Goal: Task Accomplishment & Management: Complete application form

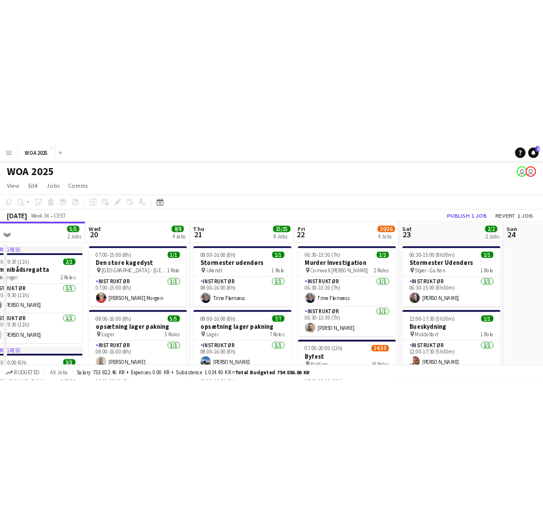
scroll to position [0, 300]
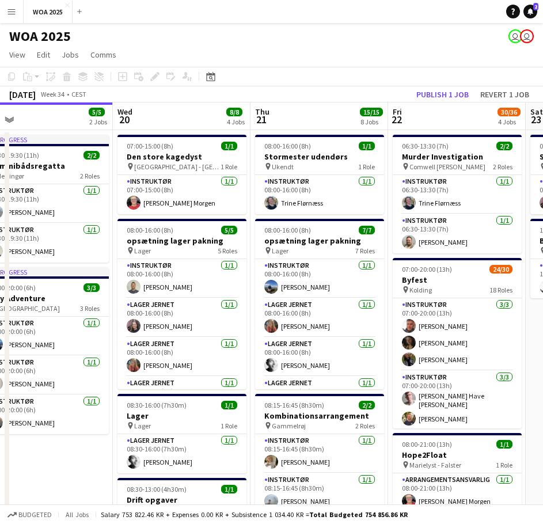
click at [265, 77] on app-toolbar "Copy Paste Paste Ctrl+V Paste with crew Ctrl+Shift+V Paste linked Job [GEOGRAPH…" at bounding box center [271, 77] width 543 height 20
click at [423, 97] on button "Publish 1 job" at bounding box center [443, 94] width 62 height 15
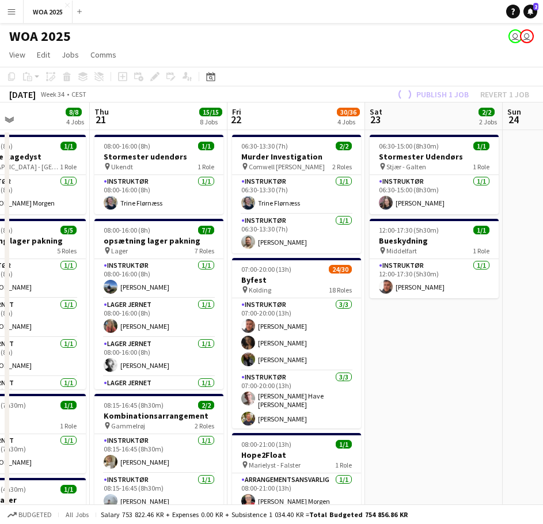
drag, startPoint x: 430, startPoint y: 278, endPoint x: 63, endPoint y: 268, distance: 366.4
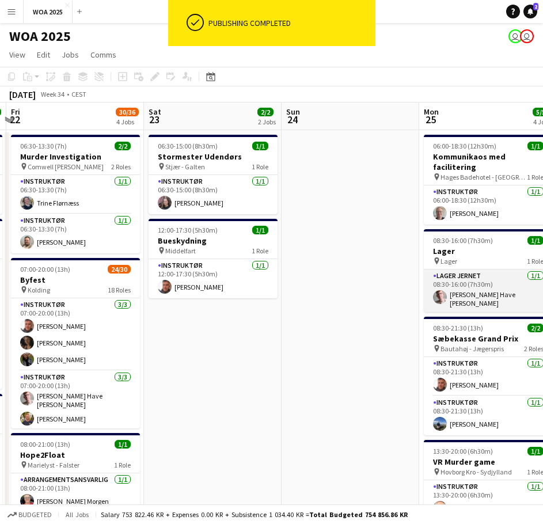
drag, startPoint x: 182, startPoint y: 254, endPoint x: 181, endPoint y: 266, distance: 12.1
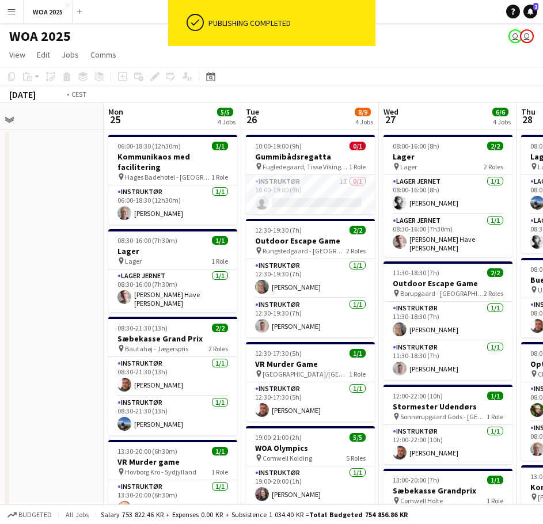
drag, startPoint x: 327, startPoint y: 254, endPoint x: 171, endPoint y: 264, distance: 155.8
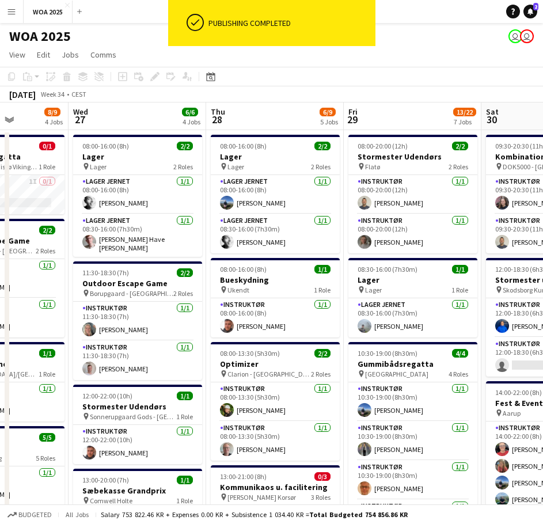
drag, startPoint x: 369, startPoint y: 249, endPoint x: 111, endPoint y: 264, distance: 259.0
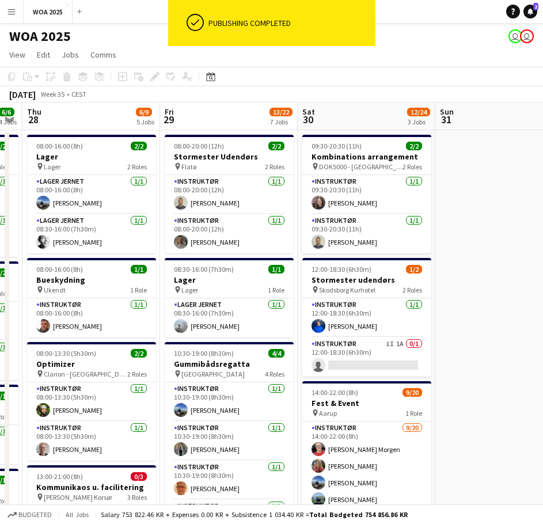
drag, startPoint x: 357, startPoint y: 254, endPoint x: 97, endPoint y: 267, distance: 260.0
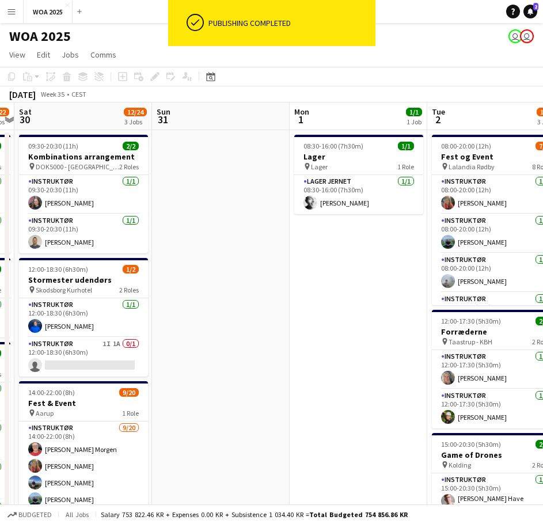
drag, startPoint x: 185, startPoint y: 256, endPoint x: 63, endPoint y: 264, distance: 122.4
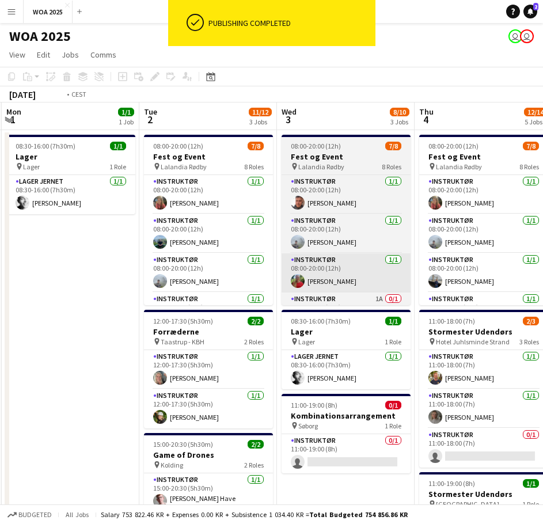
drag, startPoint x: 290, startPoint y: 260, endPoint x: 123, endPoint y: 270, distance: 167.3
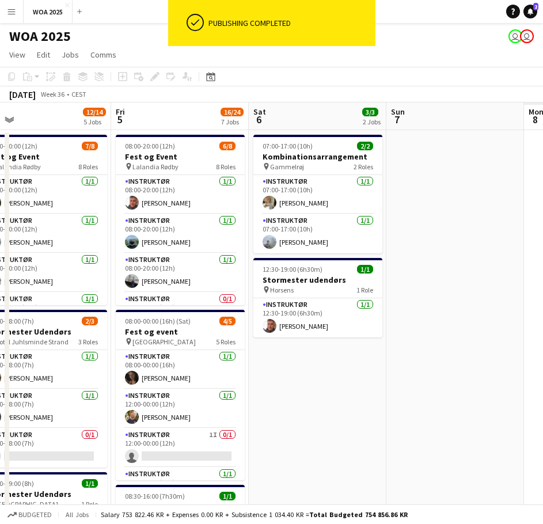
drag, startPoint x: 364, startPoint y: 282, endPoint x: 115, endPoint y: 272, distance: 249.5
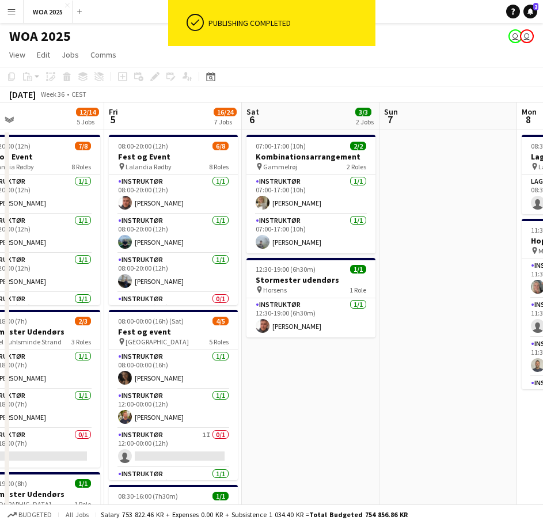
drag, startPoint x: 382, startPoint y: 274, endPoint x: 222, endPoint y: 283, distance: 160.4
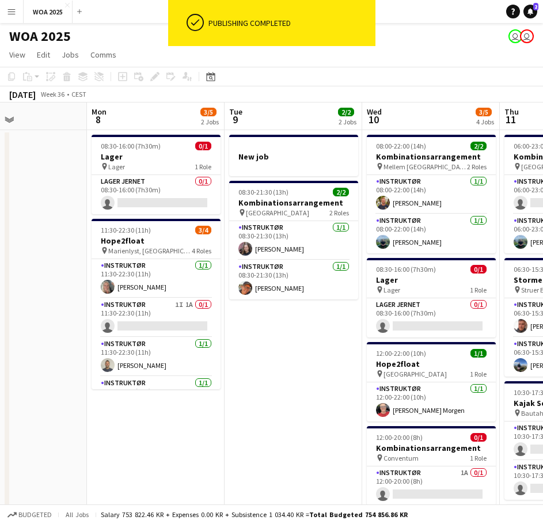
drag, startPoint x: 318, startPoint y: 270, endPoint x: 118, endPoint y: 272, distance: 199.8
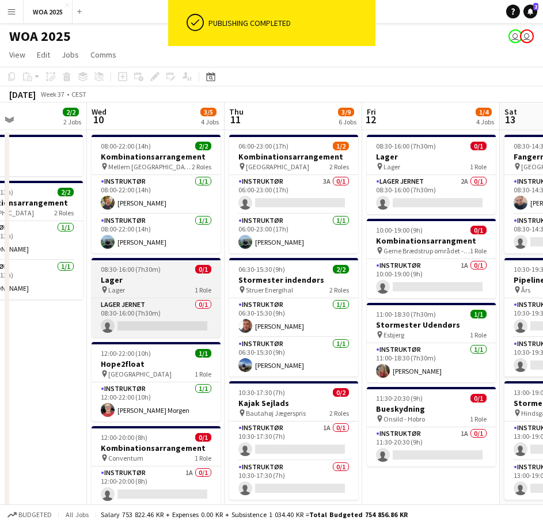
drag, startPoint x: 290, startPoint y: 271, endPoint x: 209, endPoint y: 277, distance: 80.9
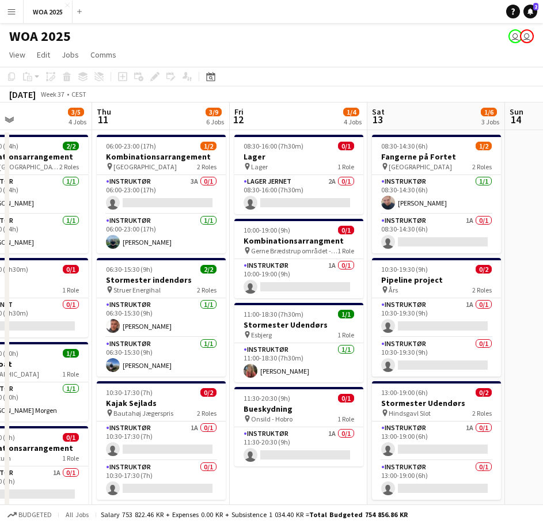
scroll to position [0, 331]
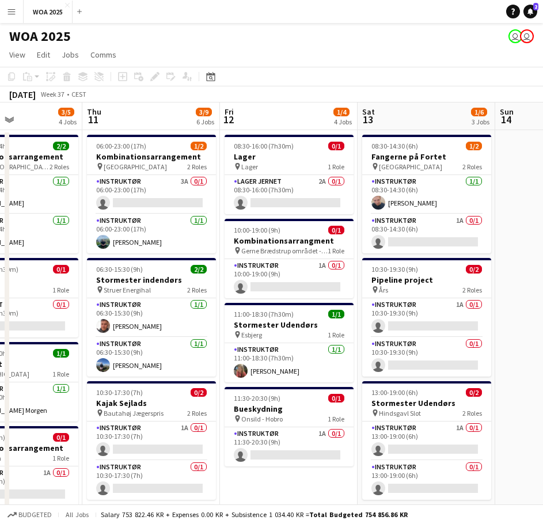
drag, startPoint x: 348, startPoint y: 275, endPoint x: 119, endPoint y: 271, distance: 229.2
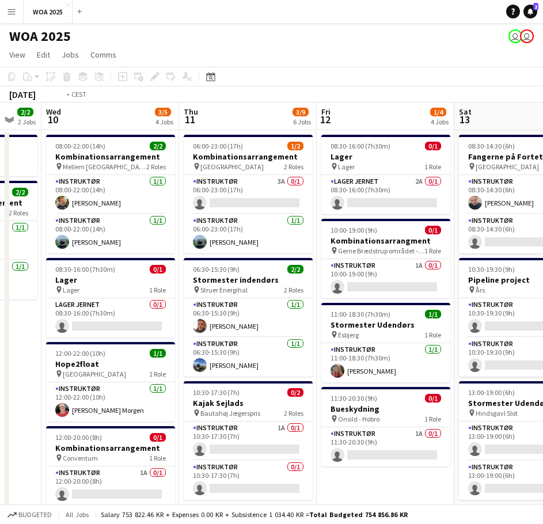
drag, startPoint x: 171, startPoint y: 238, endPoint x: 541, endPoint y: 247, distance: 370.4
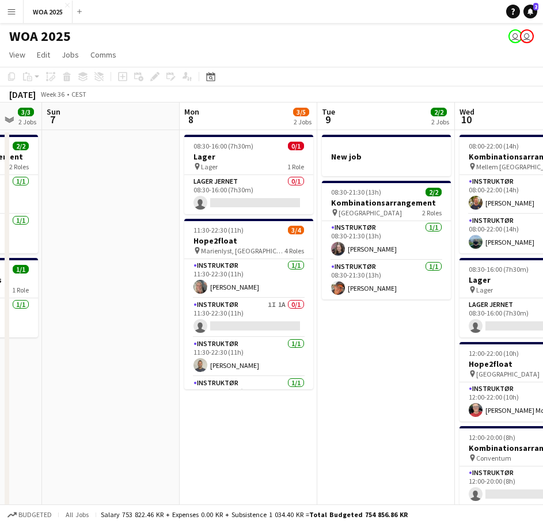
drag, startPoint x: 256, startPoint y: 260, endPoint x: 385, endPoint y: 259, distance: 129.6
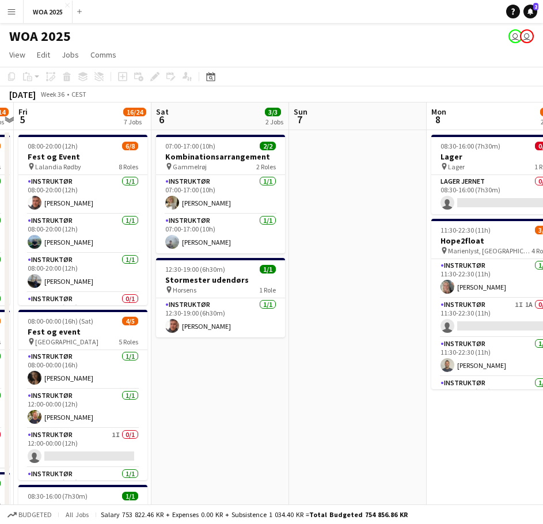
drag, startPoint x: 162, startPoint y: 260, endPoint x: 417, endPoint y: 261, distance: 255.1
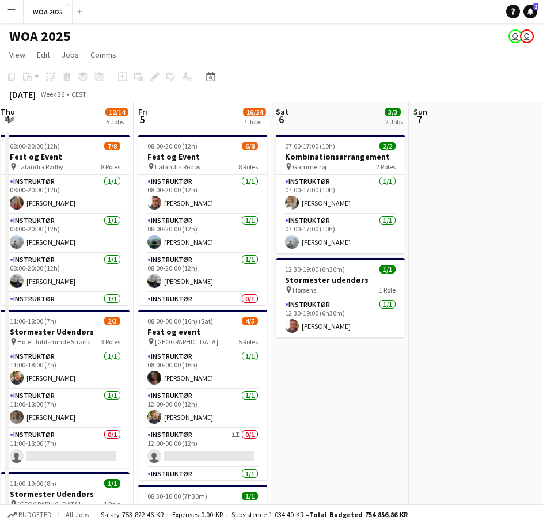
scroll to position [0, 272]
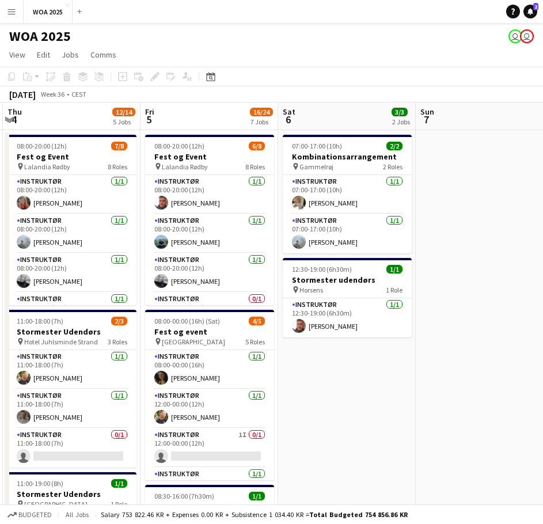
drag, startPoint x: 247, startPoint y: 272, endPoint x: 366, endPoint y: 273, distance: 118.6
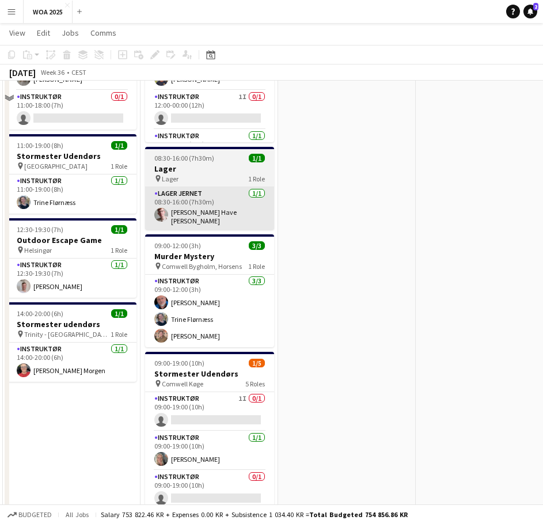
scroll to position [346, 0]
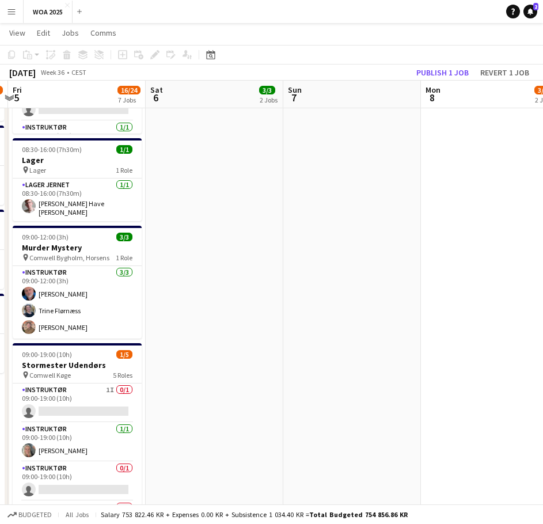
drag, startPoint x: 408, startPoint y: 244, endPoint x: 275, endPoint y: 255, distance: 132.9
click at [275, 255] on app-calendar-viewport "Tue 2 11/12 3 Jobs Wed 3 8/10 3 Jobs Thu 4 12/14 5 Jobs Fri 5 16/24 7 Jobs Sat …" at bounding box center [271, 204] width 543 height 1011
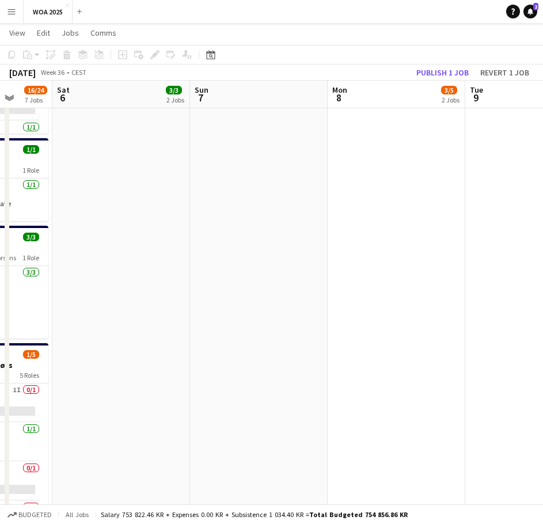
drag, startPoint x: 427, startPoint y: 244, endPoint x: 157, endPoint y: 263, distance: 270.1
click at [157, 263] on app-calendar-viewport "Tue 2 11/12 3 Jobs Wed 3 8/10 3 Jobs Thu 4 12/14 5 Jobs Fri 5 16/24 7 Jobs Sat …" at bounding box center [271, 204] width 543 height 1011
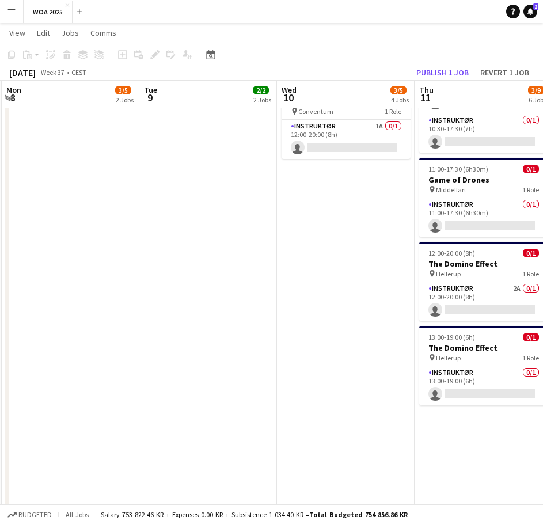
drag, startPoint x: 274, startPoint y: 252, endPoint x: 218, endPoint y: 268, distance: 58.3
click at [187, 263] on app-calendar-viewport "Fri 5 16/24 7 Jobs Sat 6 3/3 2 Jobs Sun 7 Mon 8 3/5 2 Jobs Tue 9 2/2 2 Jobs Wed…" at bounding box center [271, 204] width 543 height 1011
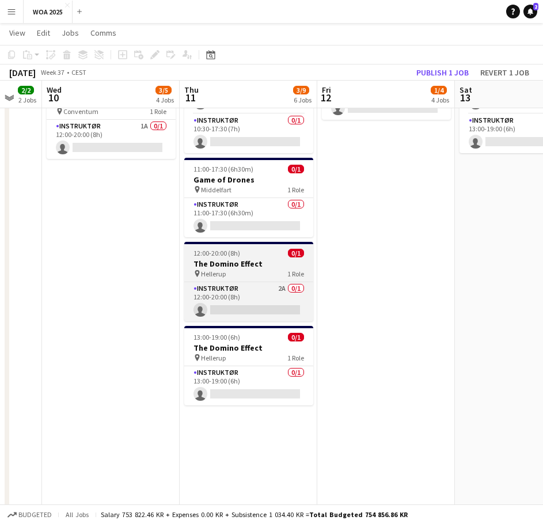
drag, startPoint x: 394, startPoint y: 259, endPoint x: 187, endPoint y: 267, distance: 207.5
click at [192, 266] on app-calendar-viewport "Sun 7 Mon 8 3/5 2 Jobs Tue 9 2/2 2 Jobs Wed 10 3/5 4 Jobs Thu 11 3/9 6 Jobs Fri…" at bounding box center [271, 204] width 543 height 1011
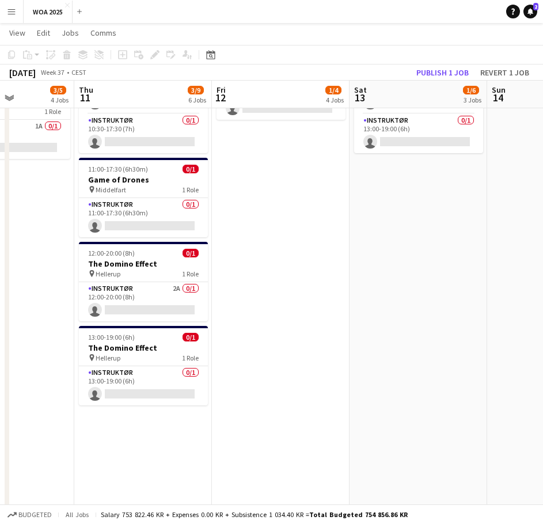
drag, startPoint x: 351, startPoint y: 240, endPoint x: 192, endPoint y: 264, distance: 161.3
click at [192, 264] on app-calendar-viewport "Mon 8 3/5 2 Jobs Tue 9 2/2 2 Jobs Wed 10 3/5 4 Jobs Thu 11 3/9 6 Jobs Fri 12 1/…" at bounding box center [271, 204] width 543 height 1011
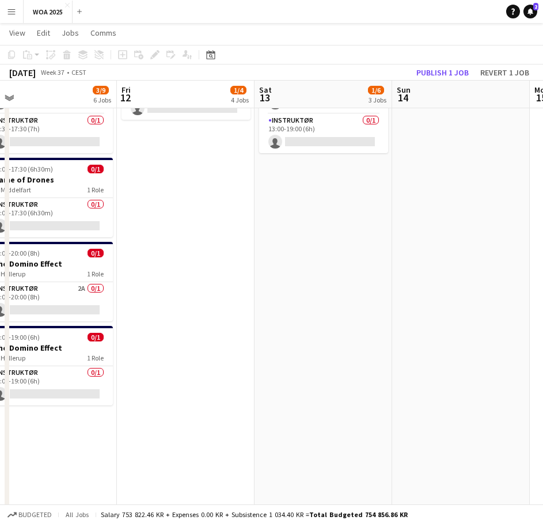
scroll to position [0, 259]
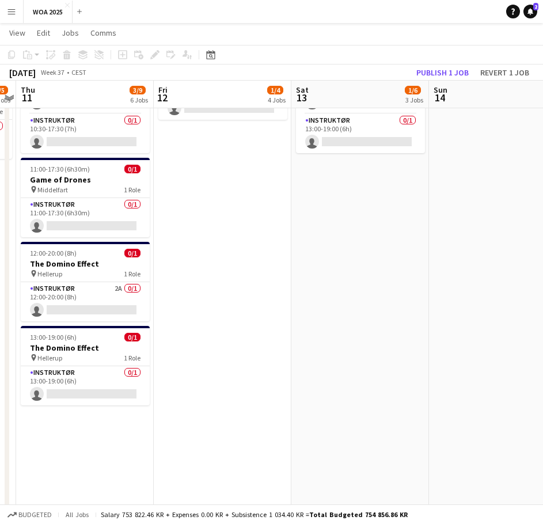
drag, startPoint x: 243, startPoint y: 255, endPoint x: 320, endPoint y: 263, distance: 77.0
click at [322, 261] on app-calendar-viewport "Tue 9 2/2 2 Jobs Wed 10 3/5 4 Jobs Thu 11 3/9 6 Jobs Fri 12 1/4 4 Jobs Sat 13 1…" at bounding box center [271, 204] width 543 height 1011
click at [225, 279] on app-date-cell "08:30-16:00 (7h30m) 0/1 Lager pin Lager 1 Role Lager Jernet 2A 0/1 08:30-16:00 …" at bounding box center [223, 246] width 138 height 927
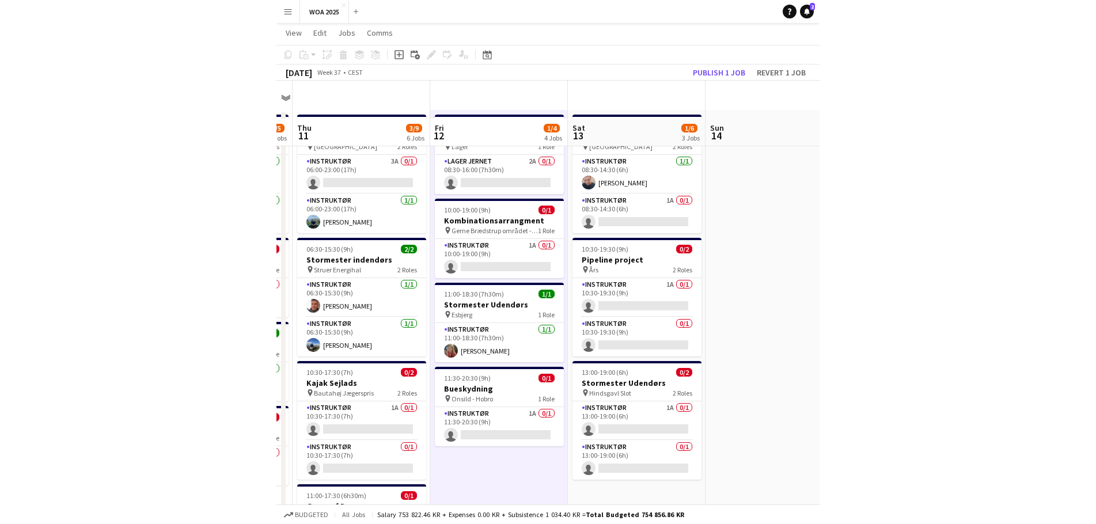
scroll to position [0, 0]
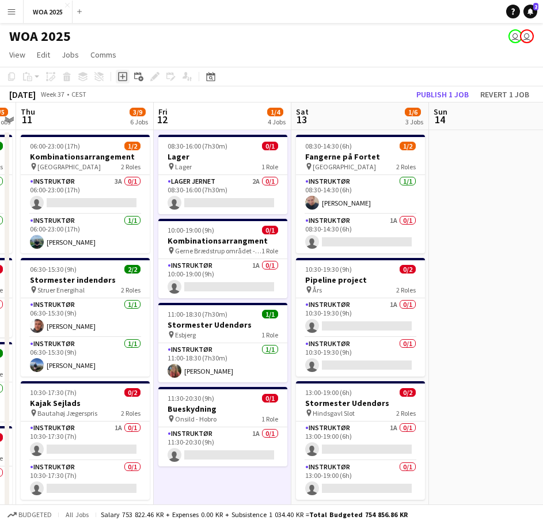
click at [119, 77] on icon "Add job" at bounding box center [122, 76] width 9 height 9
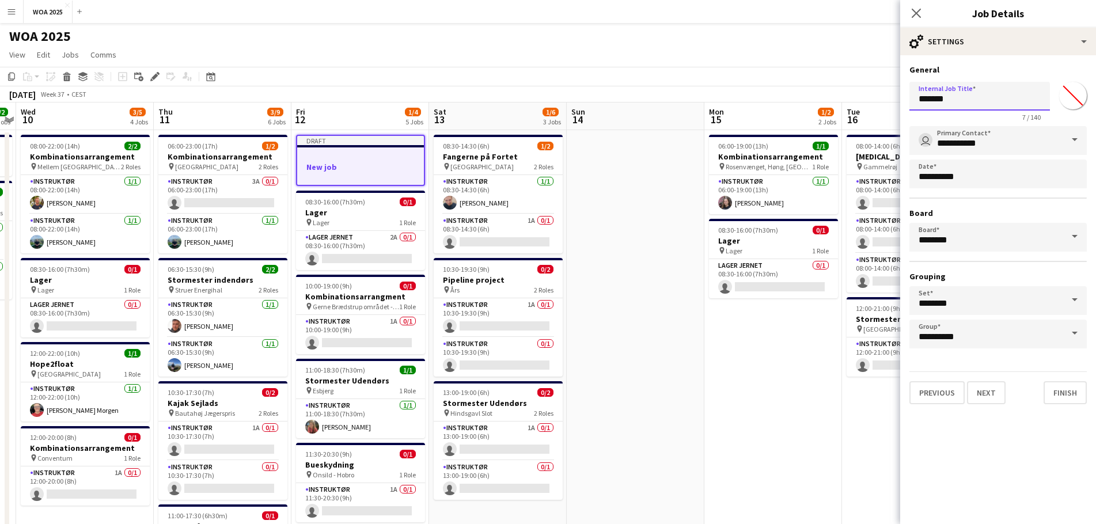
drag, startPoint x: 962, startPoint y: 101, endPoint x: 915, endPoint y: 104, distance: 47.3
click at [728, 104] on input "*******" at bounding box center [979, 96] width 141 height 29
type input "********"
click at [728, 317] on button "Next" at bounding box center [986, 392] width 39 height 23
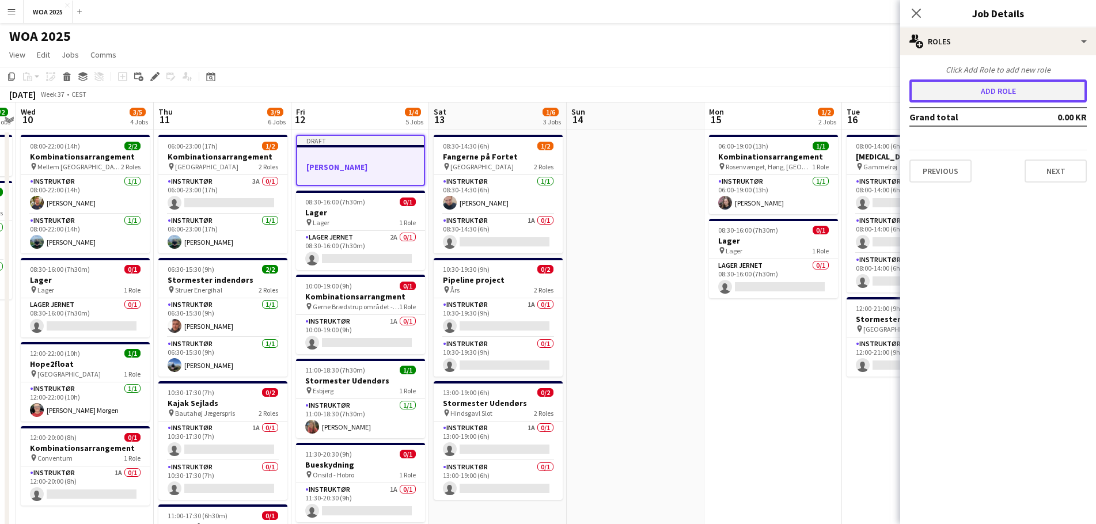
click at [728, 93] on button "Add role" at bounding box center [997, 90] width 177 height 23
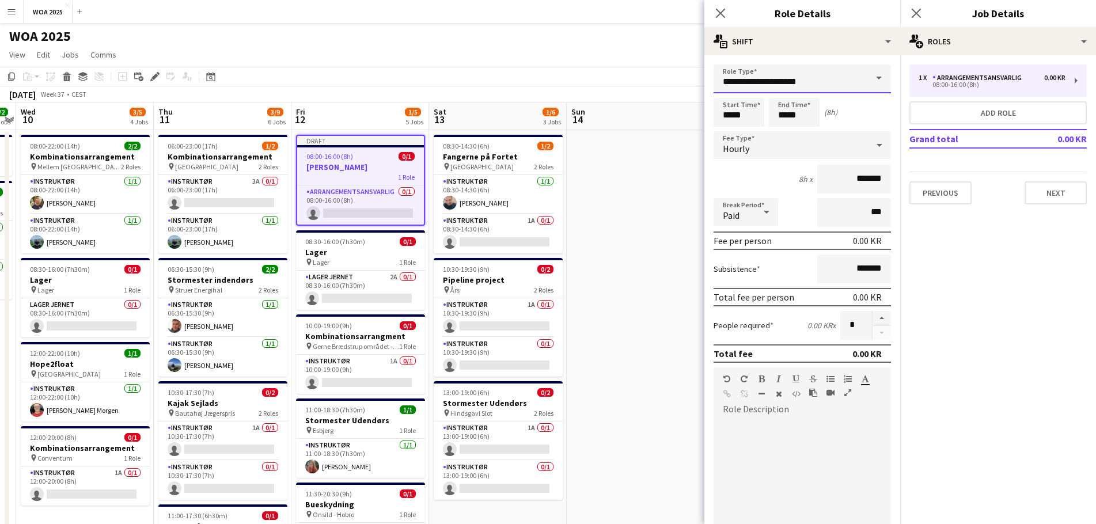
click at [728, 73] on input "**********" at bounding box center [802, 78] width 177 height 29
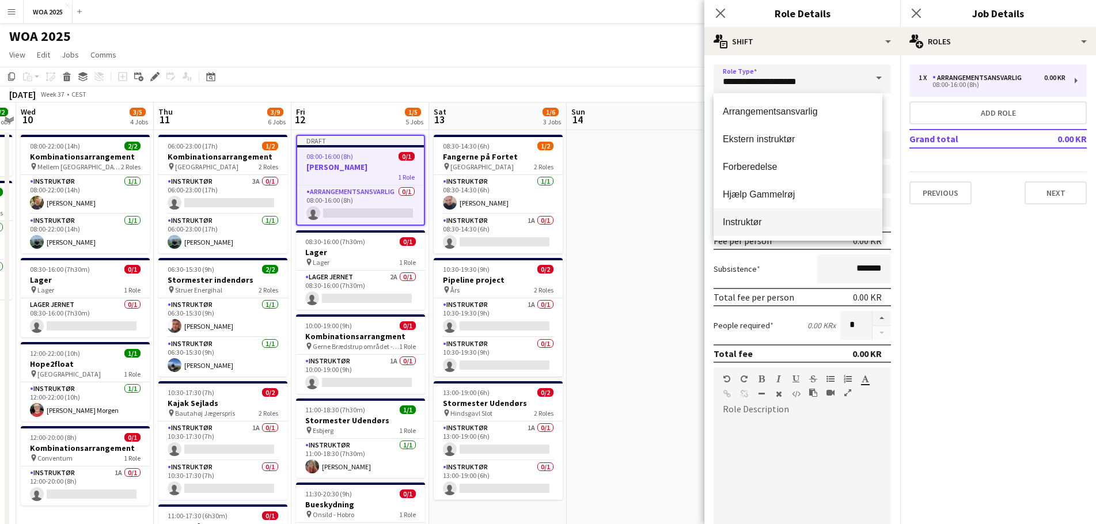
click at [728, 215] on mat-option "Instruktør" at bounding box center [798, 222] width 169 height 28
type input "**********"
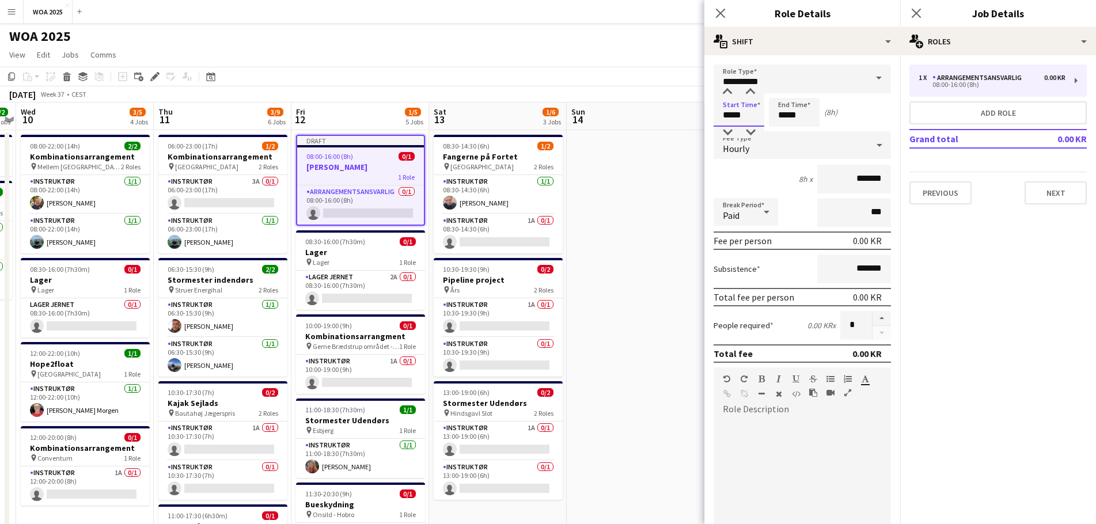
drag, startPoint x: 750, startPoint y: 113, endPoint x: 715, endPoint y: 113, distance: 35.1
click at [715, 113] on input "*****" at bounding box center [739, 112] width 51 height 29
type input "*****"
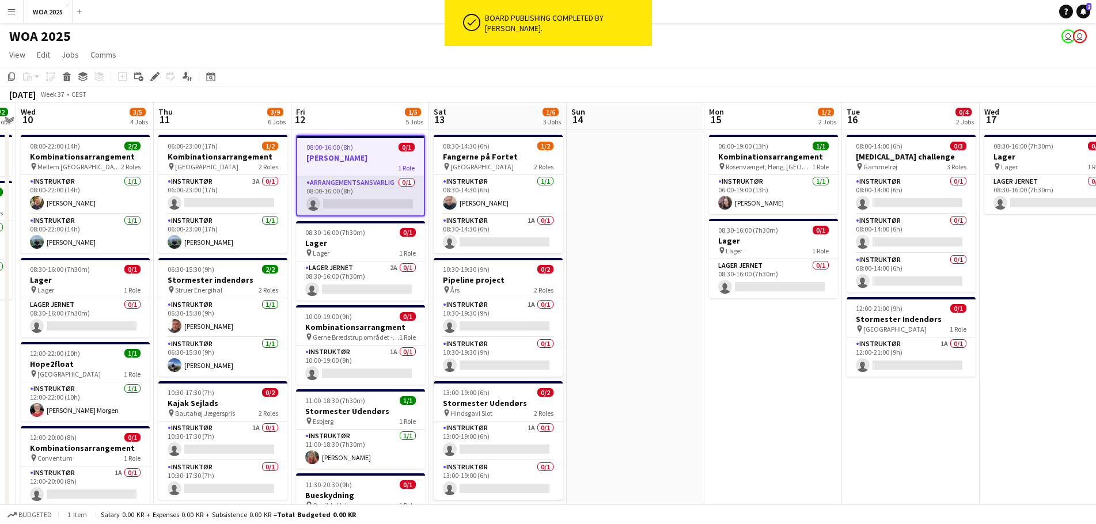
click at [372, 189] on app-card-role "Arrangementsansvarlig 0/1 08:00-16:00 (8h) single-neutral-actions" at bounding box center [360, 195] width 127 height 39
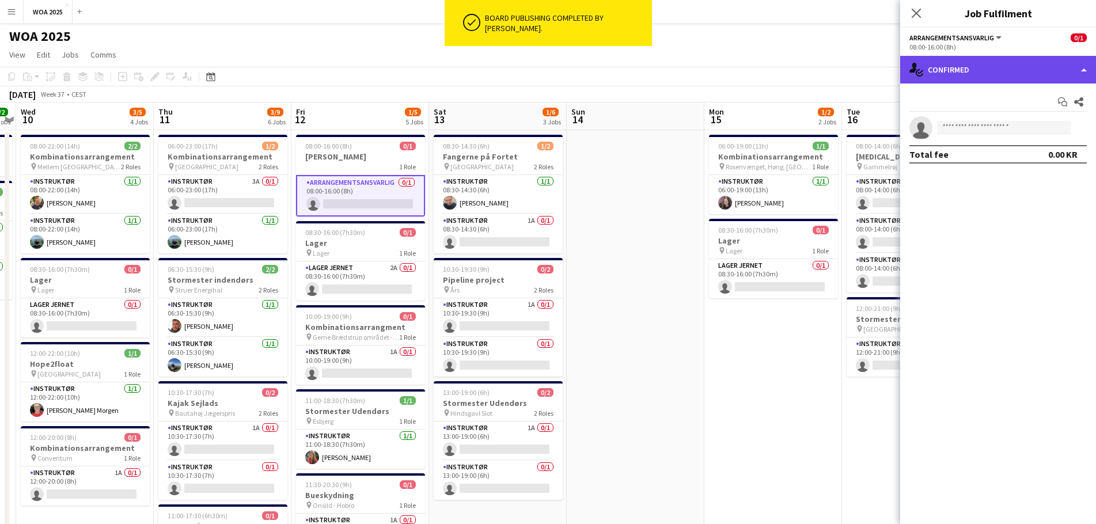
click at [728, 74] on div "single-neutral-actions-check-2 Confirmed" at bounding box center [998, 70] width 196 height 28
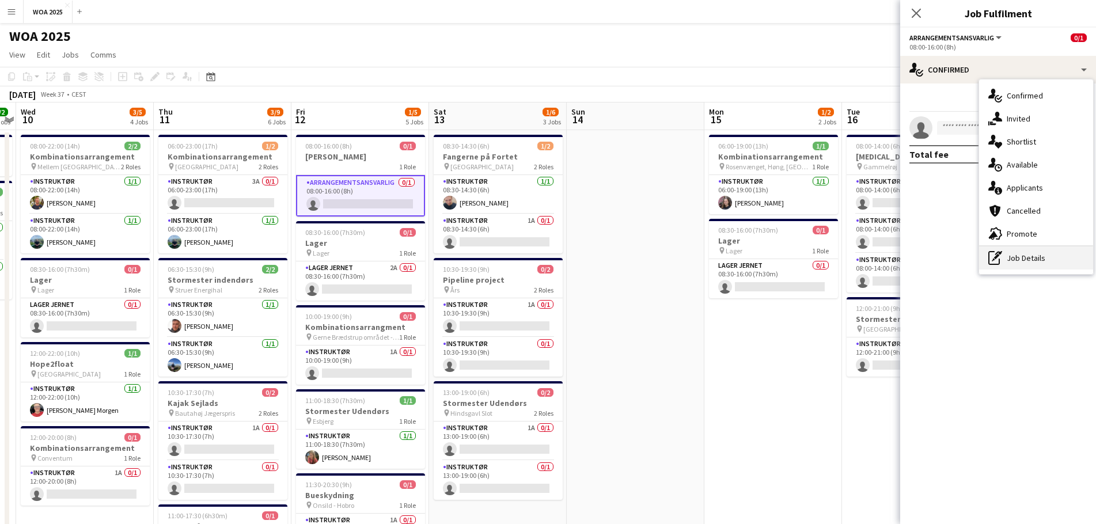
click at [728, 261] on div "pen-write Job Details" at bounding box center [1036, 257] width 114 height 23
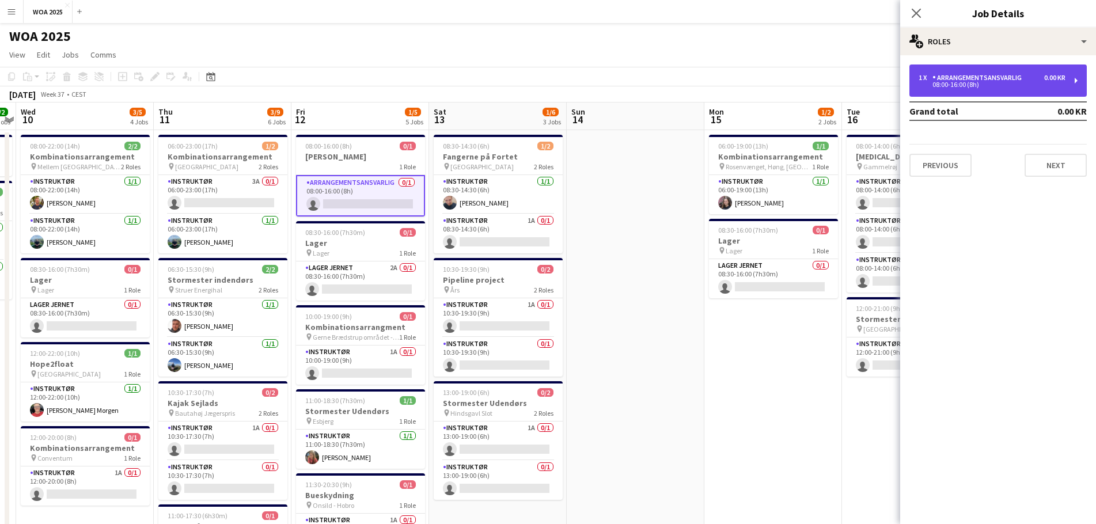
click at [728, 82] on div "08:00-16:00 (8h)" at bounding box center [992, 85] width 147 height 6
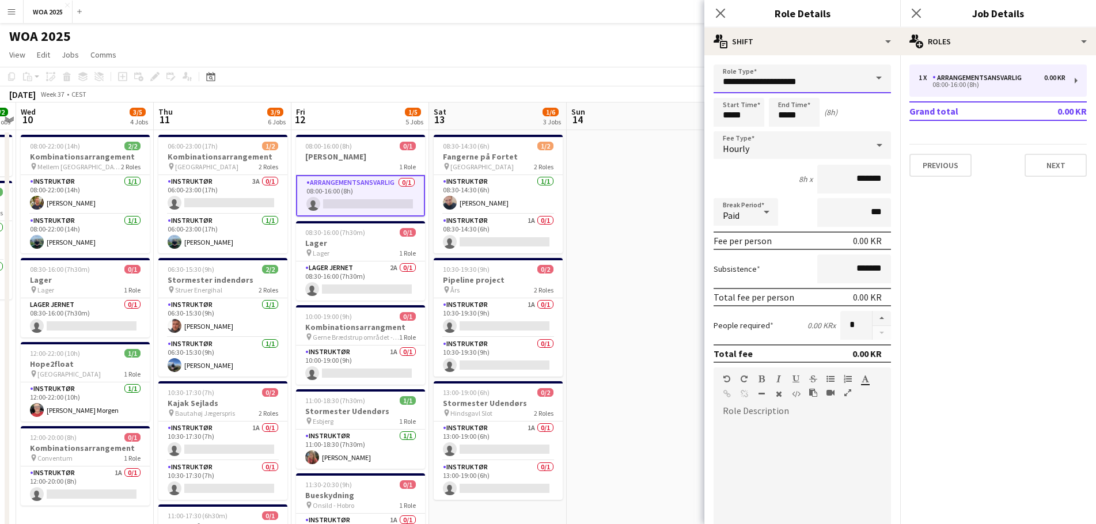
click at [728, 84] on input "**********" at bounding box center [802, 78] width 177 height 29
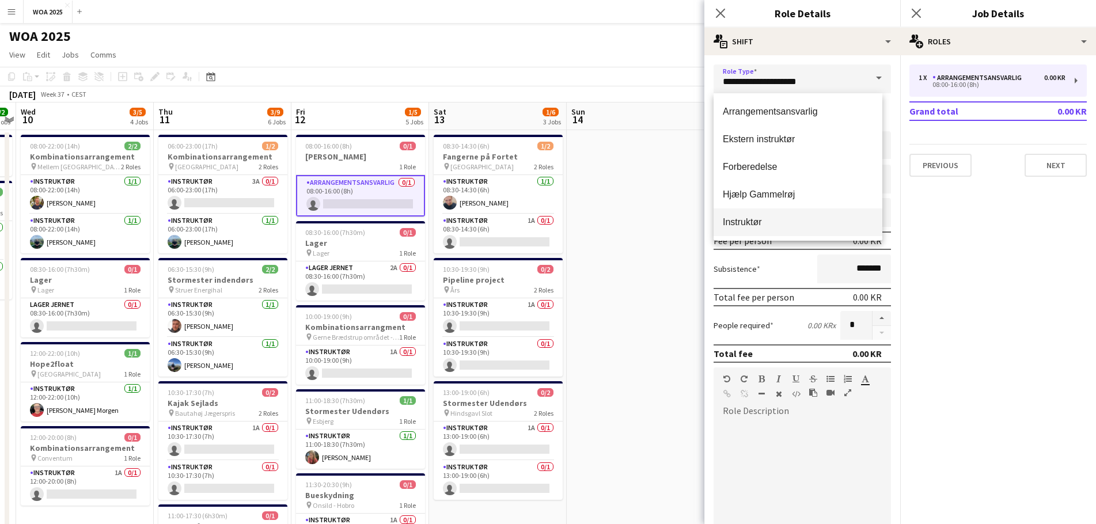
click at [728, 232] on mat-option "Instruktør" at bounding box center [798, 222] width 169 height 28
type input "**********"
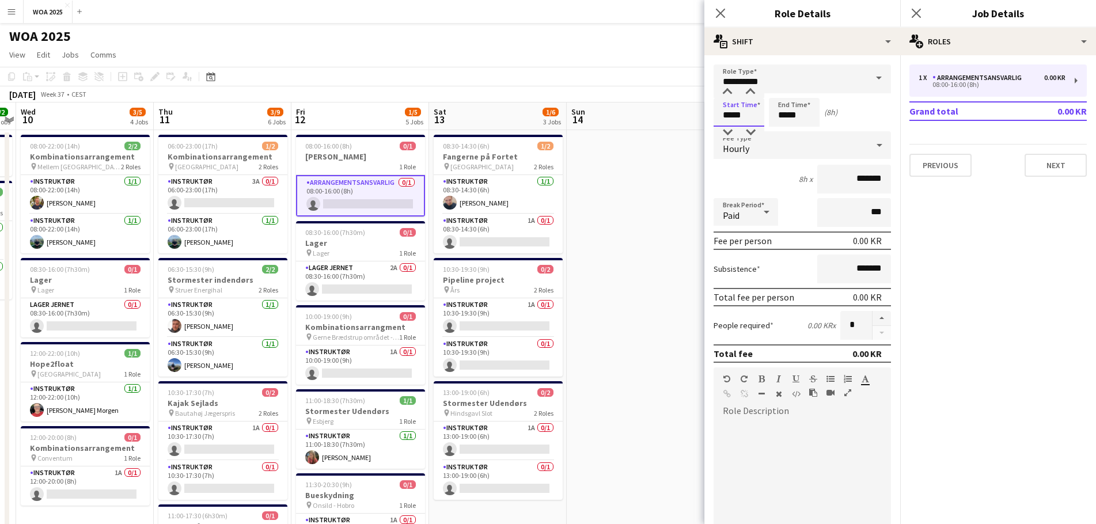
click at [728, 115] on input "*****" at bounding box center [739, 112] width 51 height 29
drag, startPoint x: 749, startPoint y: 117, endPoint x: 712, endPoint y: 115, distance: 36.9
click at [712, 115] on form "**********" at bounding box center [802, 405] width 196 height 682
type input "*****"
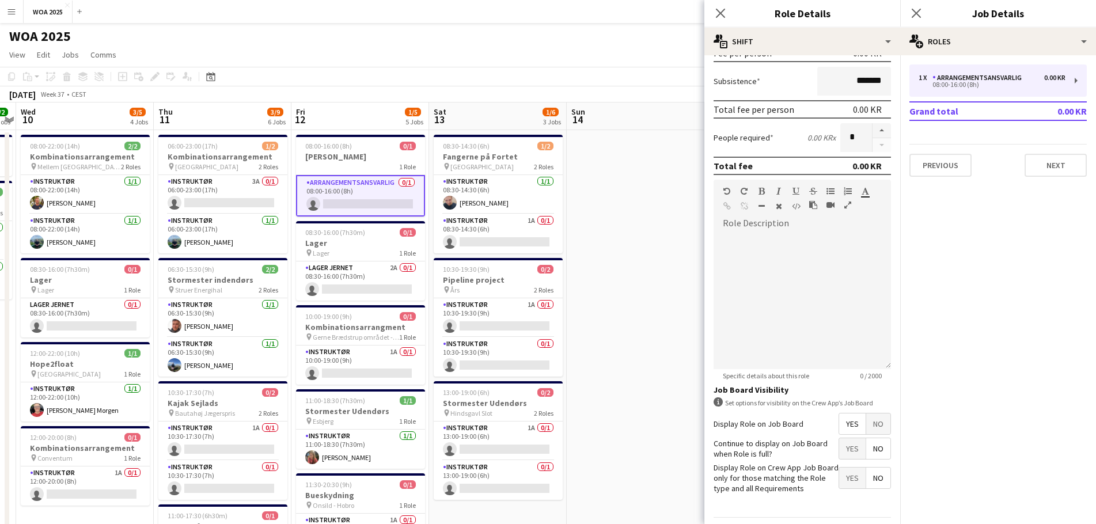
scroll to position [223, 0]
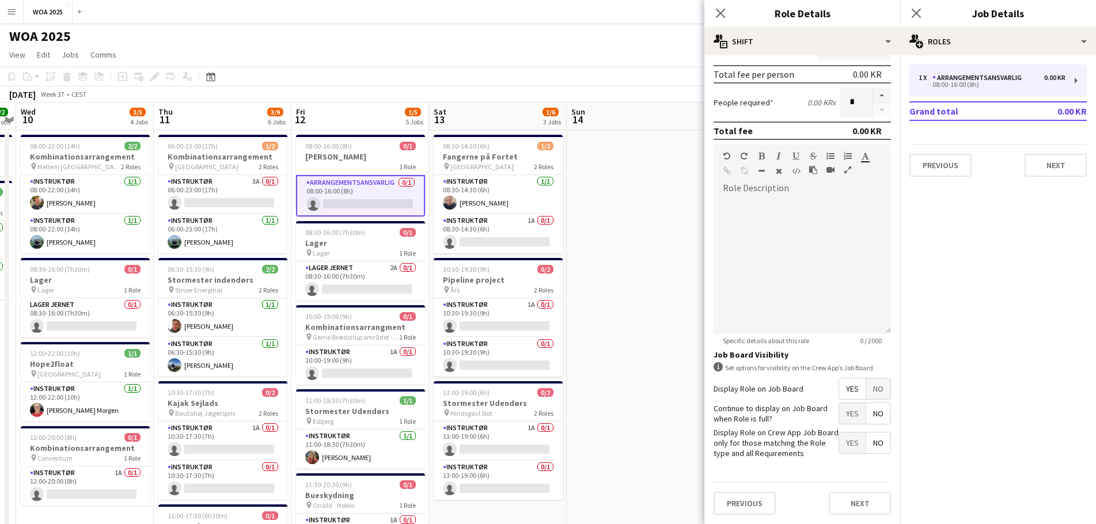
type input "*****"
click at [728, 317] on span "Yes" at bounding box center [852, 413] width 26 height 21
click at [728, 317] on button "Next" at bounding box center [860, 503] width 62 height 23
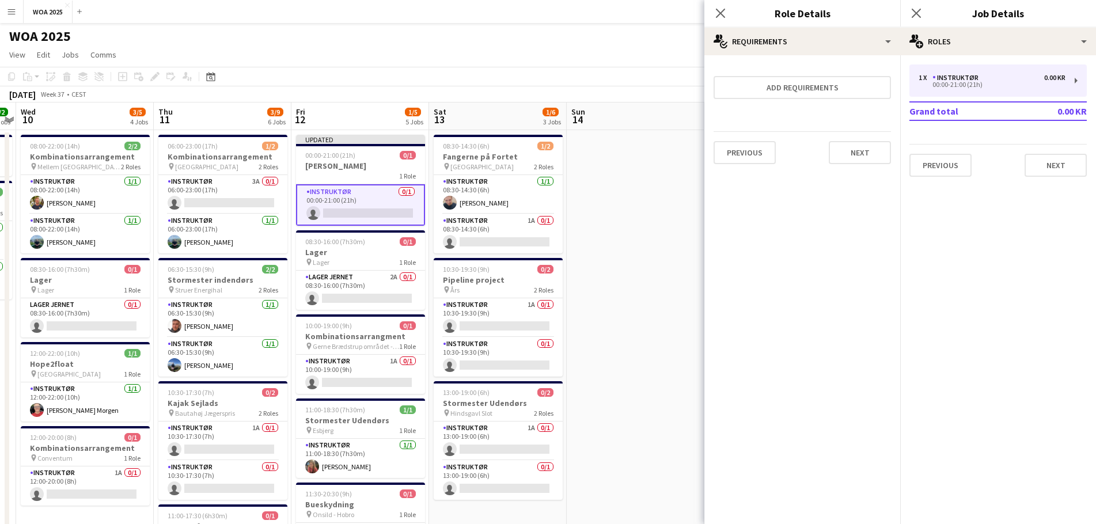
scroll to position [0, 0]
click at [728, 89] on button "Add requirements" at bounding box center [802, 87] width 177 height 23
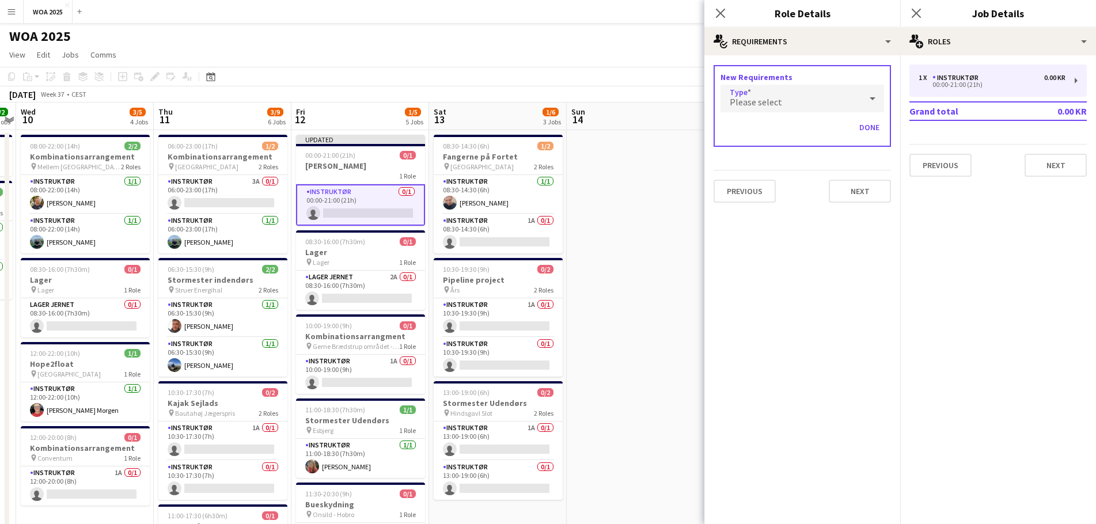
click at [728, 97] on div "Please select" at bounding box center [790, 99] width 141 height 28
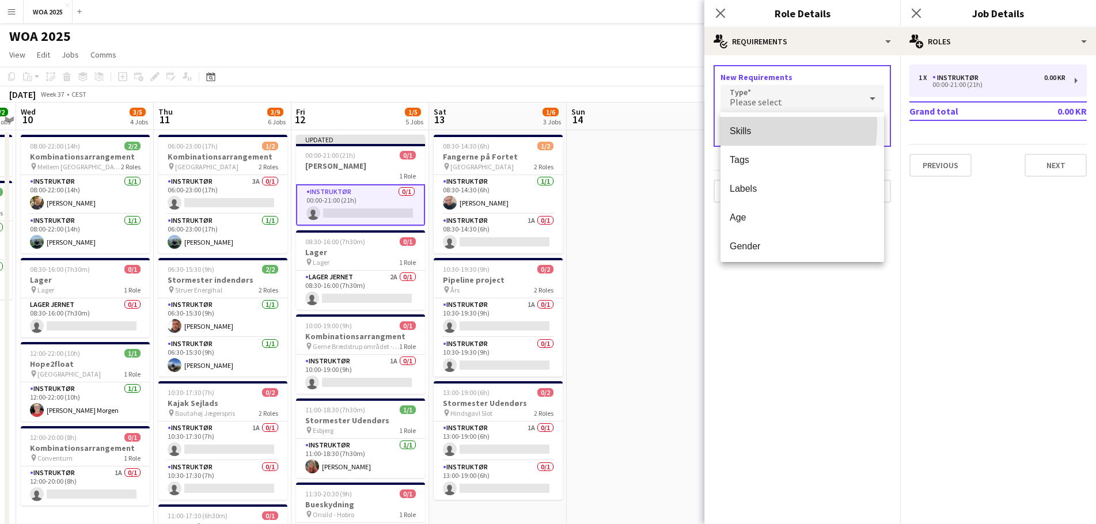
click at [728, 125] on mat-option "Skills" at bounding box center [802, 131] width 164 height 29
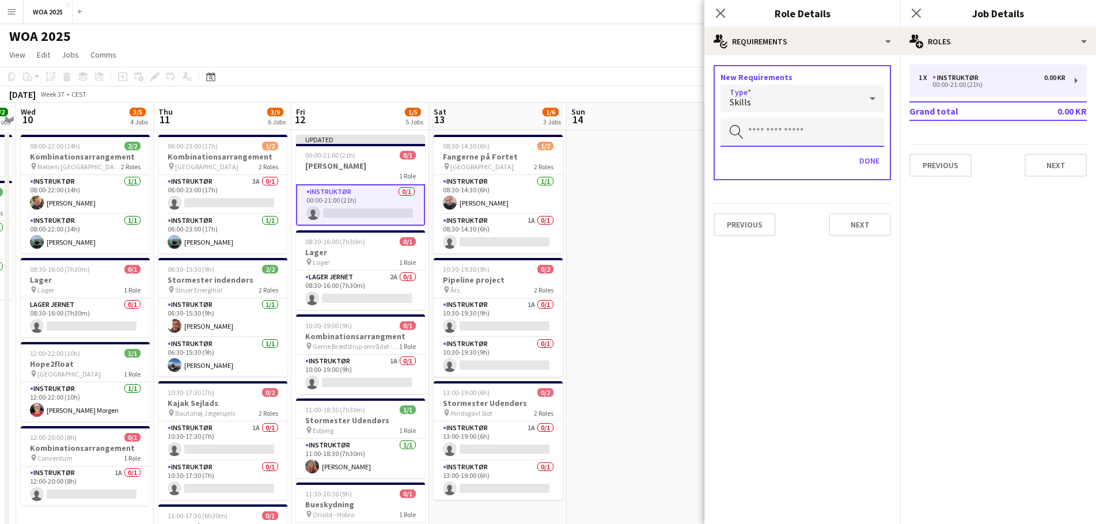
click at [728, 135] on input "text" at bounding box center [802, 132] width 164 height 29
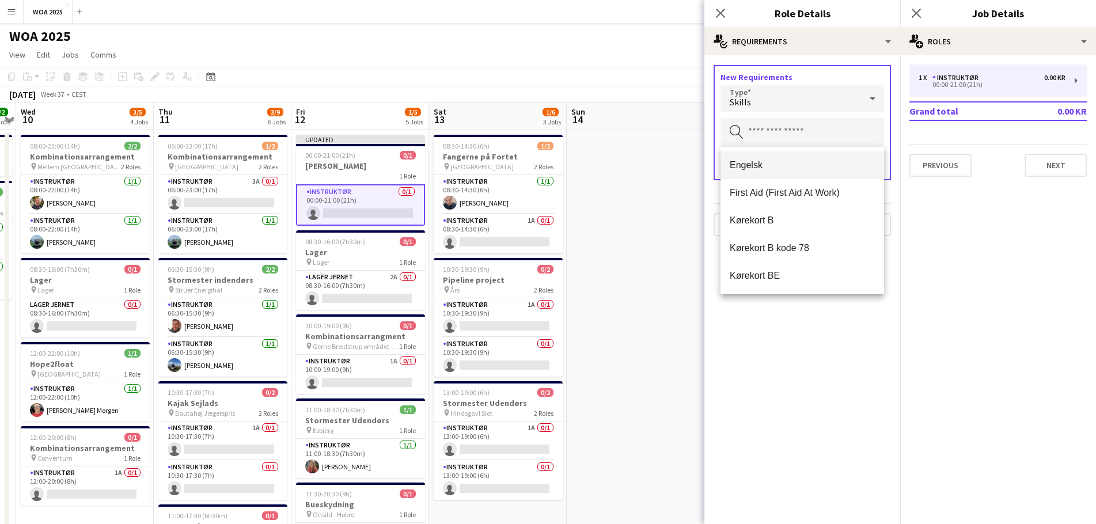
click at [728, 160] on span "Engelsk" at bounding box center [802, 165] width 145 height 11
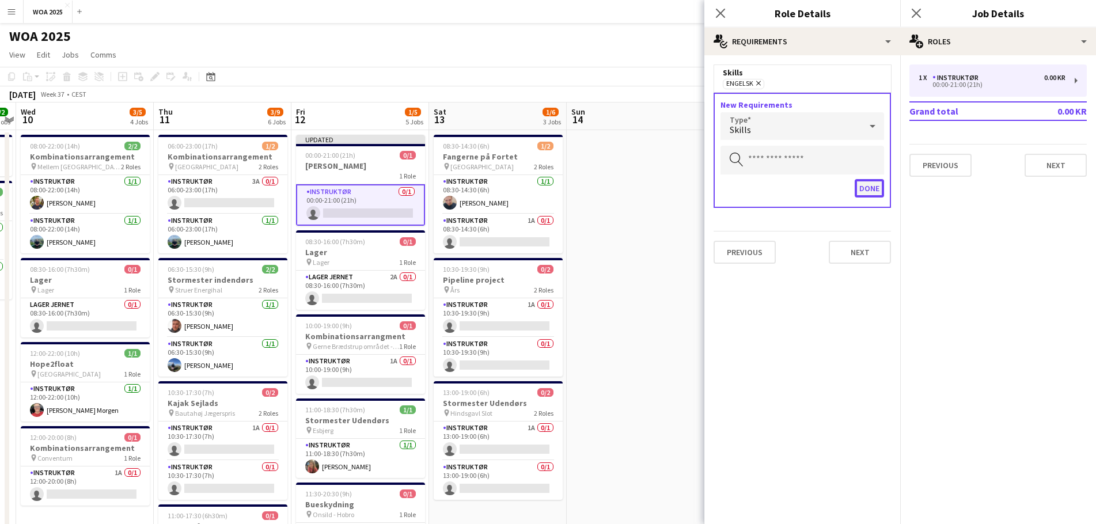
click at [728, 181] on button "Done" at bounding box center [869, 188] width 29 height 18
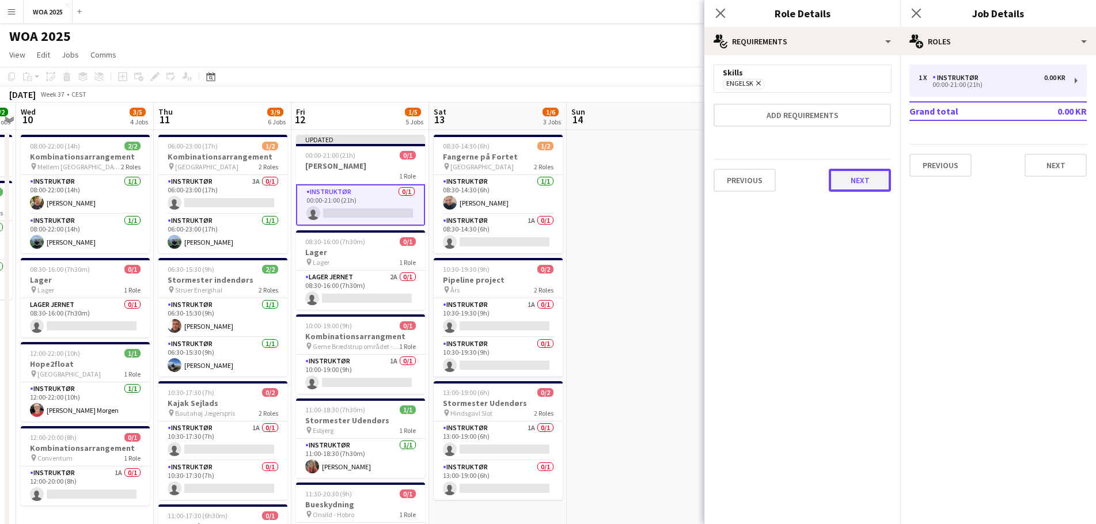
click at [728, 177] on button "Next" at bounding box center [860, 180] width 62 height 23
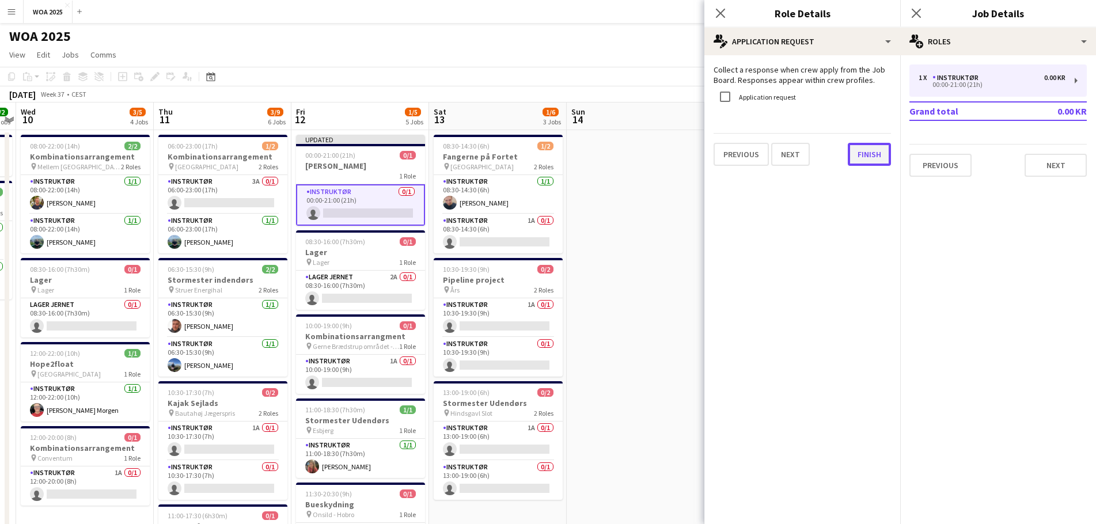
click at [728, 154] on button "Finish" at bounding box center [869, 154] width 43 height 23
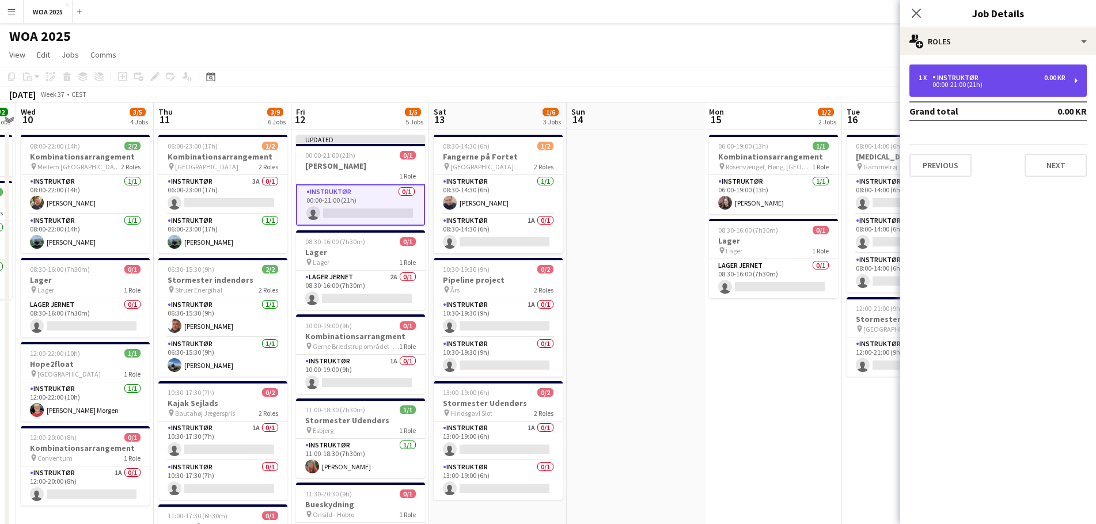
click at [728, 92] on div "1 x Instruktør 0.00 KR 00:00-21:00 (21h)" at bounding box center [997, 80] width 177 height 32
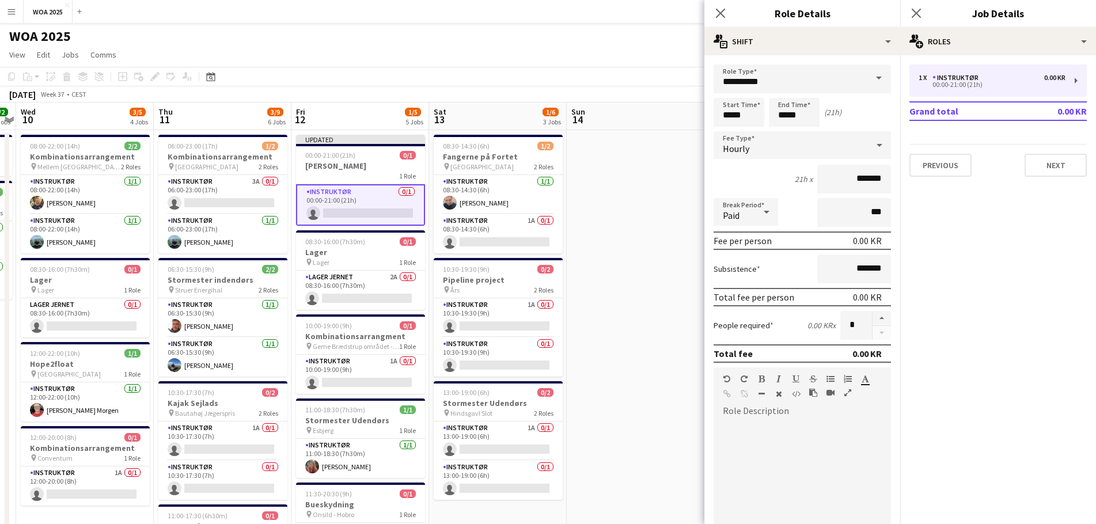
click at [728, 133] on div "1 x Instruktør 0.00 KR 00:00-21:00 (21h) Grand total 0.00 KR Previous Next" at bounding box center [998, 120] width 196 height 112
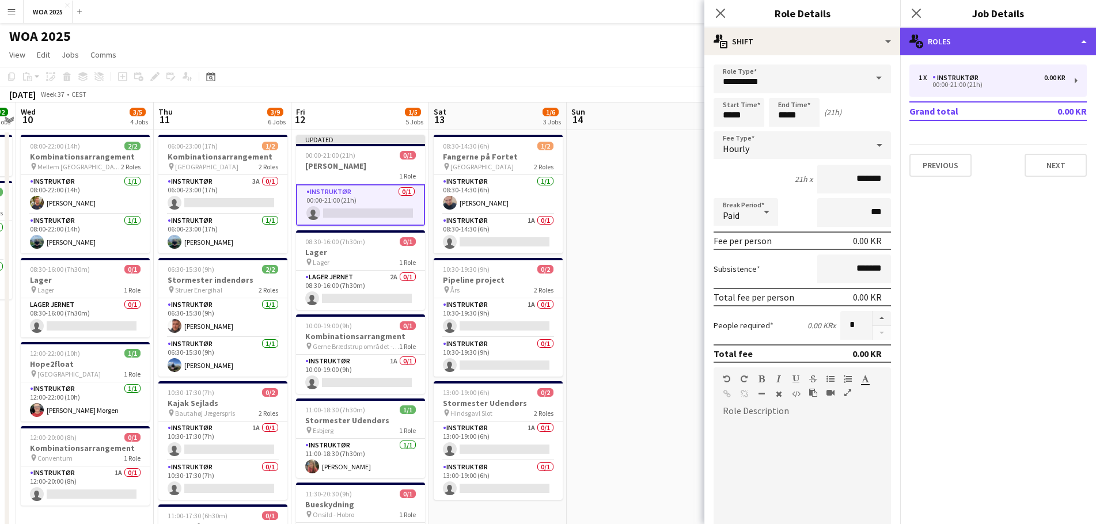
click at [728, 41] on div "multiple-users-add Roles" at bounding box center [998, 42] width 196 height 28
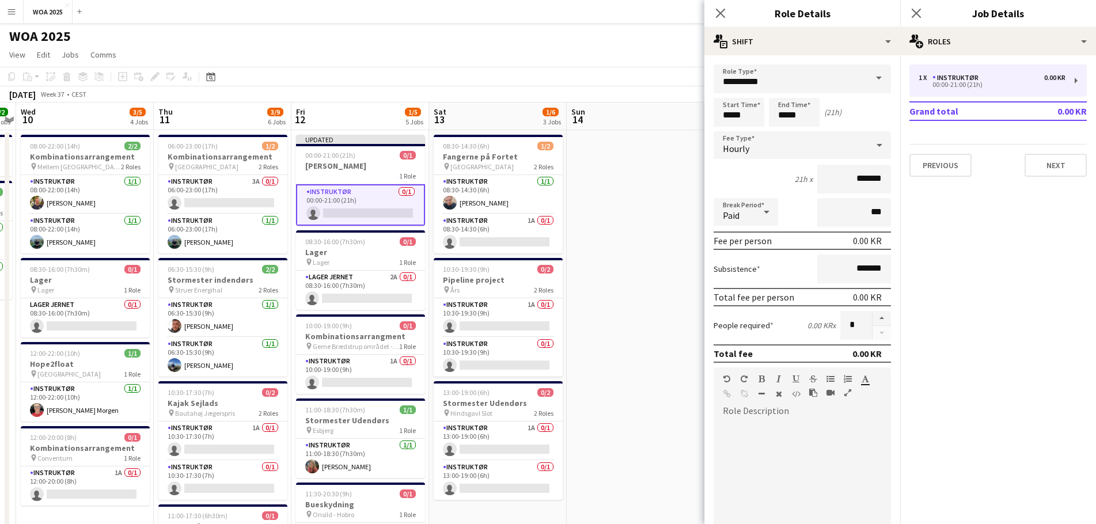
click at [728, 212] on mat-expansion-panel "pencil3 General details 1 x Instruktør 0.00 KR 00:00-21:00 (21h) Grand total 0.…" at bounding box center [998, 289] width 196 height 469
click at [728, 175] on button "Previous" at bounding box center [940, 165] width 62 height 23
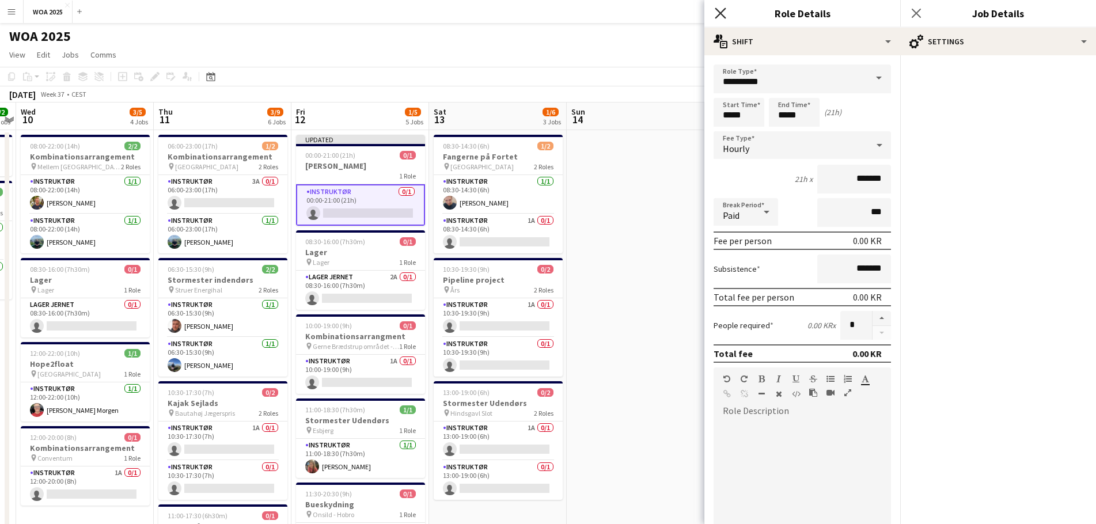
click at [720, 12] on icon "Close pop-in" at bounding box center [720, 12] width 11 height 11
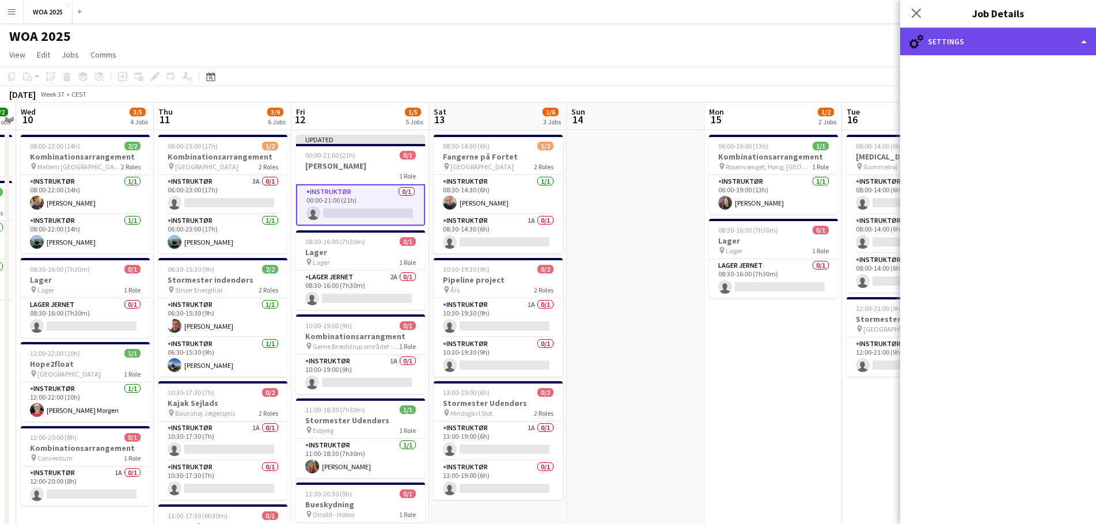
click at [728, 45] on div "cog-double-3 Settings" at bounding box center [998, 42] width 196 height 28
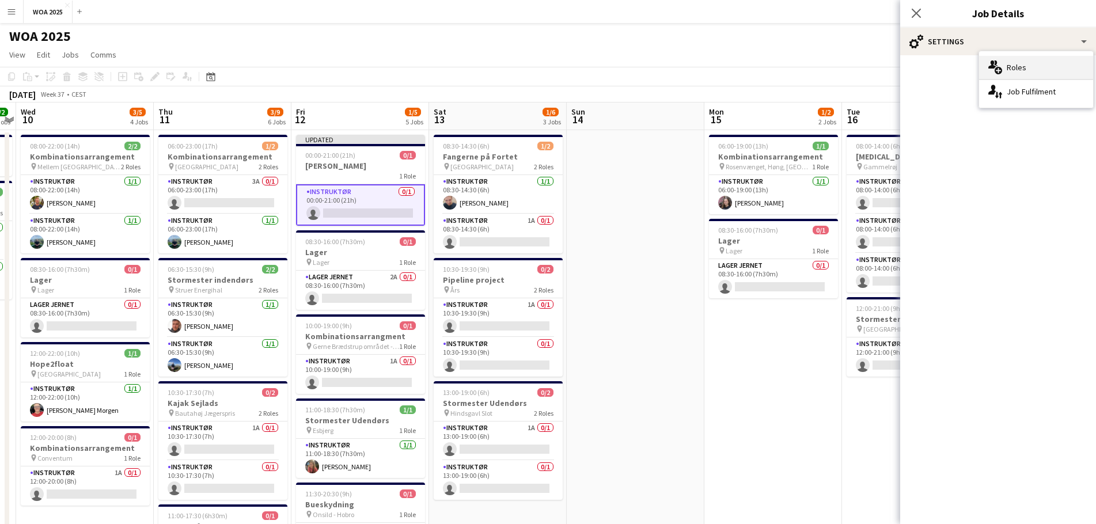
click at [728, 68] on div "multiple-users-add Roles" at bounding box center [1036, 67] width 114 height 23
click at [728, 13] on icon at bounding box center [915, 12] width 11 height 11
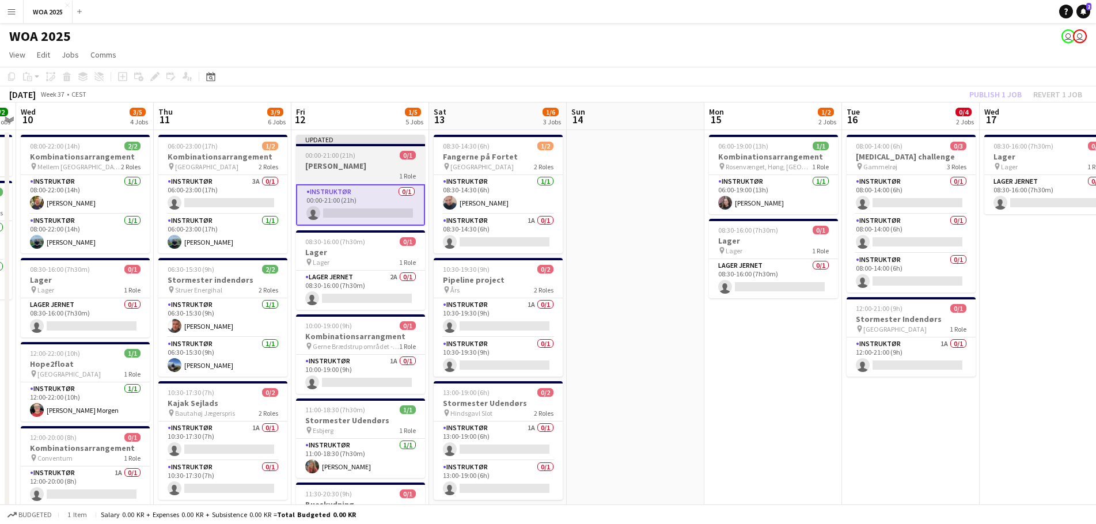
click at [343, 165] on h3 "[PERSON_NAME]" at bounding box center [360, 166] width 129 height 10
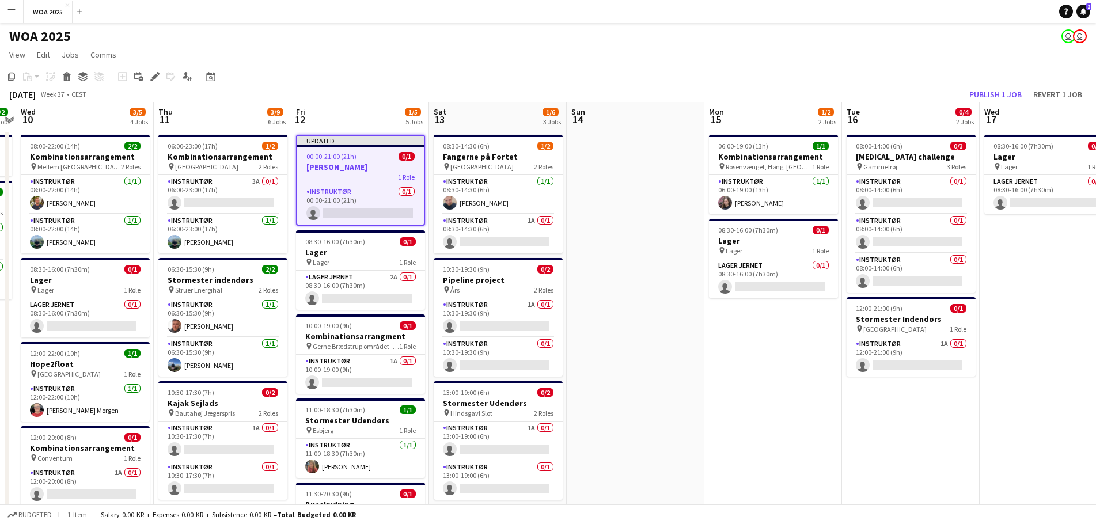
click at [160, 78] on div "Edit" at bounding box center [155, 77] width 14 height 14
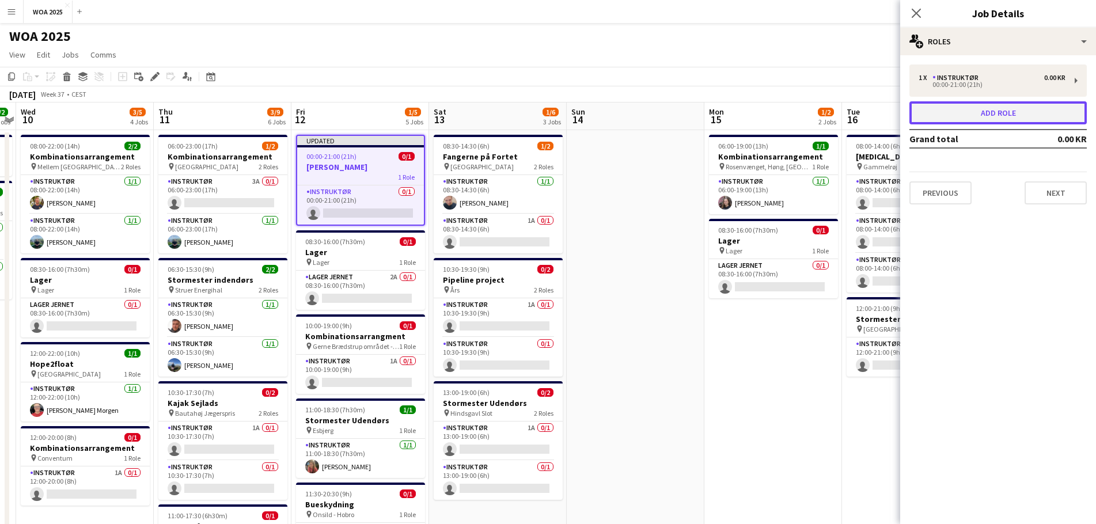
click at [728, 106] on button "Add role" at bounding box center [997, 112] width 177 height 23
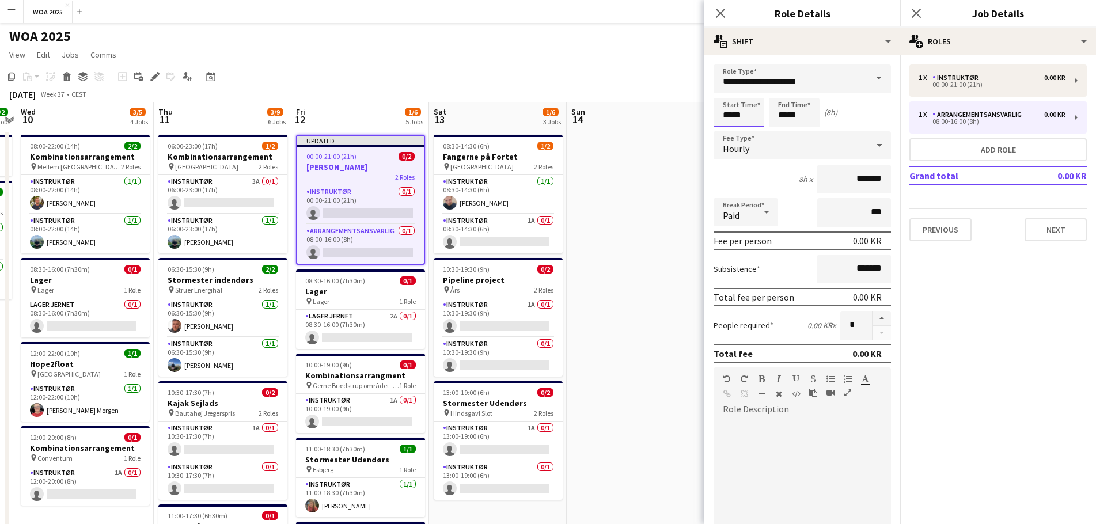
drag, startPoint x: 752, startPoint y: 116, endPoint x: 691, endPoint y: 115, distance: 61.1
click at [728, 109] on input "*****" at bounding box center [739, 112] width 51 height 29
type input "*****"
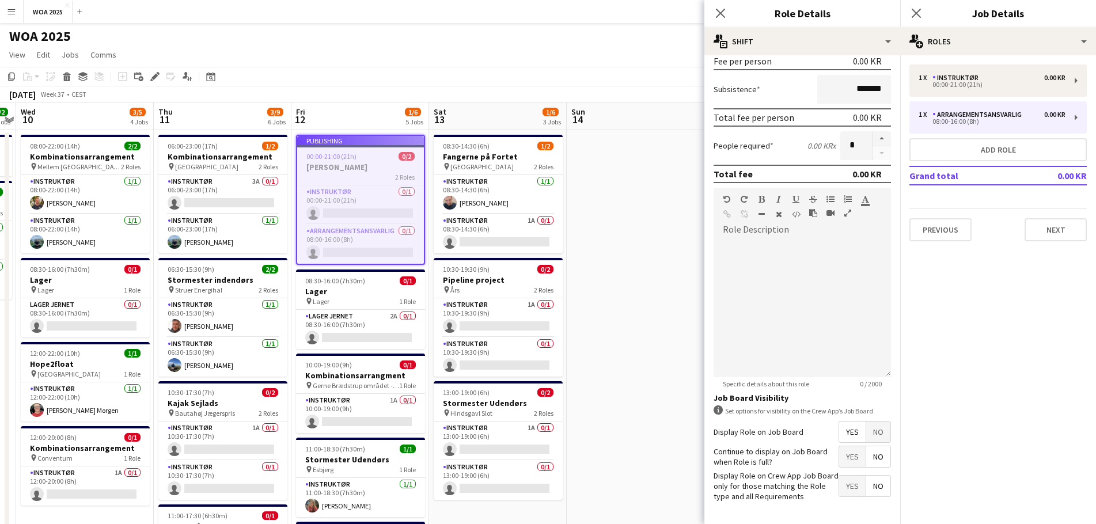
scroll to position [223, 0]
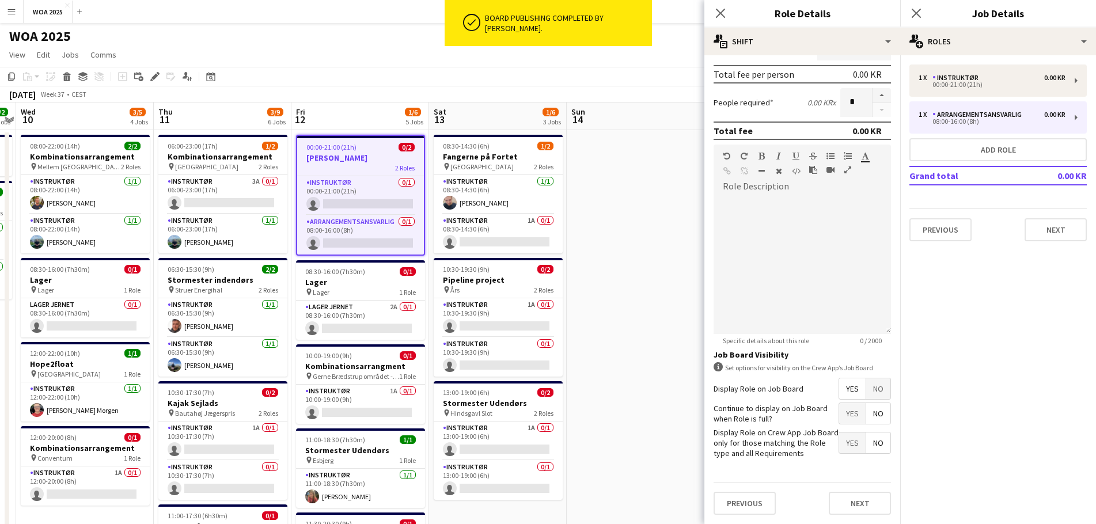
type input "*****"
click at [728, 317] on span "Yes" at bounding box center [852, 413] width 26 height 21
click at [728, 317] on button "Next" at bounding box center [860, 503] width 62 height 23
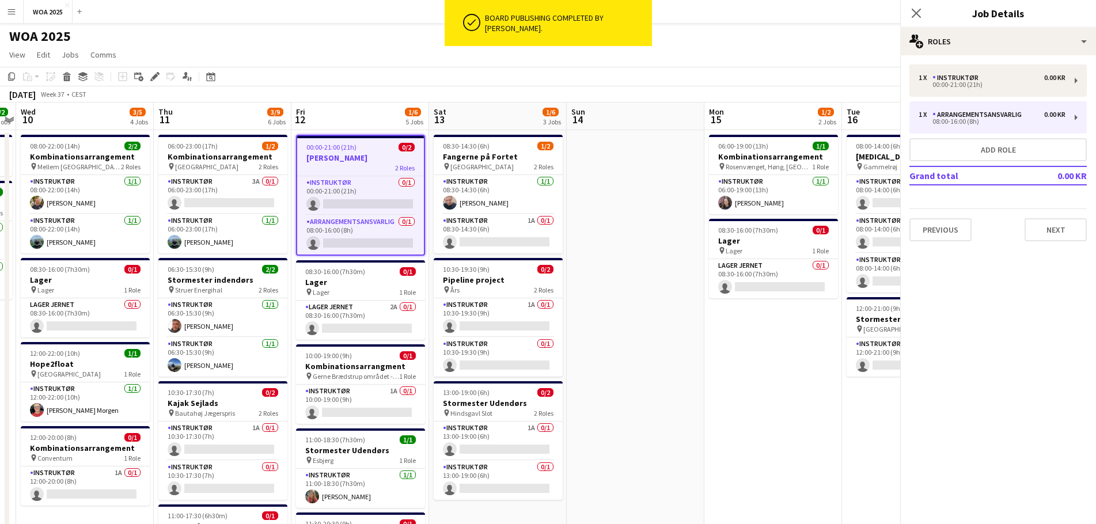
scroll to position [0, 0]
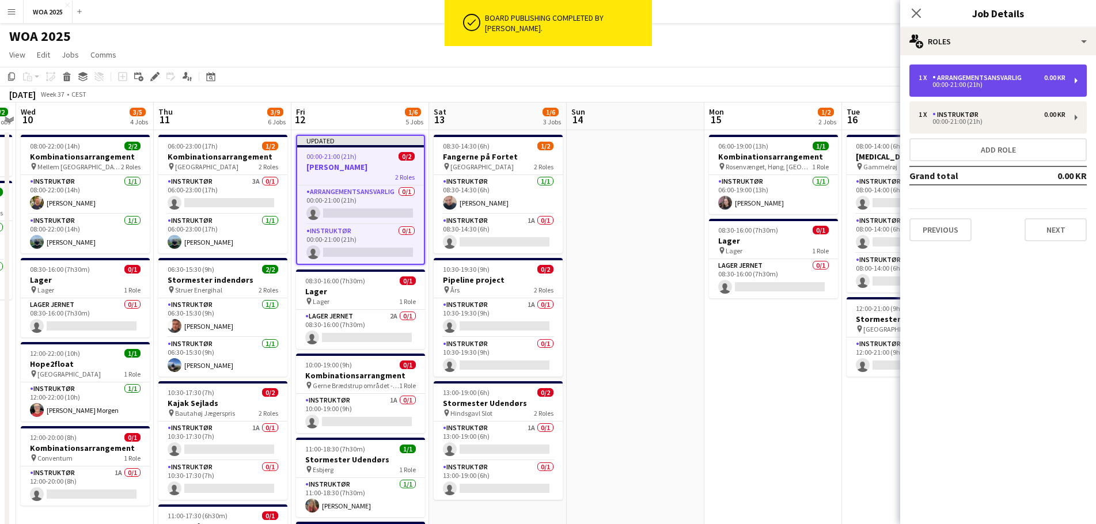
click at [728, 85] on div "00:00-21:00 (21h)" at bounding box center [992, 85] width 147 height 6
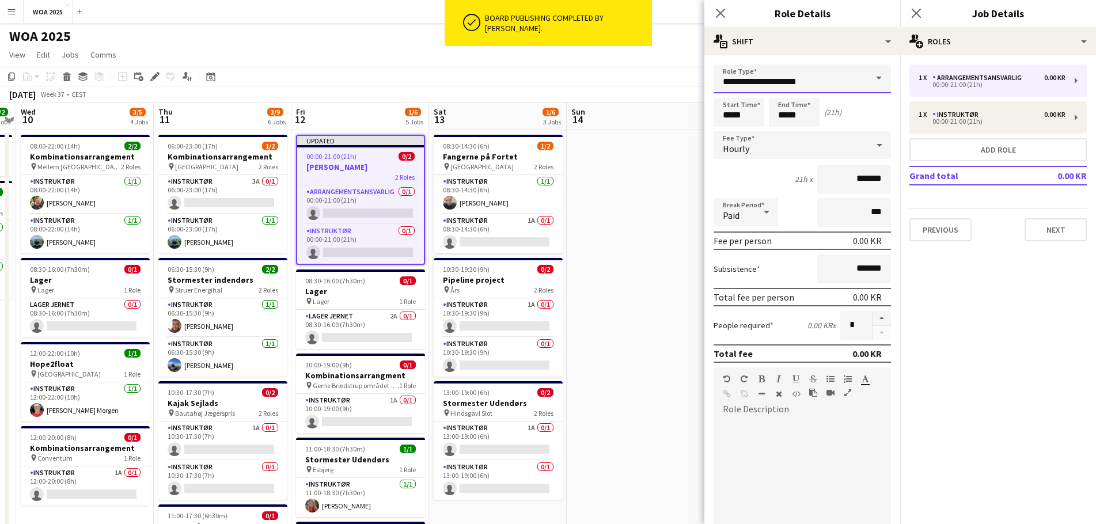
click at [728, 84] on input "**********" at bounding box center [802, 78] width 177 height 29
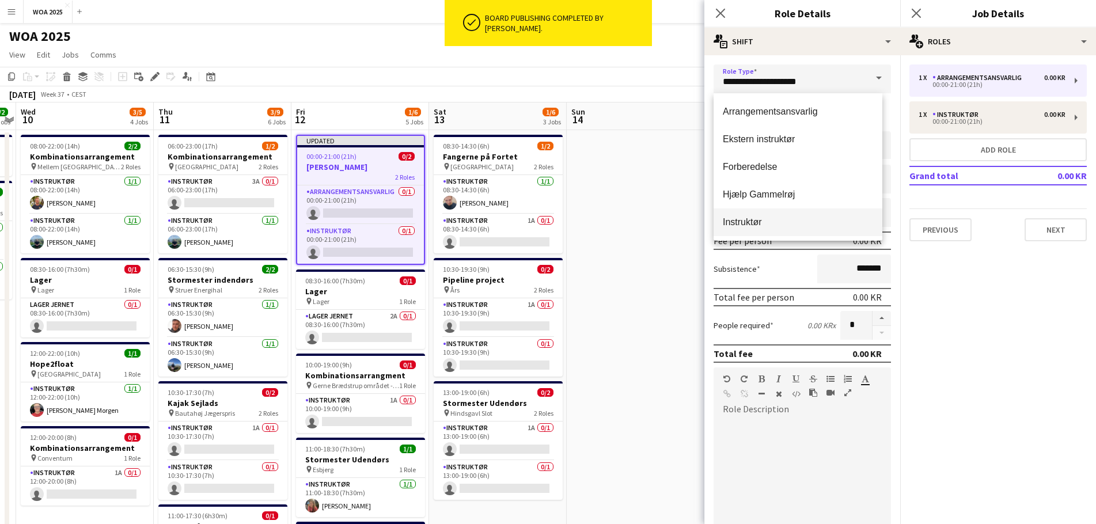
click at [728, 211] on mat-option "Instruktør" at bounding box center [798, 222] width 169 height 28
type input "**********"
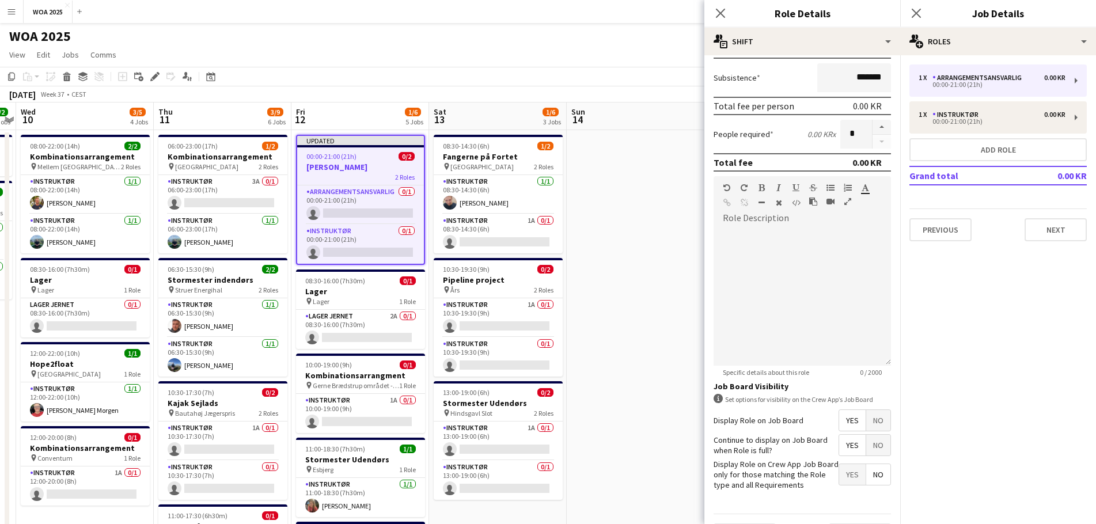
scroll to position [223, 0]
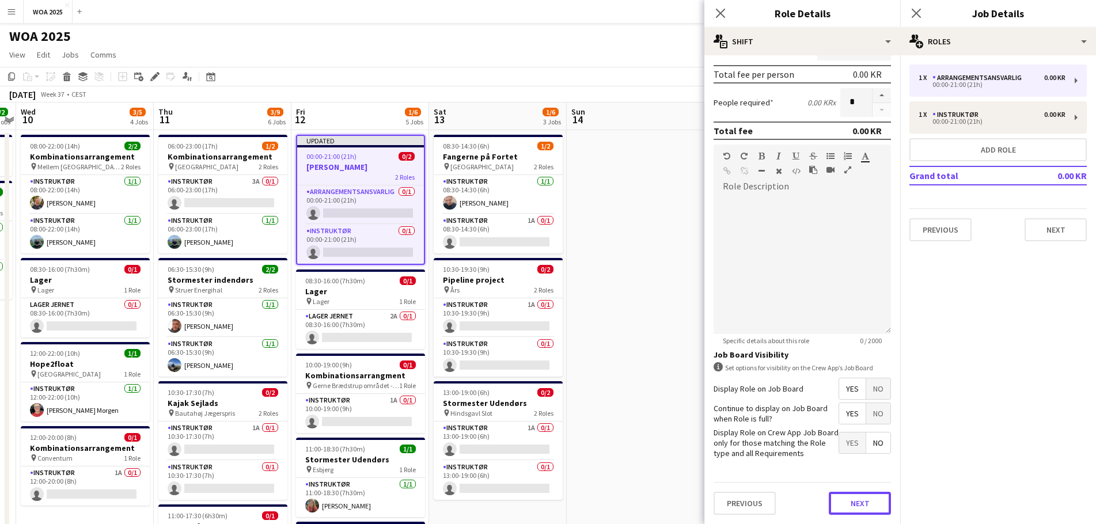
click at [728, 317] on button "Next" at bounding box center [860, 503] width 62 height 23
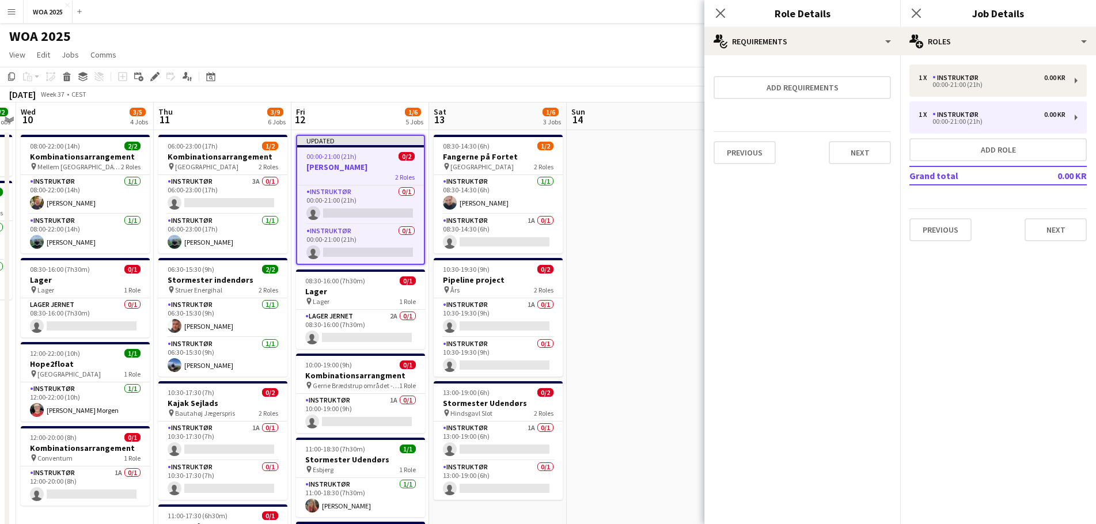
scroll to position [0, 0]
click at [728, 89] on button "Add requirements" at bounding box center [802, 87] width 177 height 23
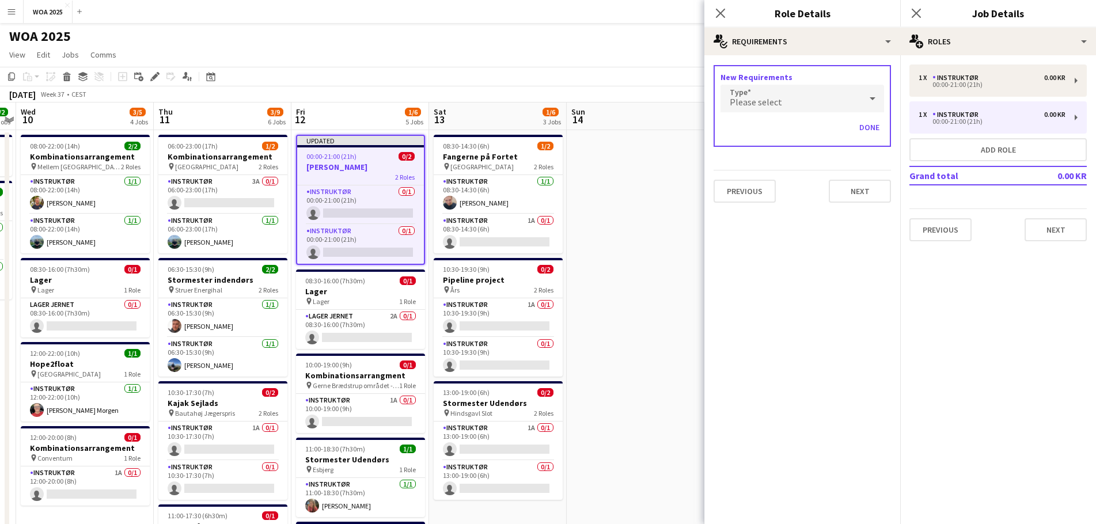
click at [728, 104] on div "Please select" at bounding box center [790, 99] width 141 height 28
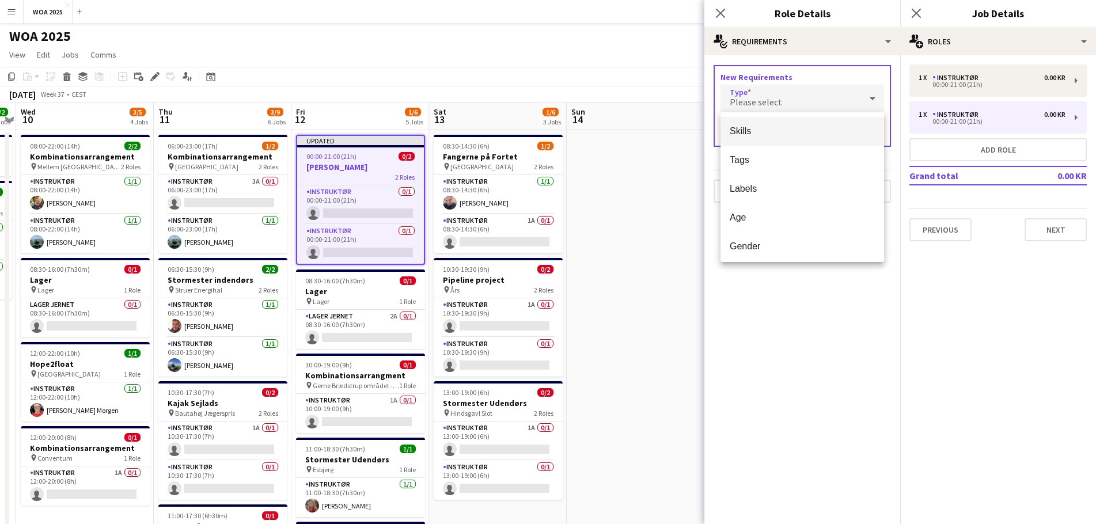
click at [728, 135] on span "Skills" at bounding box center [802, 131] width 145 height 11
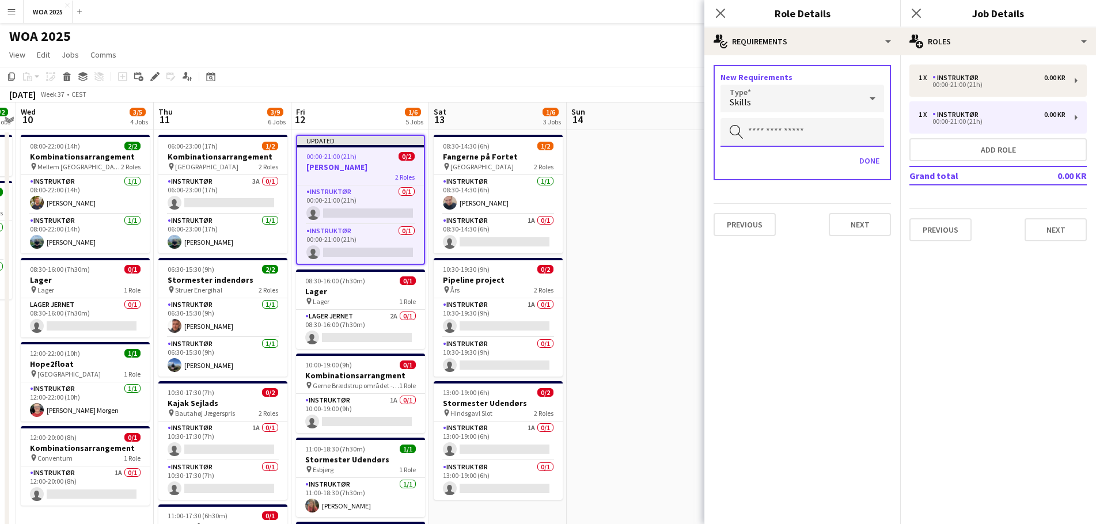
click at [728, 133] on input "text" at bounding box center [802, 132] width 164 height 29
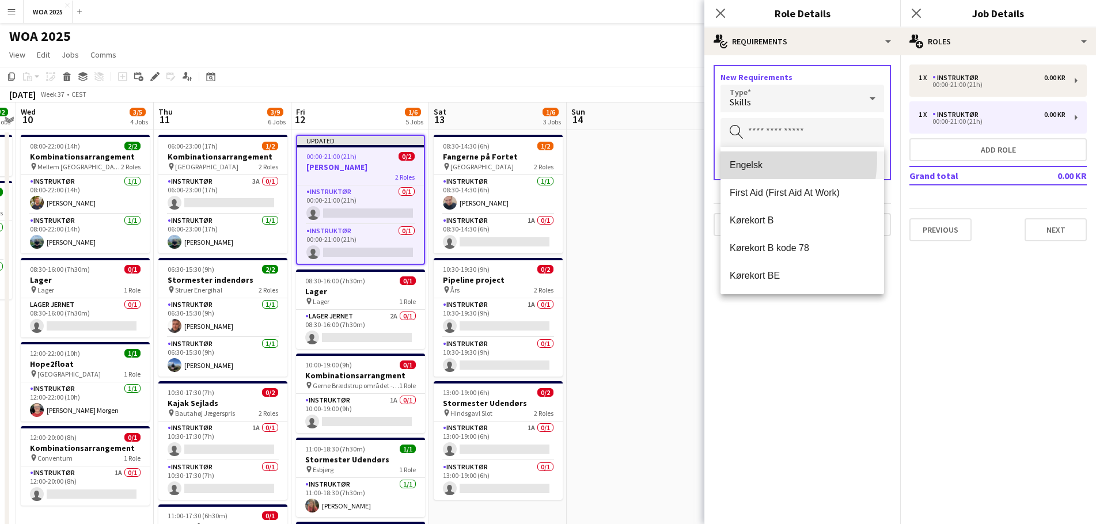
click at [728, 158] on mat-option "Engelsk" at bounding box center [802, 165] width 164 height 28
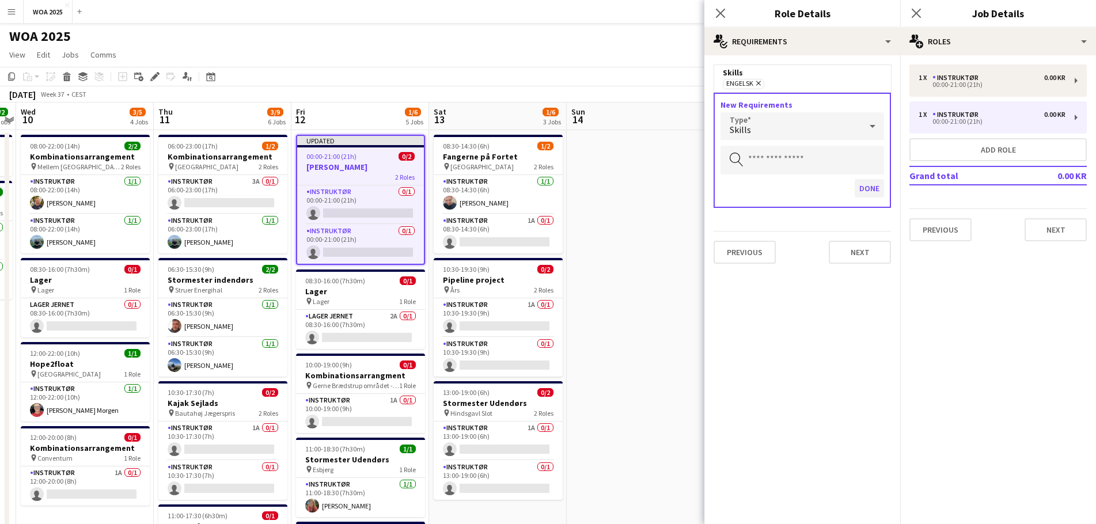
click at [728, 179] on div "New Requirements Type Skills Search by skill Done" at bounding box center [802, 150] width 177 height 115
click at [728, 189] on button "Done" at bounding box center [869, 188] width 29 height 18
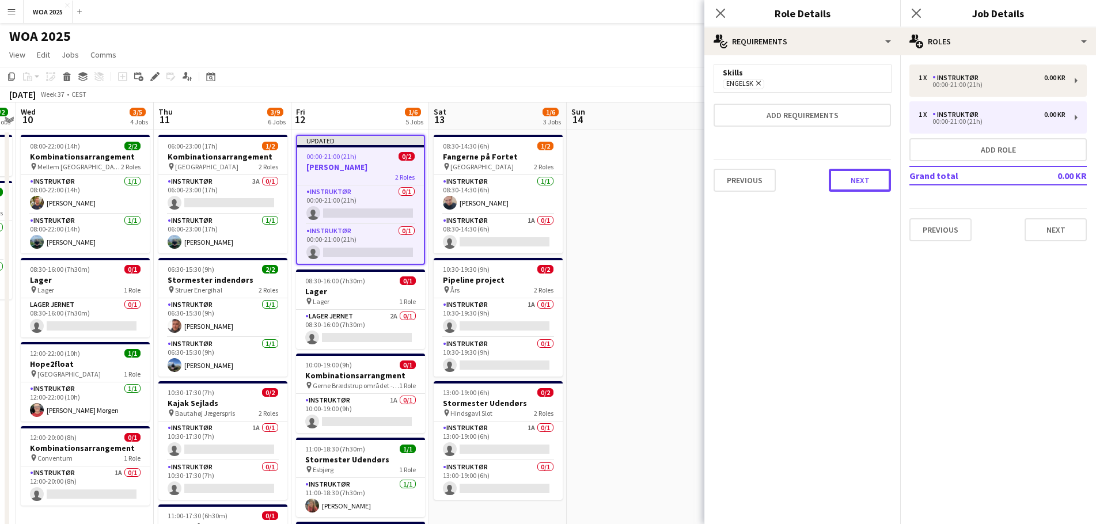
click at [728, 183] on button "Next" at bounding box center [860, 180] width 62 height 23
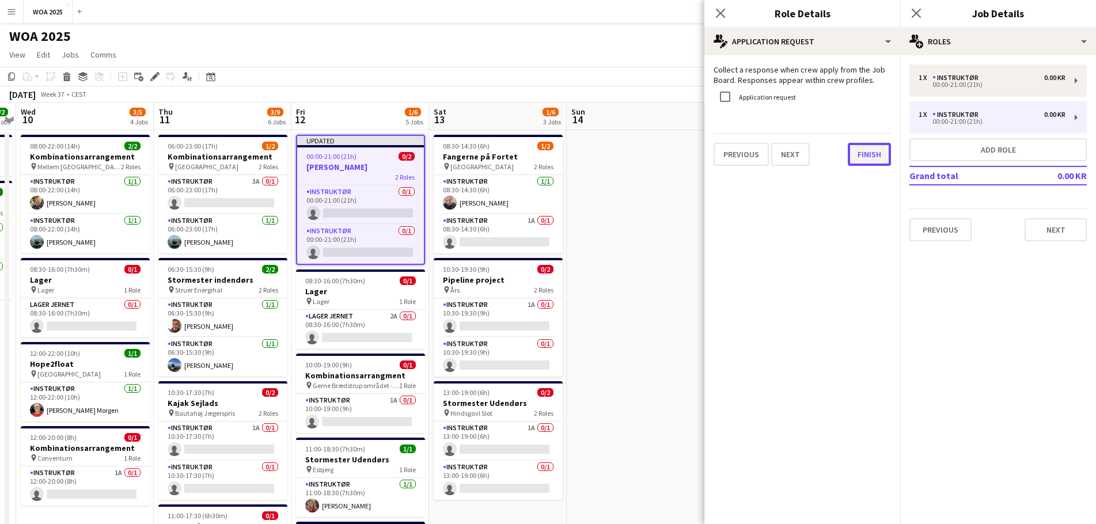
click at [728, 157] on button "Finish" at bounding box center [869, 154] width 43 height 23
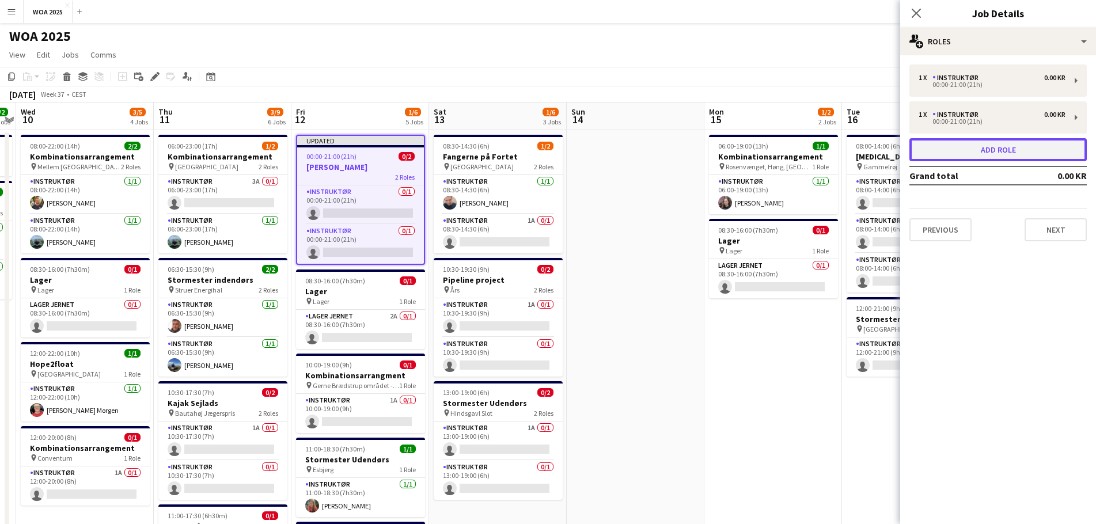
click at [728, 154] on button "Add role" at bounding box center [997, 149] width 177 height 23
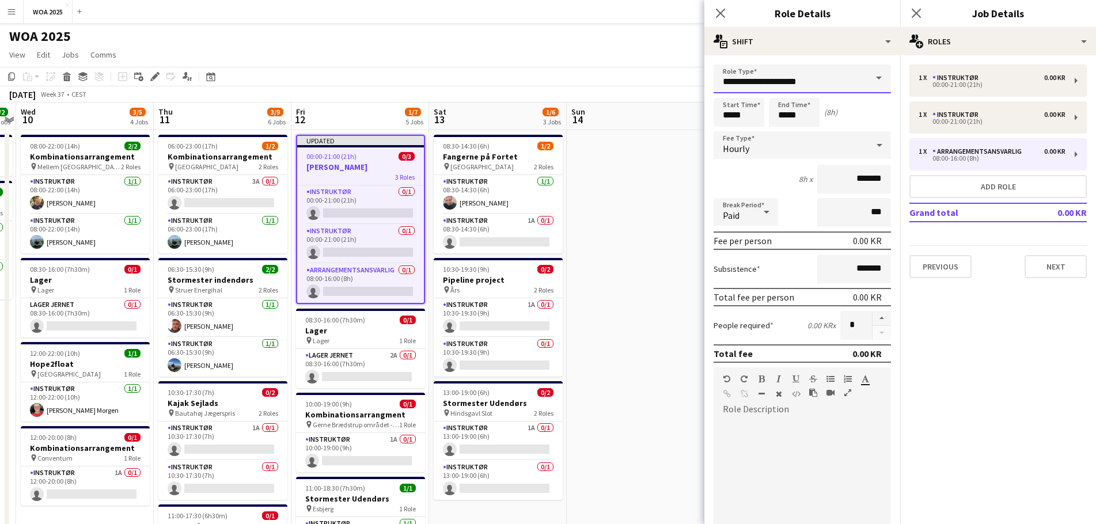
click at [728, 91] on input "**********" at bounding box center [802, 78] width 177 height 29
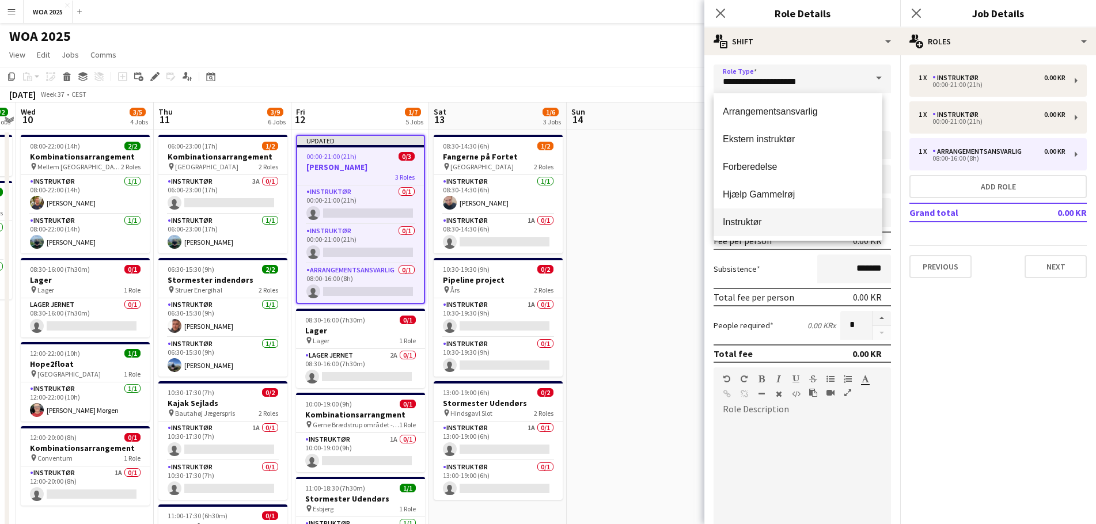
click at [728, 217] on span "Instruktør" at bounding box center [798, 222] width 150 height 11
type input "**********"
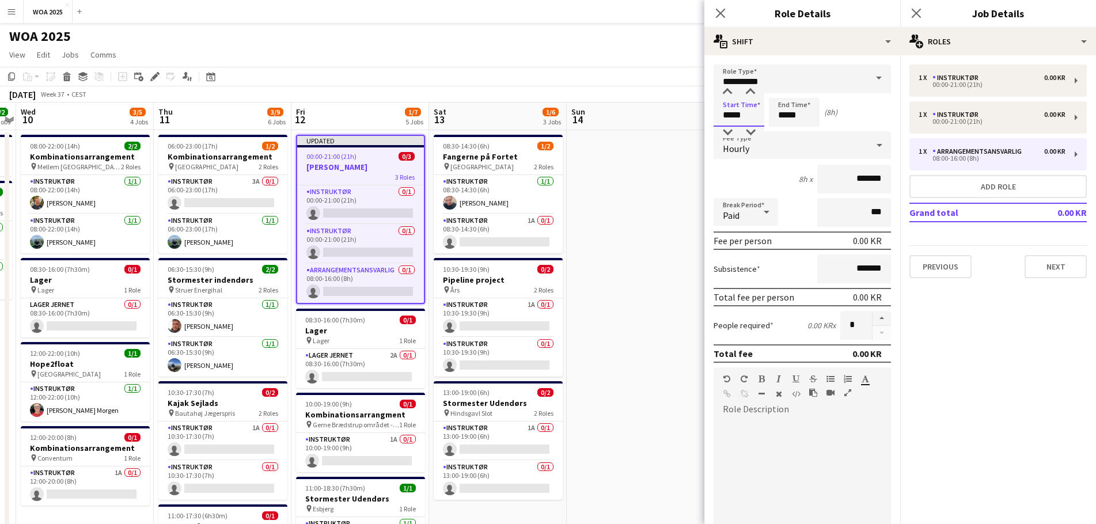
click at [705, 114] on form "**********" at bounding box center [802, 405] width 196 height 682
type input "*****"
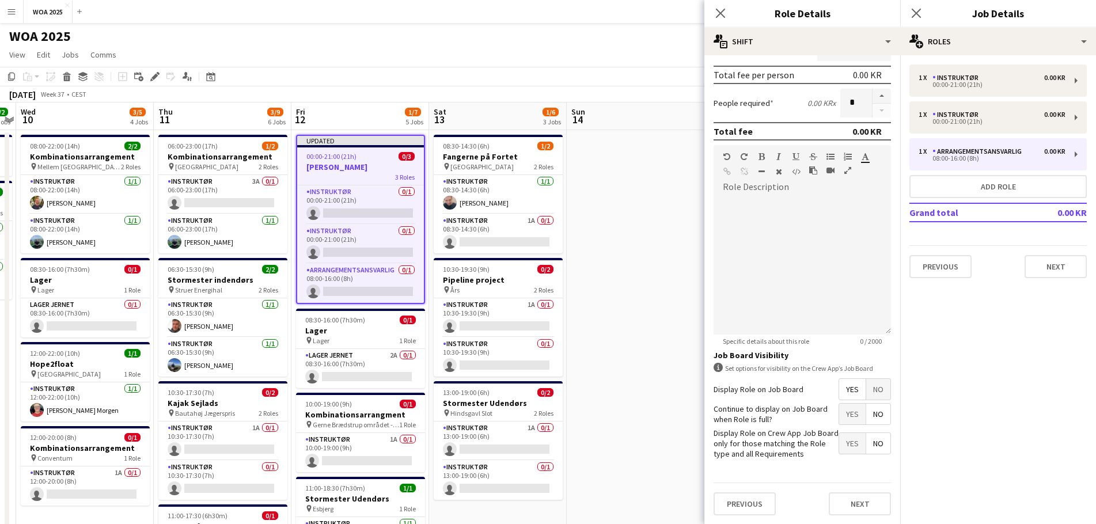
scroll to position [223, 0]
type input "*****"
click at [728, 317] on span "Yes" at bounding box center [852, 413] width 26 height 21
click at [728, 317] on button "Next" at bounding box center [860, 503] width 62 height 23
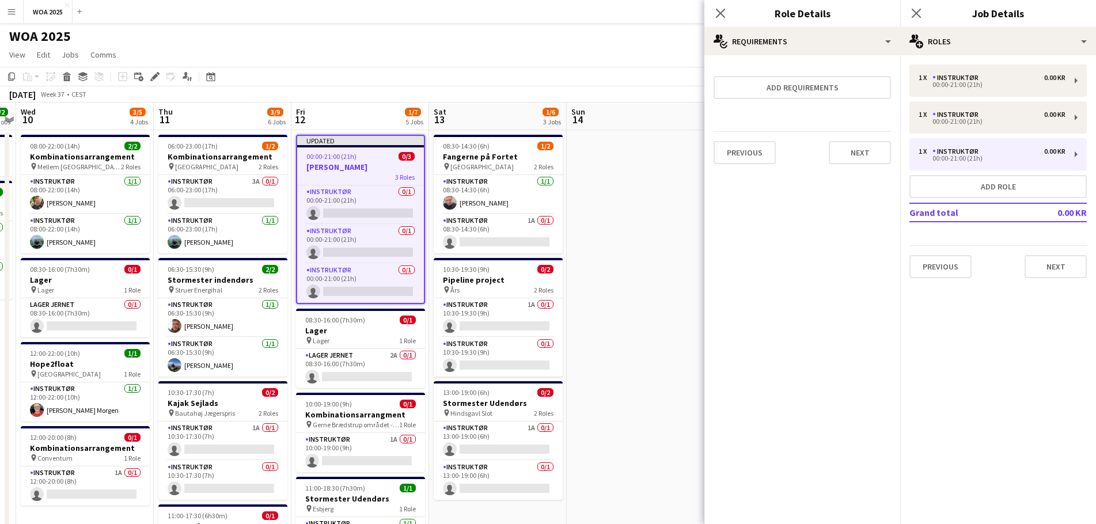
click at [728, 100] on form "Add requirements Previous Next" at bounding box center [802, 118] width 196 height 109
click at [728, 93] on button "Add requirements" at bounding box center [802, 87] width 177 height 23
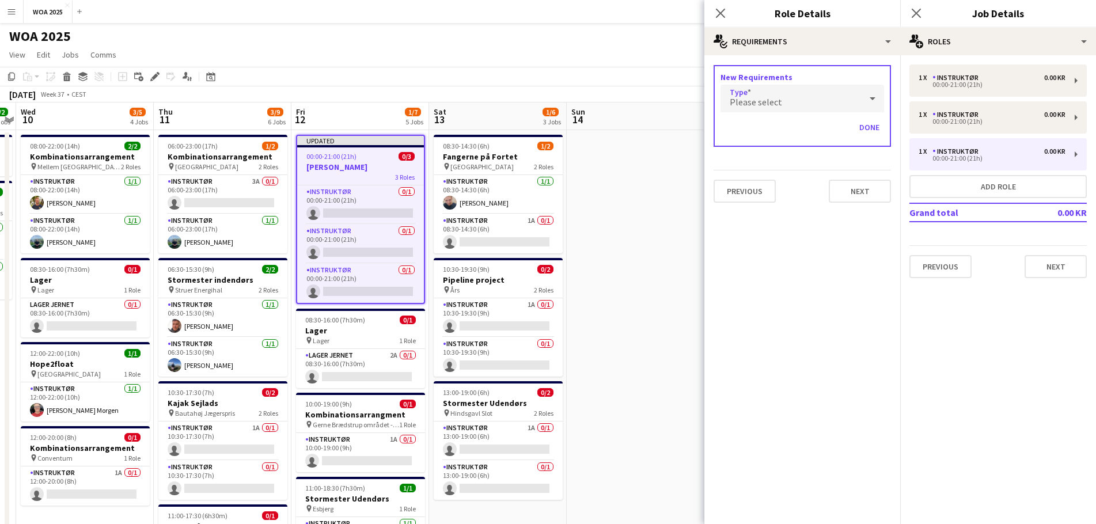
click at [728, 107] on div "Please select" at bounding box center [790, 99] width 141 height 28
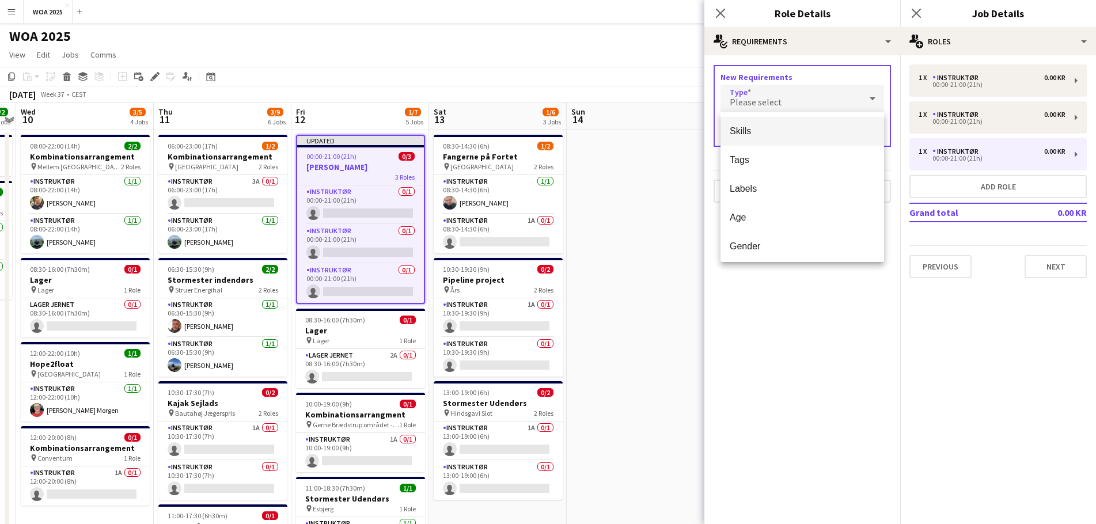
click at [728, 134] on span "Skills" at bounding box center [802, 131] width 145 height 11
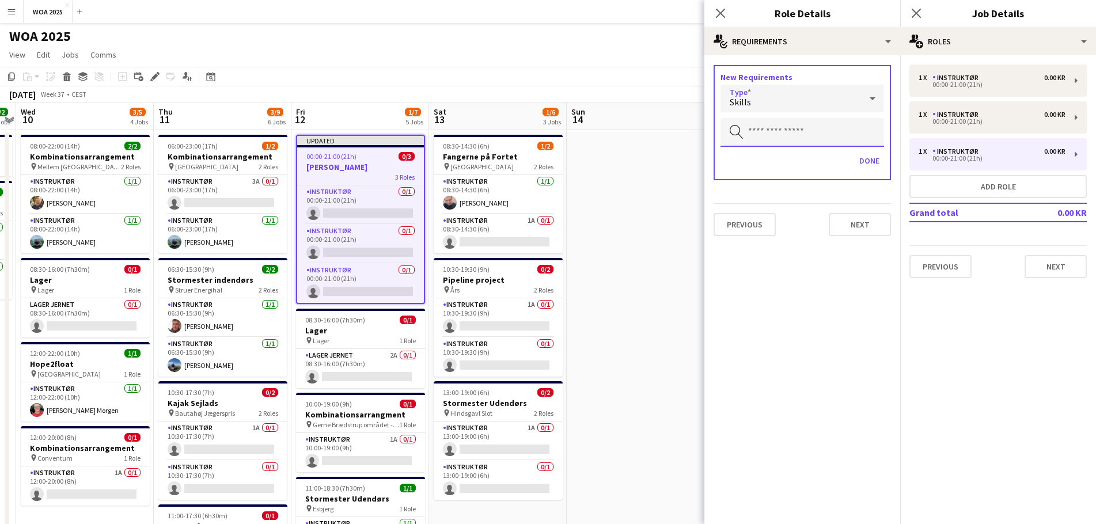
click at [728, 137] on input "text" at bounding box center [802, 132] width 164 height 29
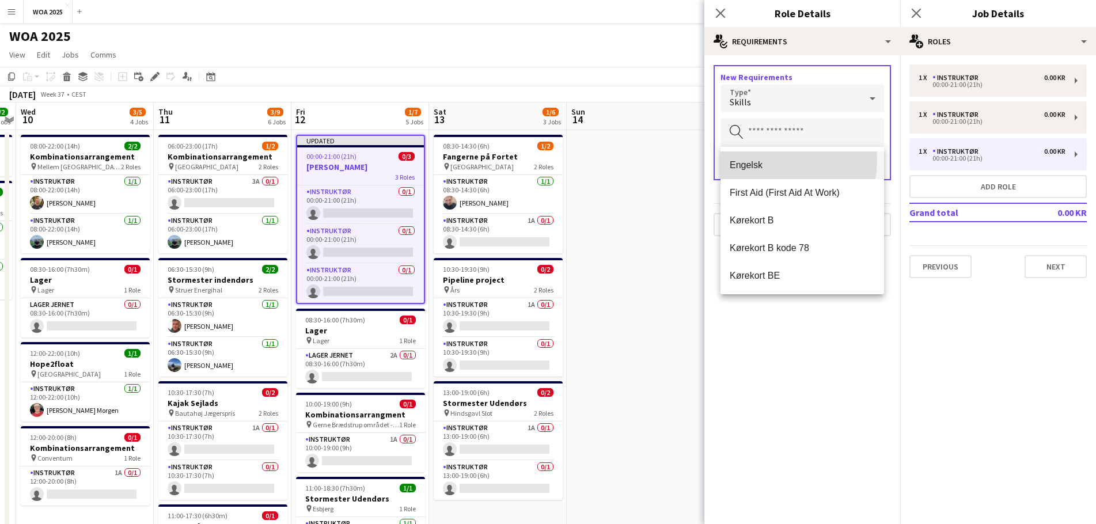
click at [728, 160] on span "Engelsk" at bounding box center [802, 165] width 145 height 11
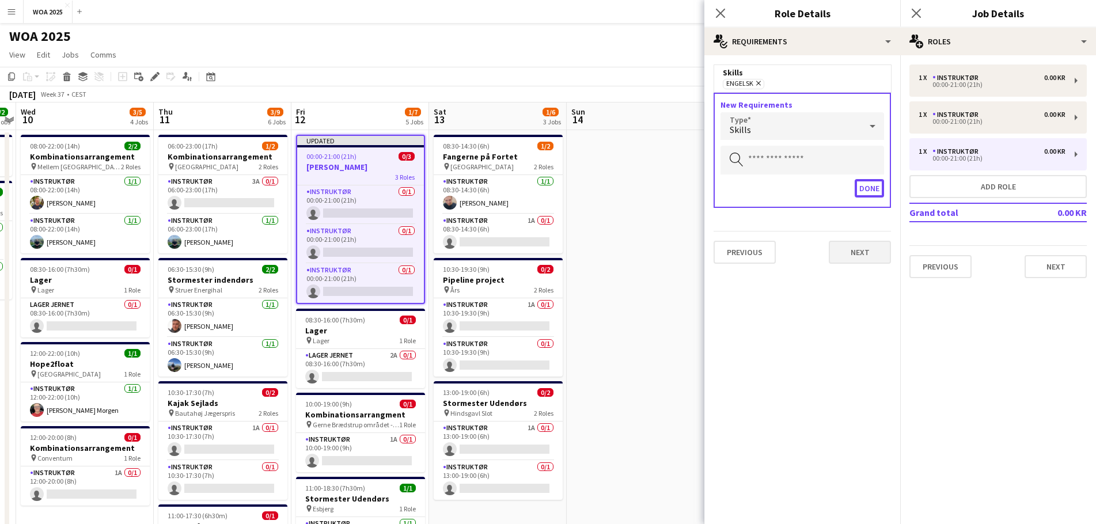
click at [728, 189] on button "Done" at bounding box center [869, 188] width 29 height 18
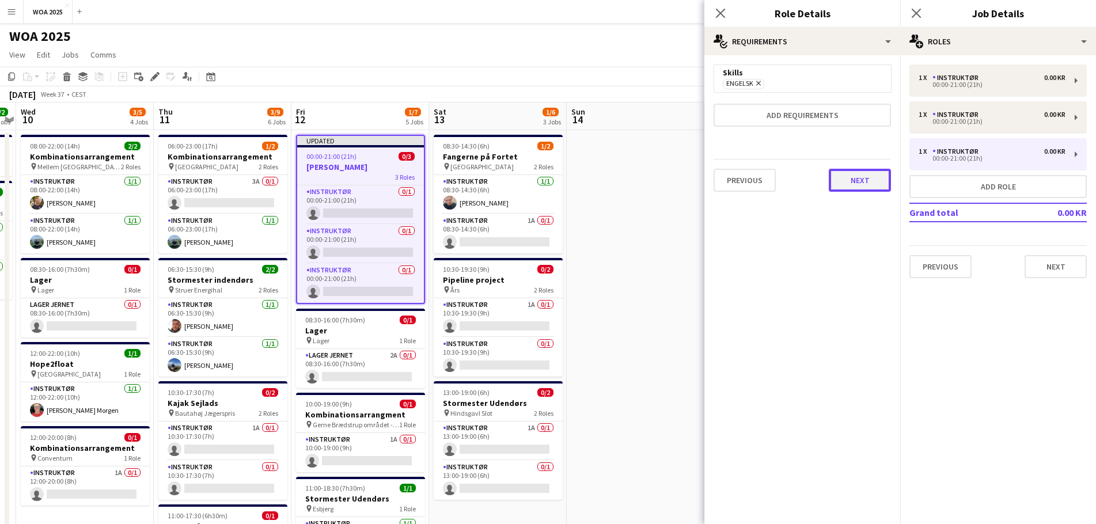
click at [728, 177] on button "Next" at bounding box center [860, 180] width 62 height 23
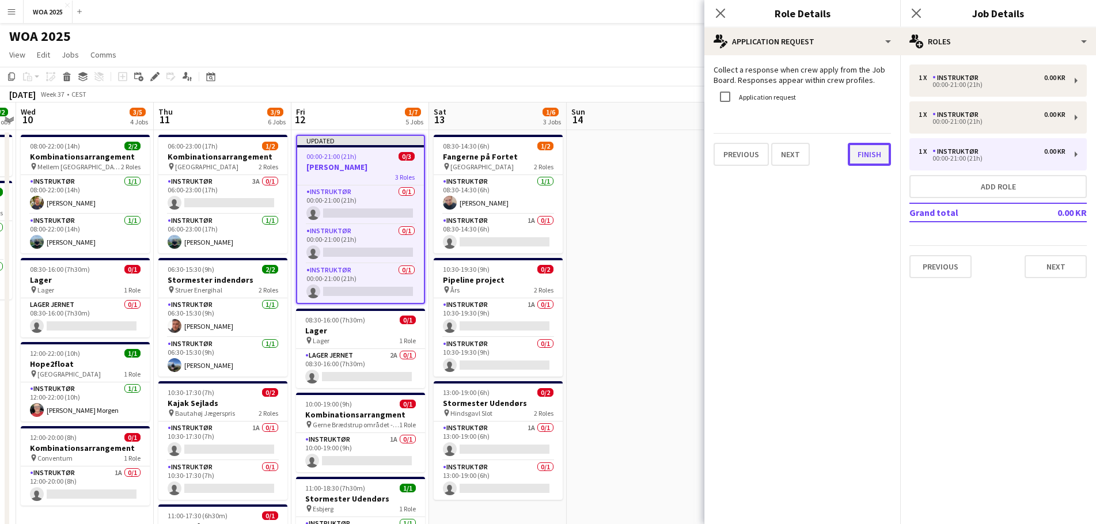
click at [728, 155] on button "Finish" at bounding box center [869, 154] width 43 height 23
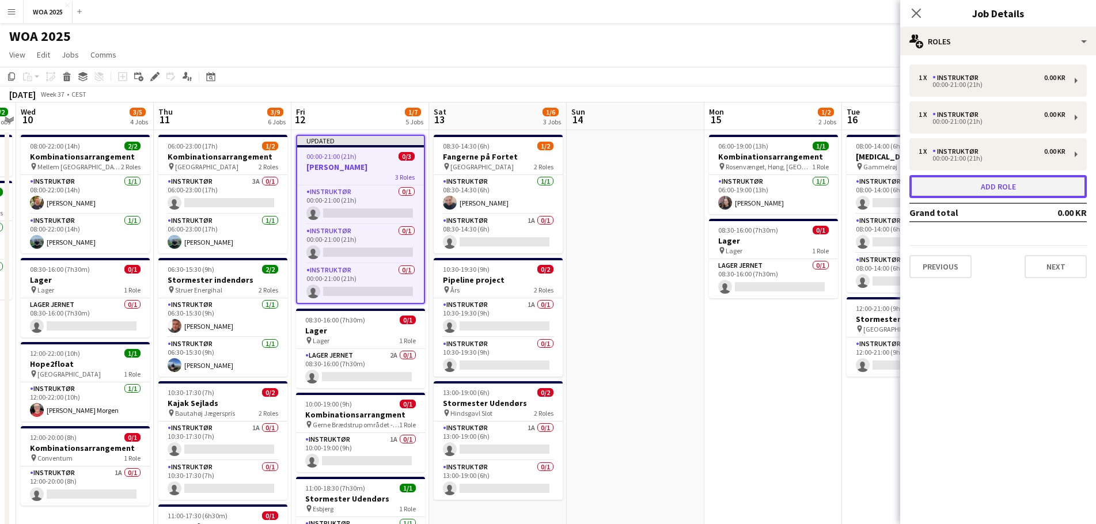
click at [728, 187] on button "Add role" at bounding box center [997, 186] width 177 height 23
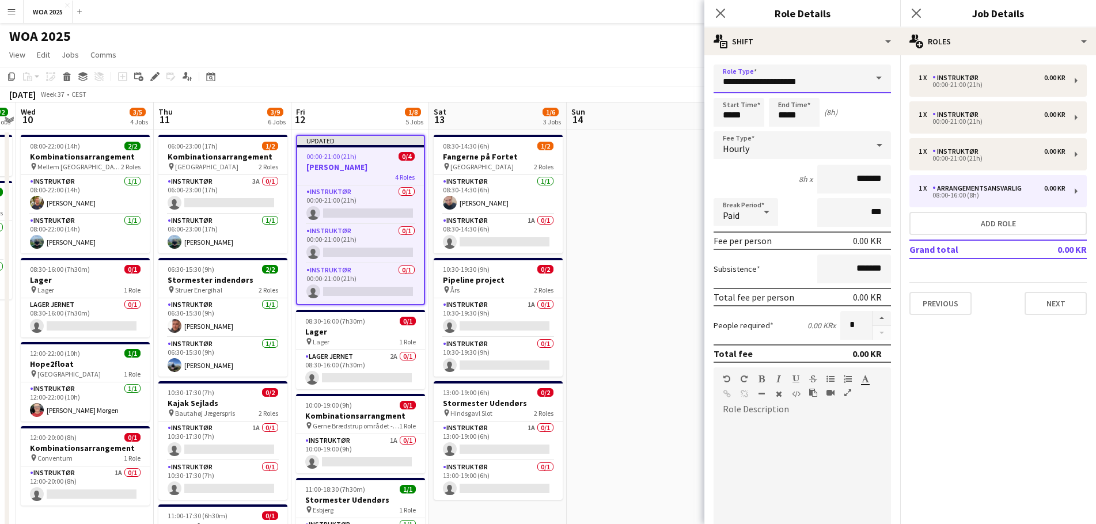
click at [728, 89] on input "**********" at bounding box center [802, 78] width 177 height 29
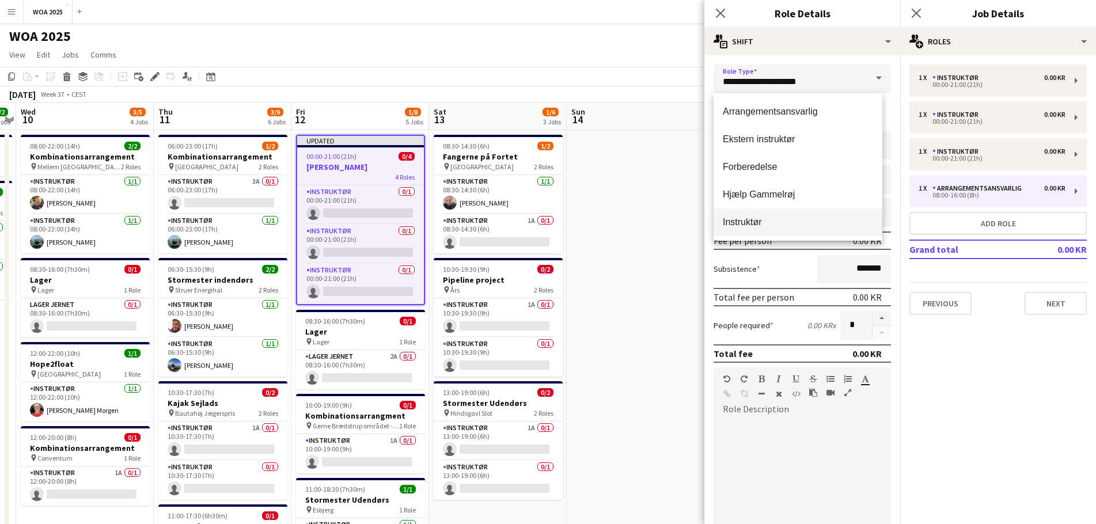
click at [728, 218] on span "Instruktør" at bounding box center [798, 222] width 150 height 11
type input "**********"
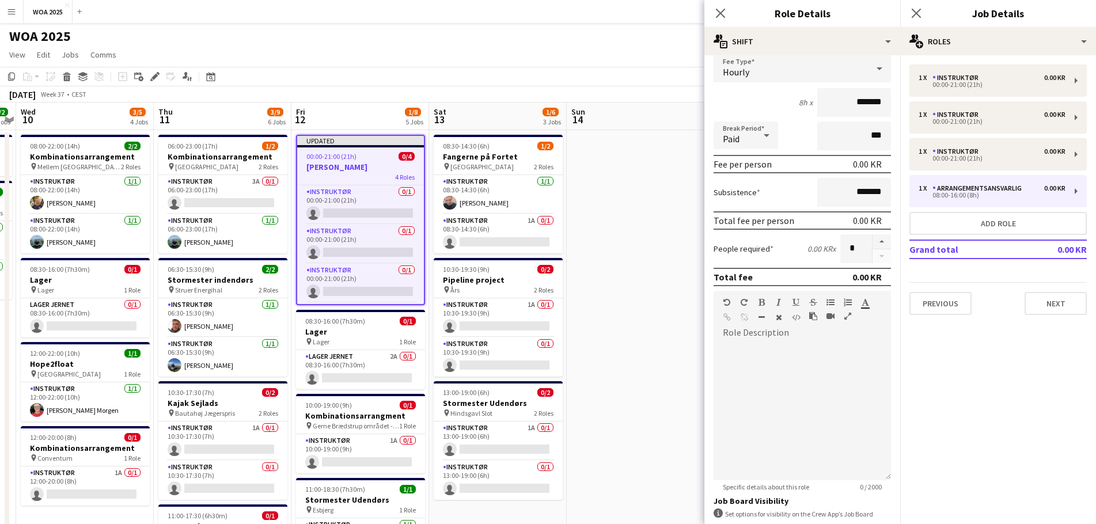
scroll to position [173, 0]
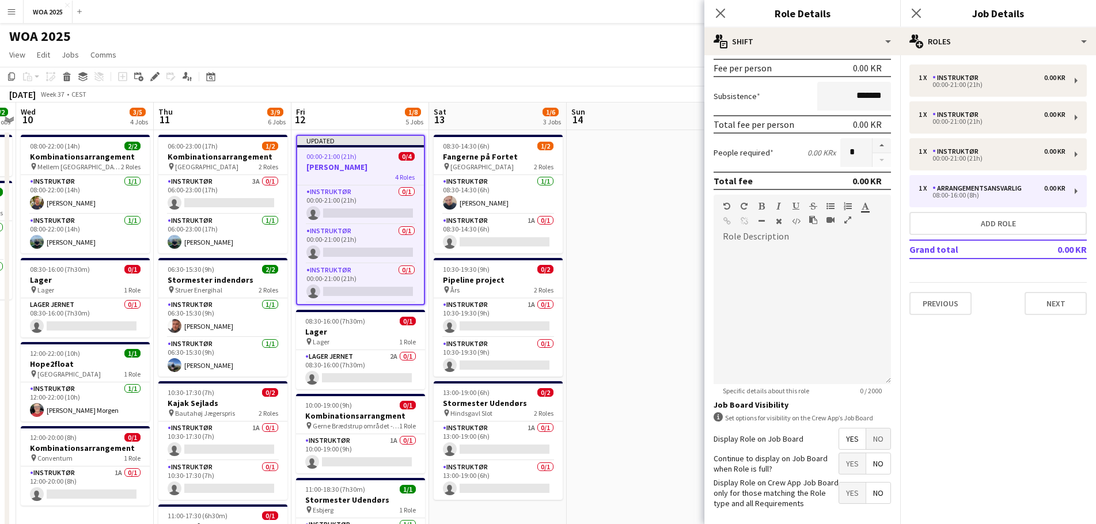
click at [728, 317] on span "Yes" at bounding box center [852, 463] width 26 height 21
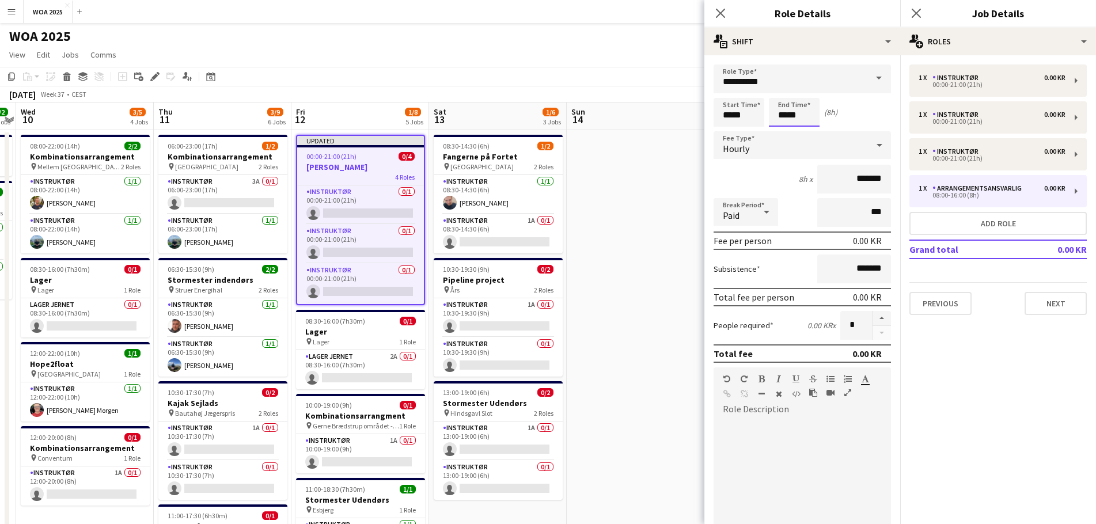
drag, startPoint x: 780, startPoint y: 116, endPoint x: 772, endPoint y: 117, distance: 8.7
click at [728, 117] on input "*****" at bounding box center [794, 112] width 51 height 29
type input "*****"
drag, startPoint x: 753, startPoint y: 120, endPoint x: 707, endPoint y: 114, distance: 46.5
click at [707, 114] on form "**********" at bounding box center [802, 405] width 196 height 682
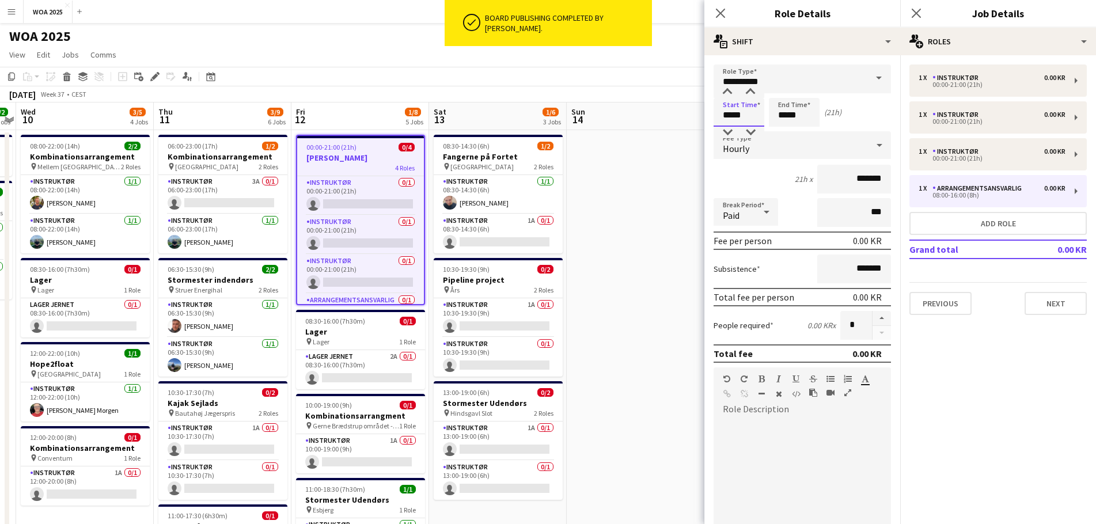
type input "*****"
click at [728, 167] on div "21h x *******" at bounding box center [802, 179] width 177 height 29
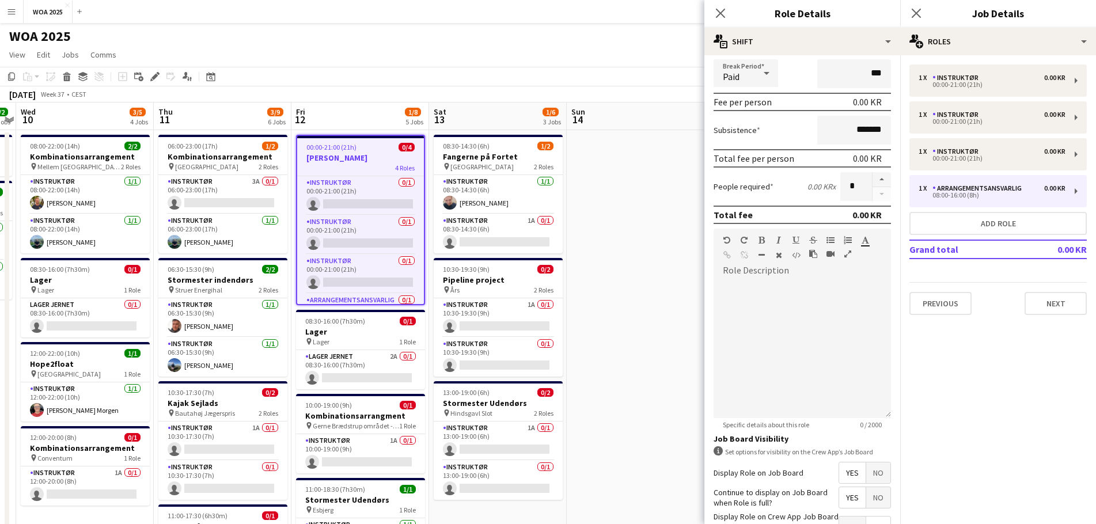
scroll to position [223, 0]
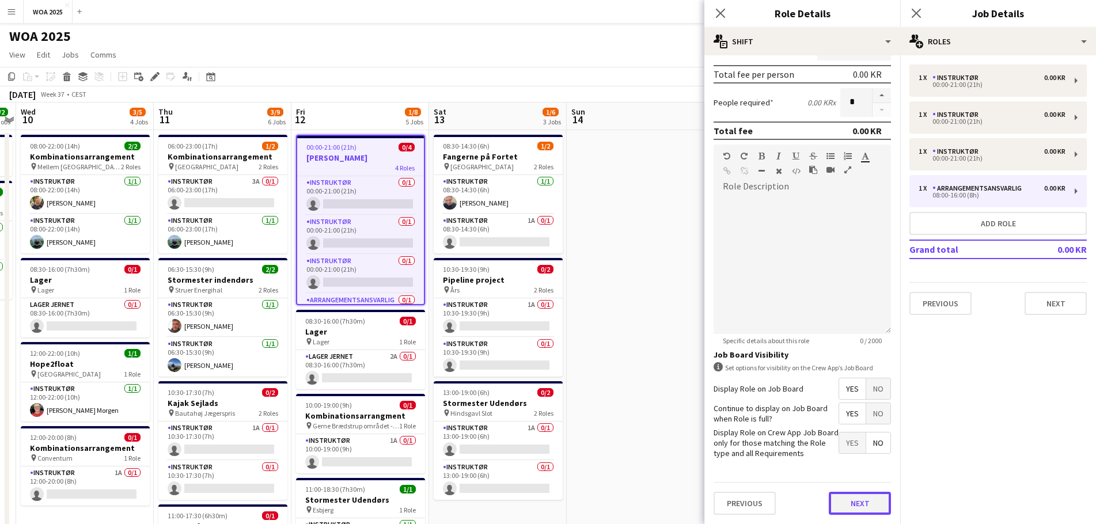
click at [728, 317] on button "Next" at bounding box center [860, 503] width 62 height 23
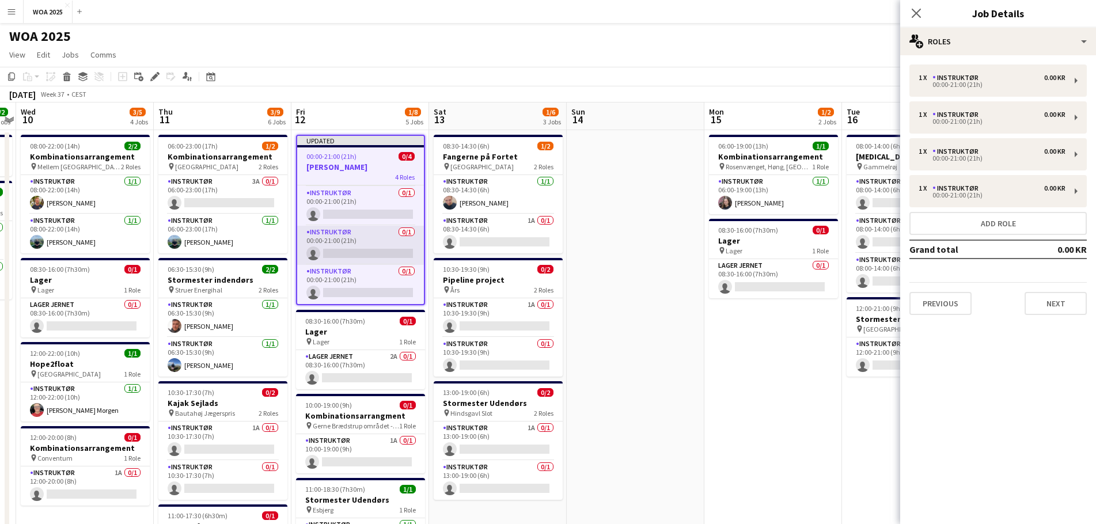
scroll to position [0, 0]
click at [728, 303] on button "Next" at bounding box center [1055, 303] width 62 height 23
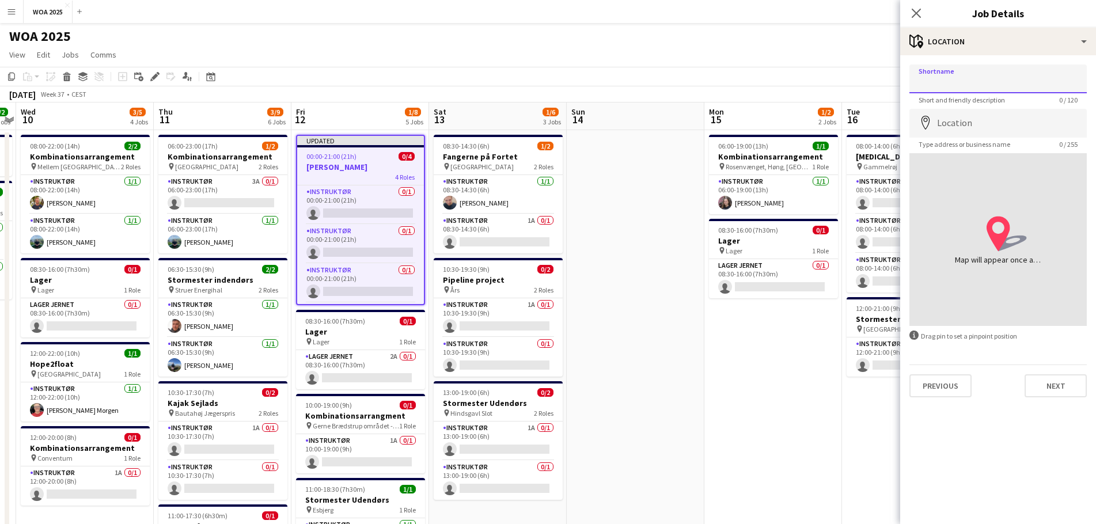
click at [728, 74] on input "Shortname" at bounding box center [997, 78] width 177 height 29
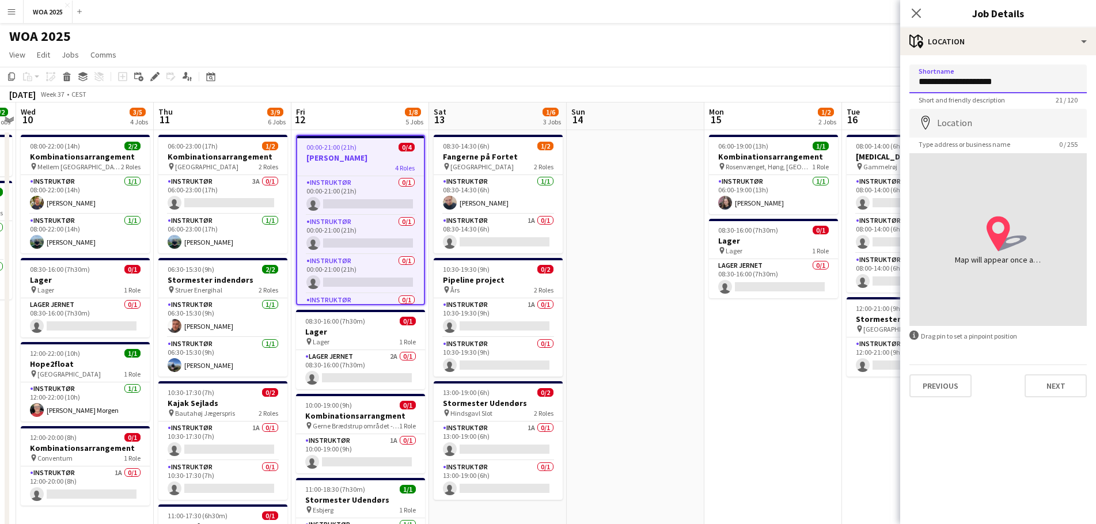
type input "**********"
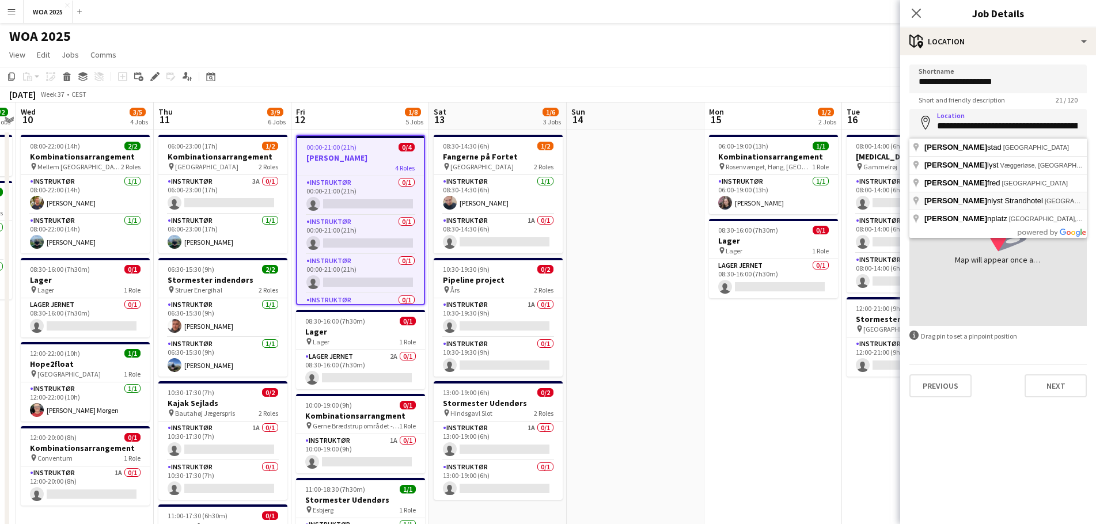
type input "**********"
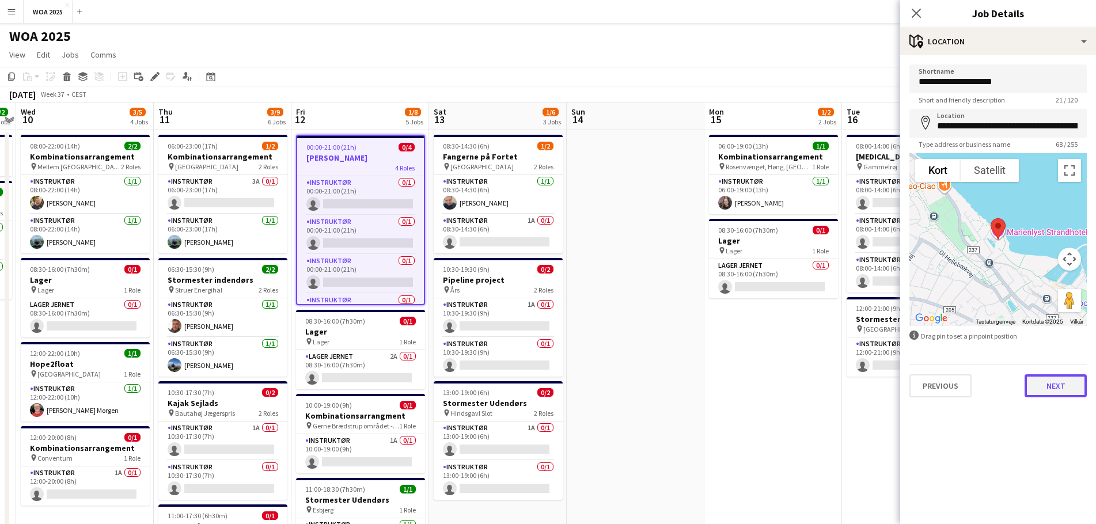
click at [728, 317] on button "Next" at bounding box center [1055, 385] width 62 height 23
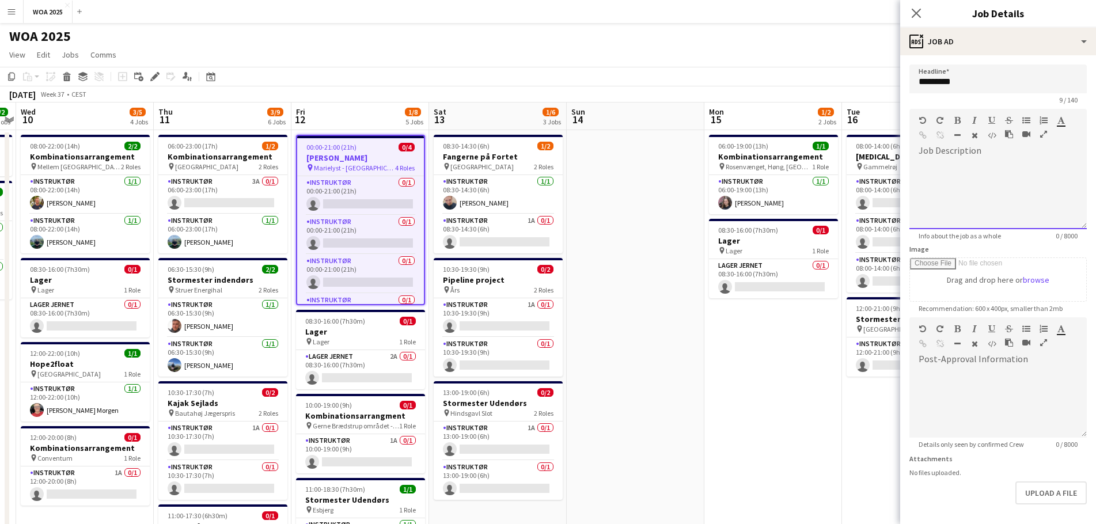
click at [728, 163] on div at bounding box center [997, 194] width 177 height 69
drag, startPoint x: 982, startPoint y: 203, endPoint x: 1019, endPoint y: 208, distance: 36.6
click at [728, 203] on div "**********" at bounding box center [994, 201] width 150 height 12
click at [728, 206] on div "**********" at bounding box center [993, 194] width 169 height 69
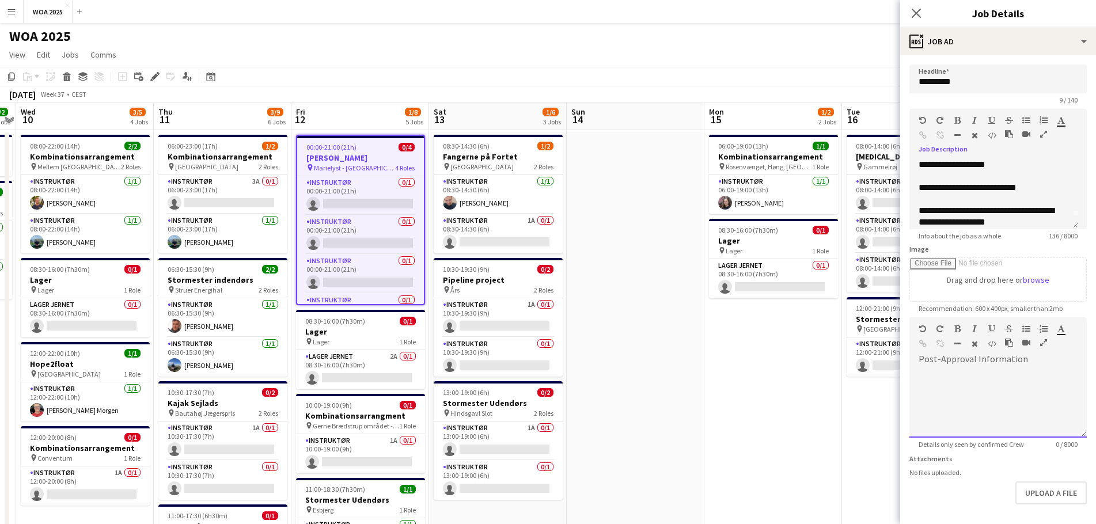
click at [728, 317] on div at bounding box center [997, 398] width 177 height 77
click at [728, 317] on div at bounding box center [997, 403] width 177 height 69
paste div
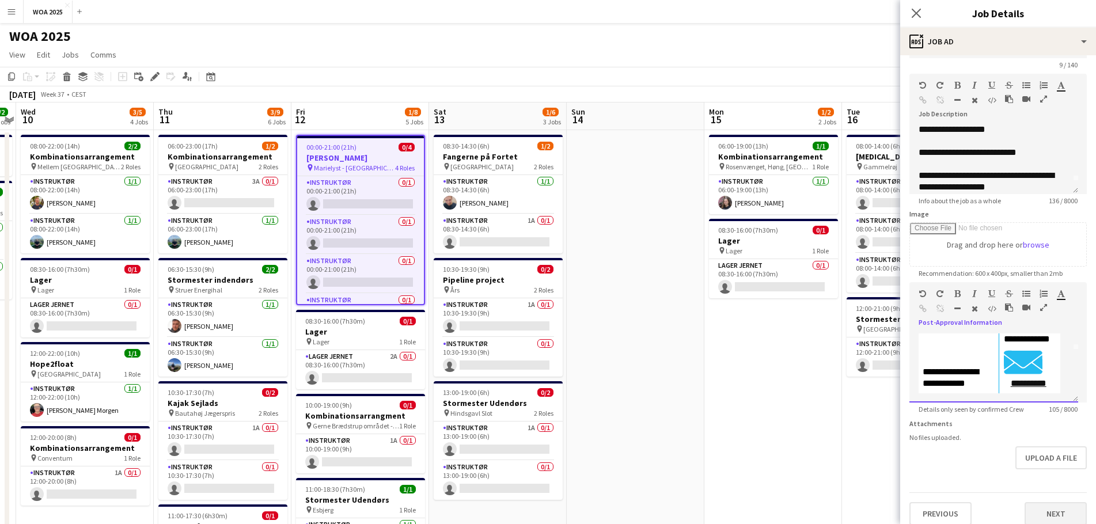
scroll to position [54, 0]
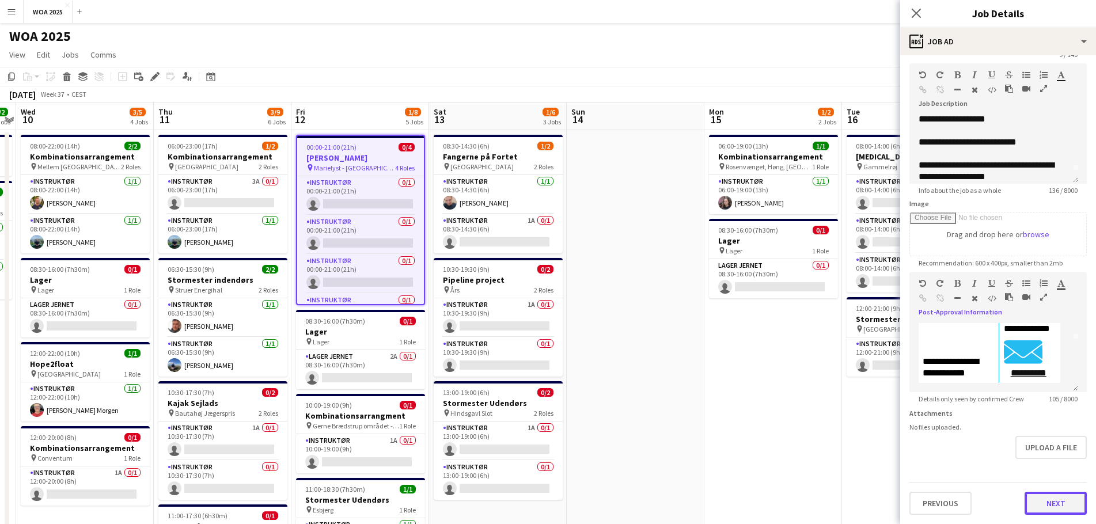
click at [728, 317] on button "Next" at bounding box center [1055, 503] width 62 height 23
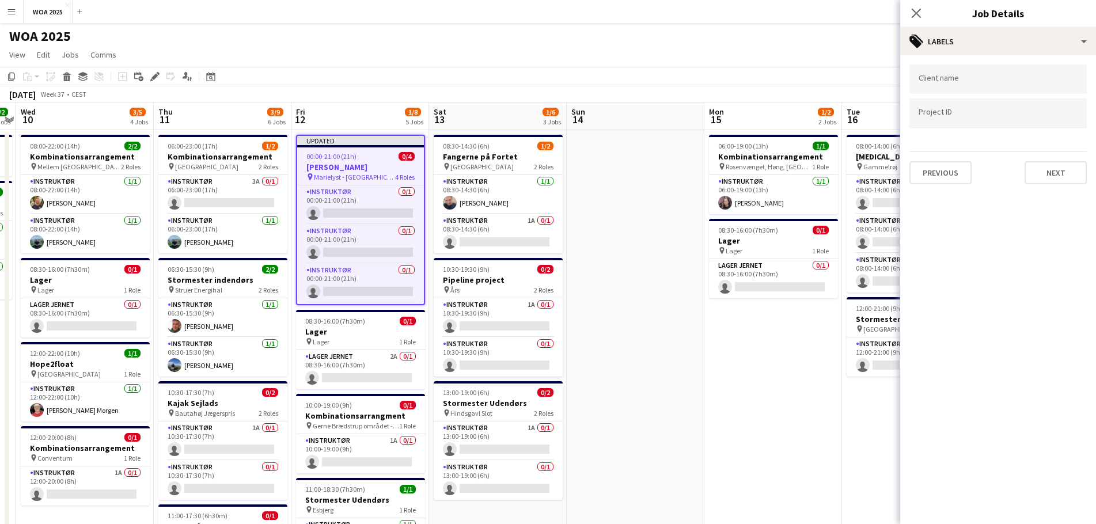
scroll to position [0, 0]
click at [728, 179] on button "Next" at bounding box center [1055, 172] width 62 height 23
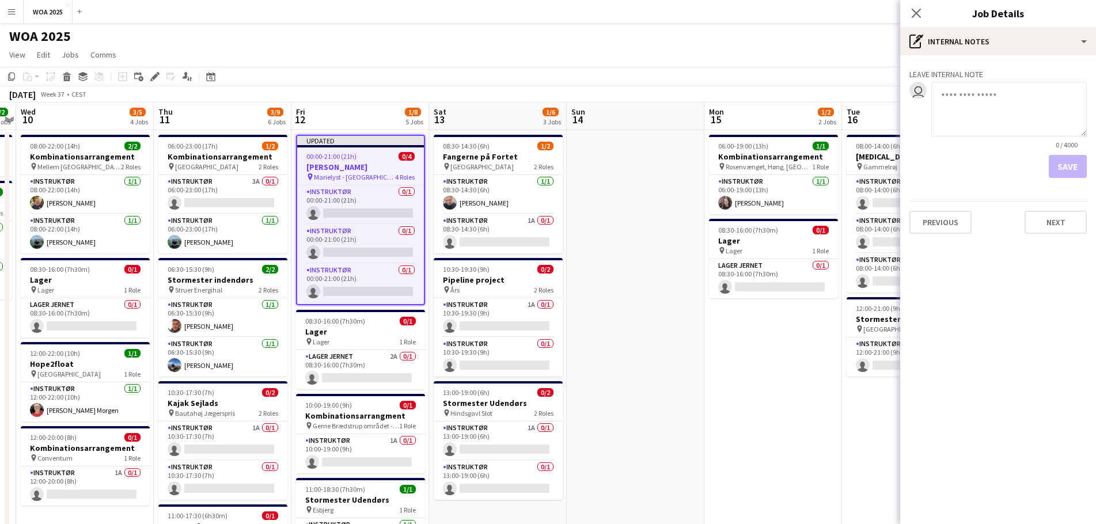
click at [728, 176] on div "Save" at bounding box center [997, 166] width 177 height 23
click at [728, 206] on div "Previous Next" at bounding box center [997, 217] width 177 height 33
click at [728, 220] on button "Next" at bounding box center [1055, 222] width 62 height 23
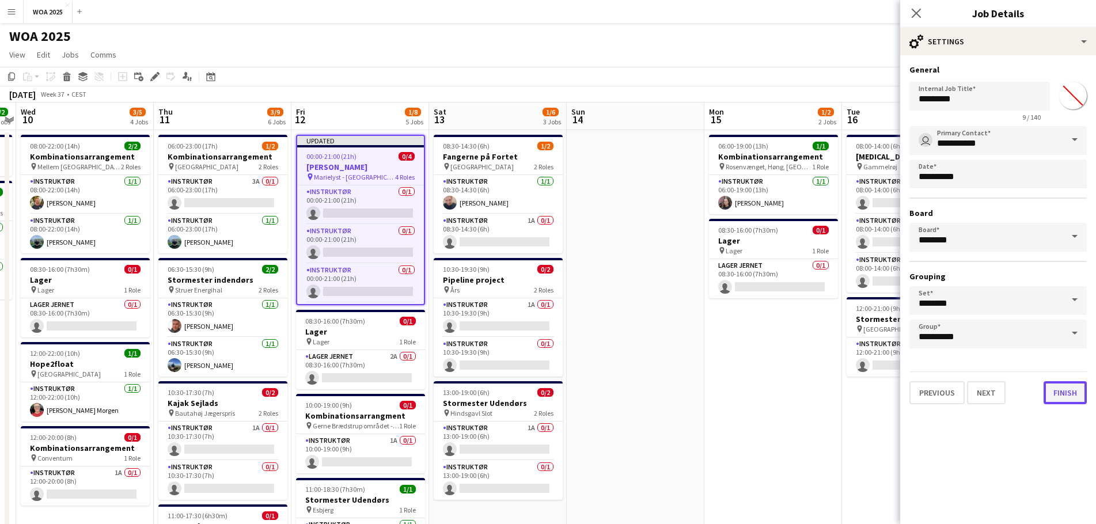
click at [728, 317] on button "Finish" at bounding box center [1064, 392] width 43 height 23
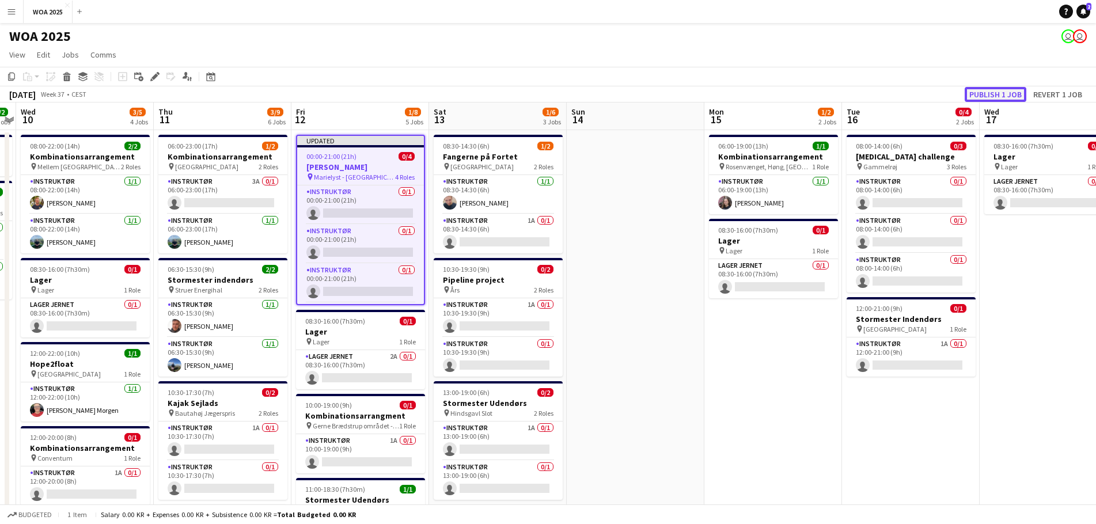
click at [728, 98] on button "Publish 1 job" at bounding box center [996, 94] width 62 height 15
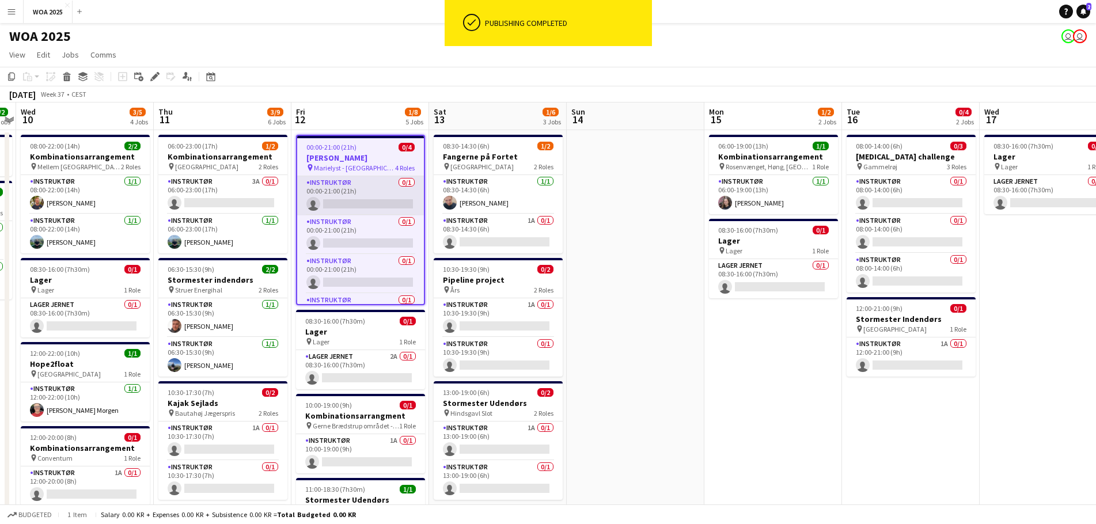
scroll to position [29, 0]
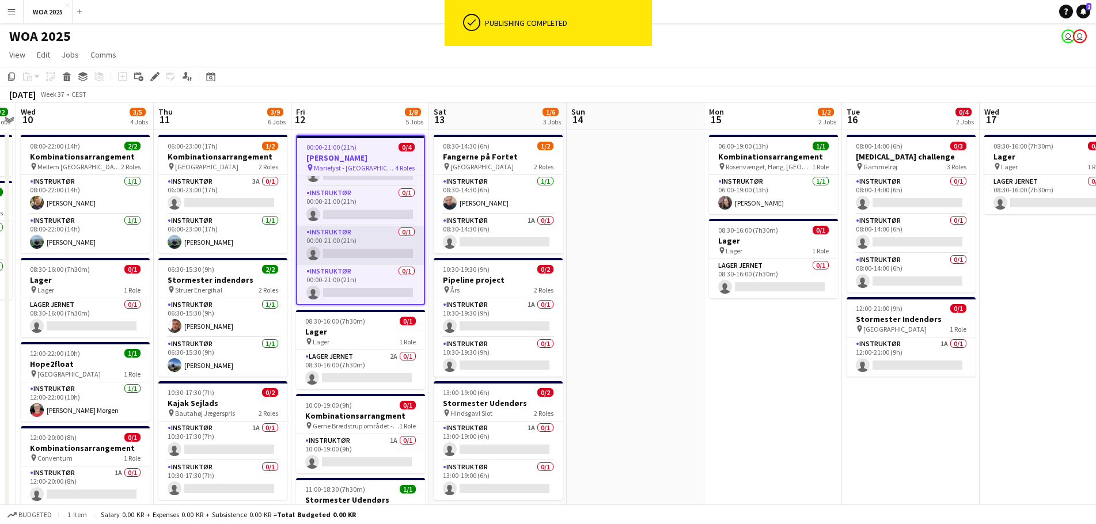
click at [352, 255] on app-card-role "Instruktør 0/1 00:00-21:00 (21h) single-neutral-actions" at bounding box center [360, 245] width 127 height 39
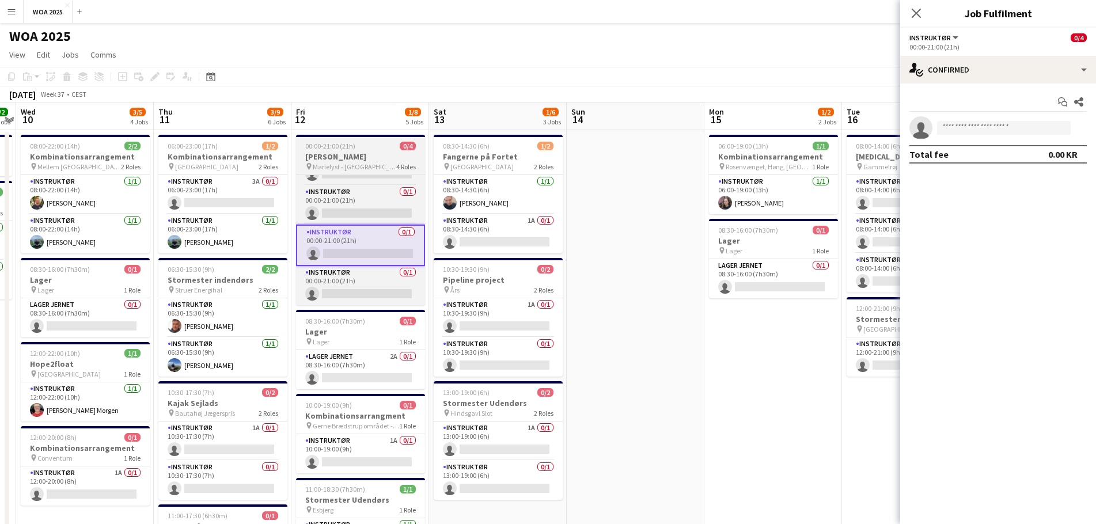
click at [377, 162] on div "pin Marielyst - Helsingør 4 Roles" at bounding box center [360, 166] width 129 height 9
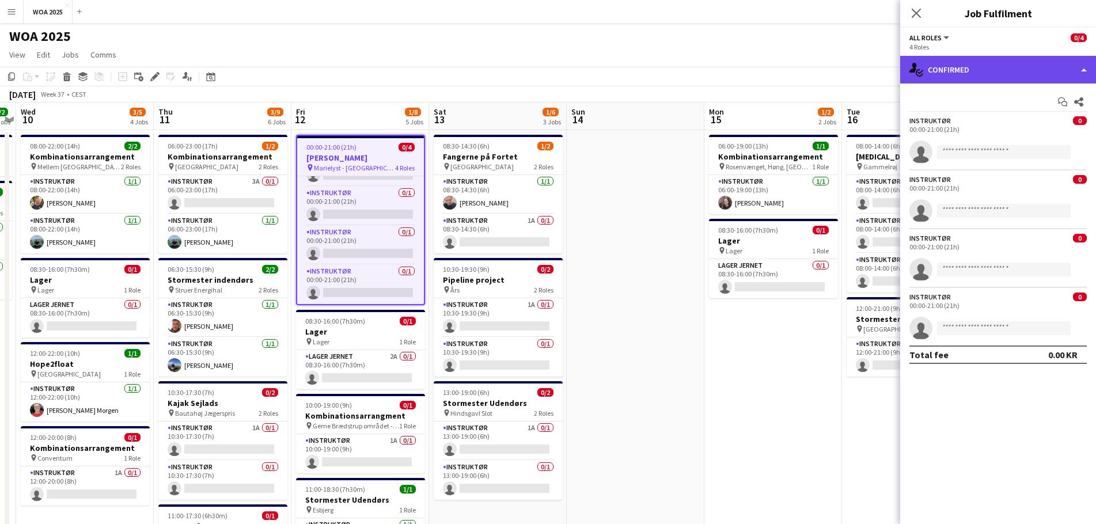
click at [728, 71] on div "single-neutral-actions-check-2 Confirmed" at bounding box center [998, 70] width 196 height 28
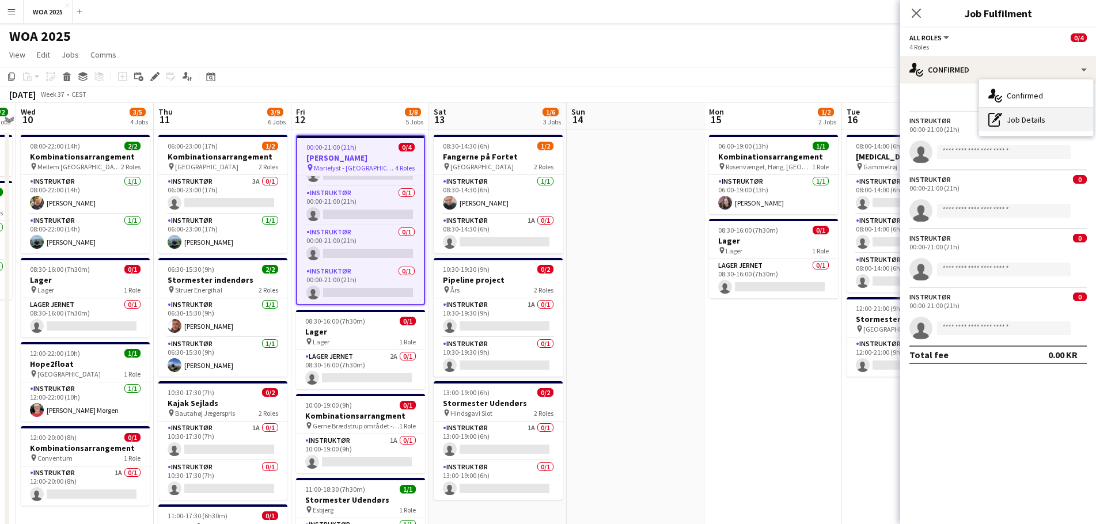
click at [728, 117] on div "pen-write Job Details" at bounding box center [1036, 119] width 114 height 23
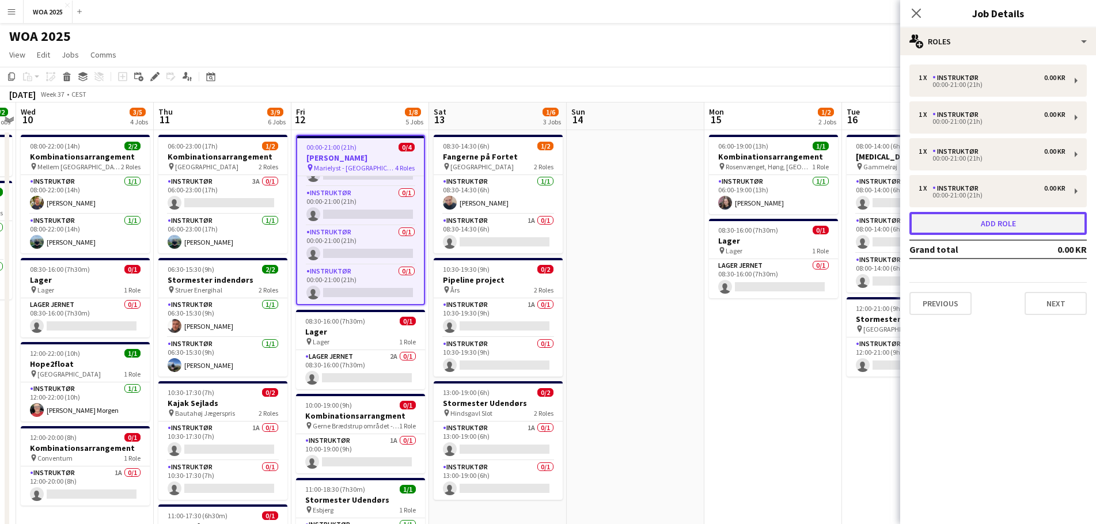
click at [728, 222] on button "Add role" at bounding box center [997, 223] width 177 height 23
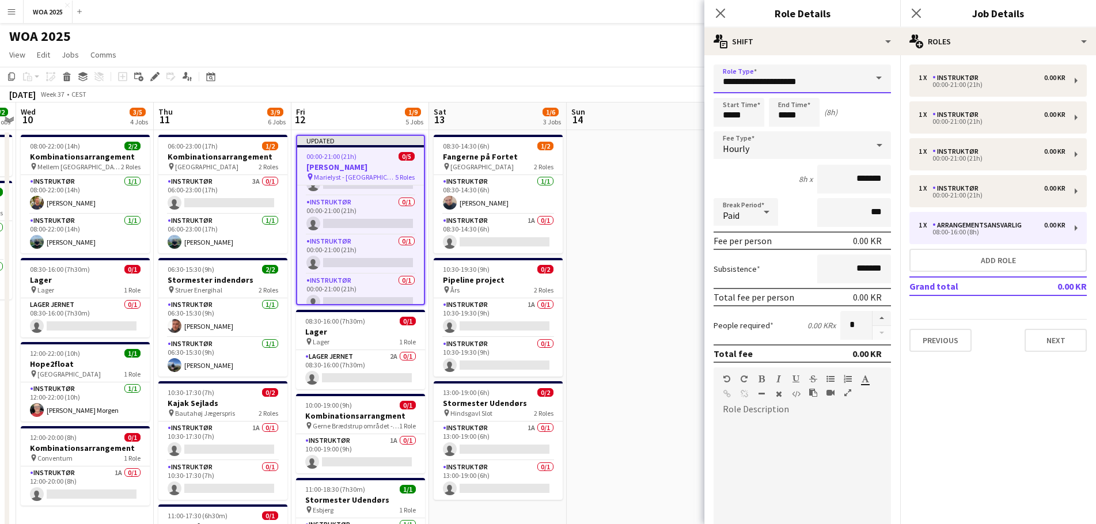
click at [728, 84] on input "**********" at bounding box center [802, 78] width 177 height 29
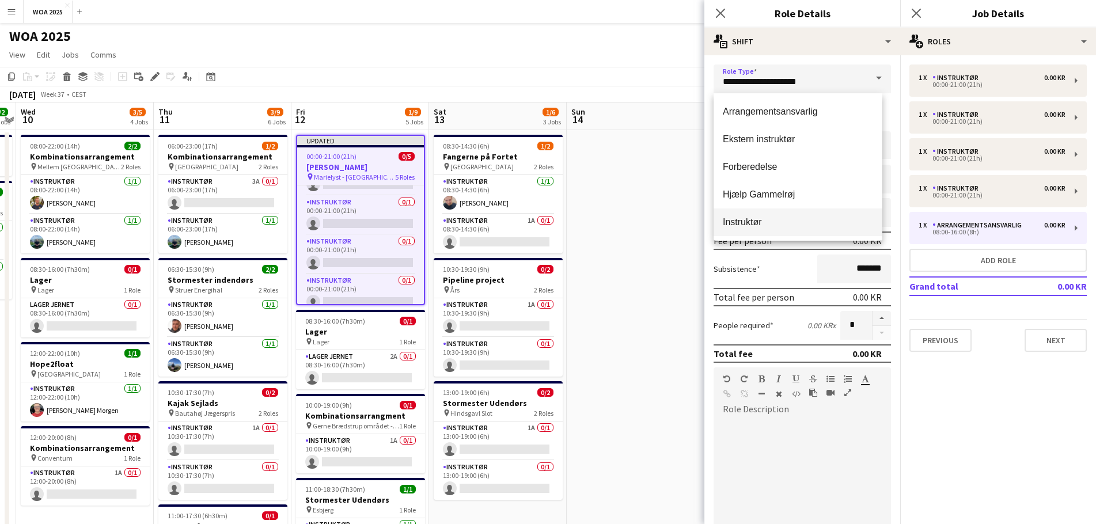
click at [728, 221] on span "Instruktør" at bounding box center [798, 222] width 150 height 11
type input "**********"
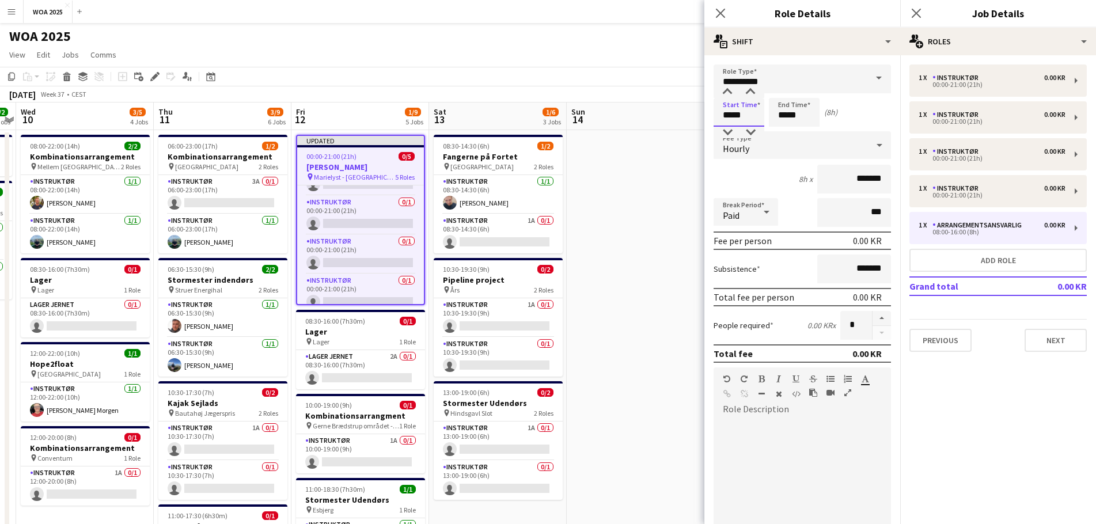
drag, startPoint x: 747, startPoint y: 113, endPoint x: 690, endPoint y: 112, distance: 56.4
type input "*****"
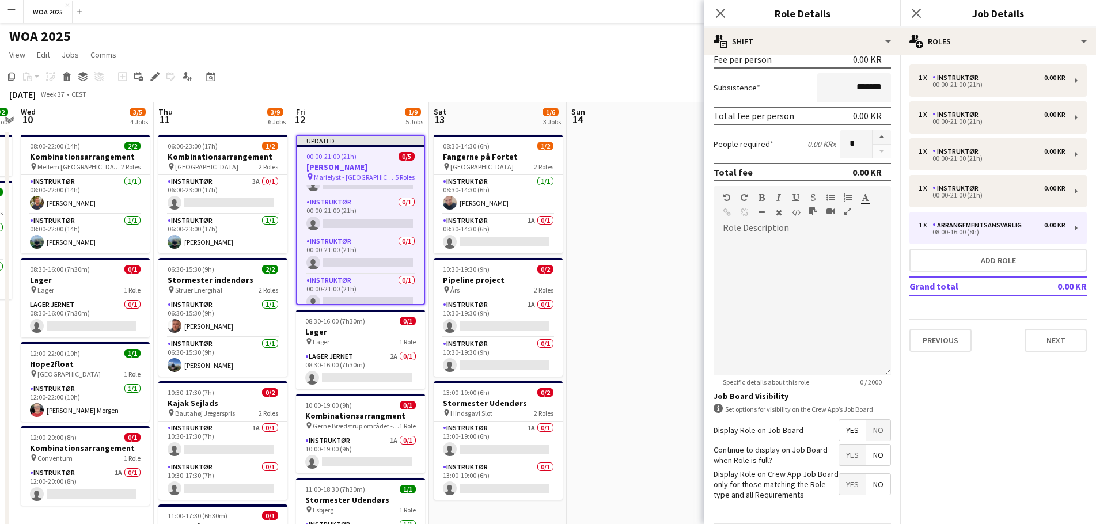
scroll to position [223, 0]
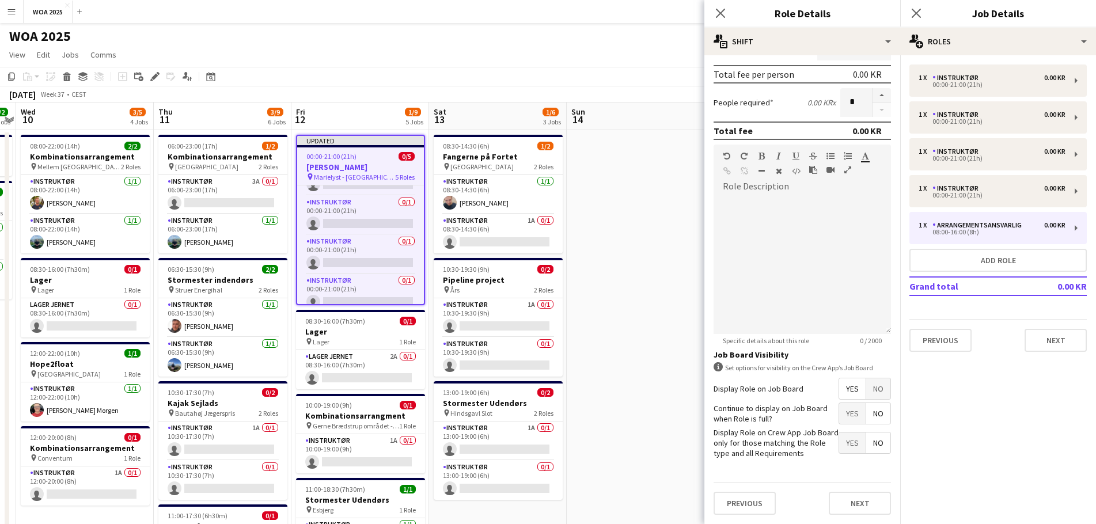
type input "*****"
click at [728, 317] on span "Yes" at bounding box center [852, 413] width 26 height 21
click at [728, 317] on div "Previous Next" at bounding box center [802, 503] width 177 height 42
click at [728, 317] on button "Next" at bounding box center [860, 503] width 62 height 23
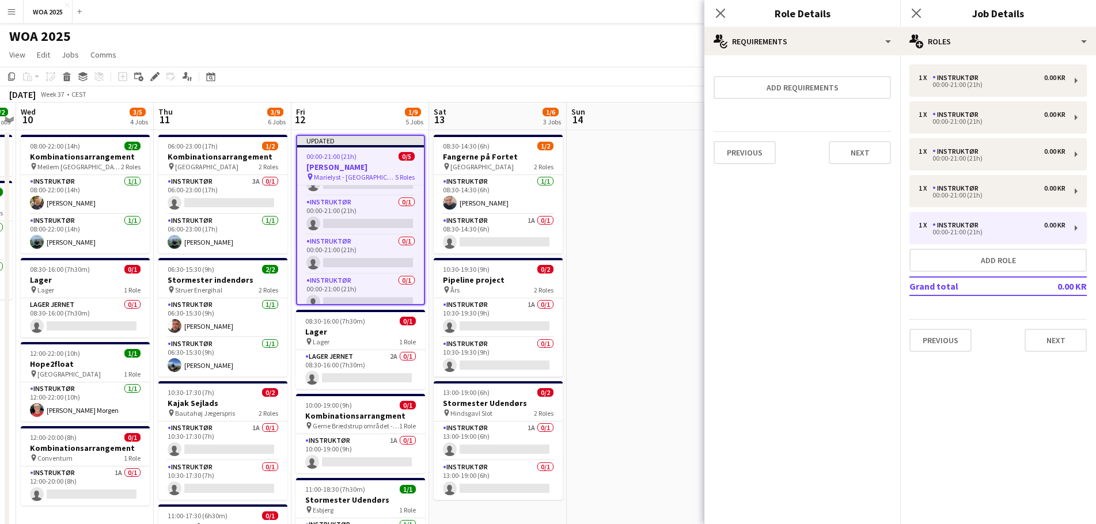
scroll to position [0, 0]
click at [728, 82] on button "Add requirements" at bounding box center [802, 87] width 177 height 23
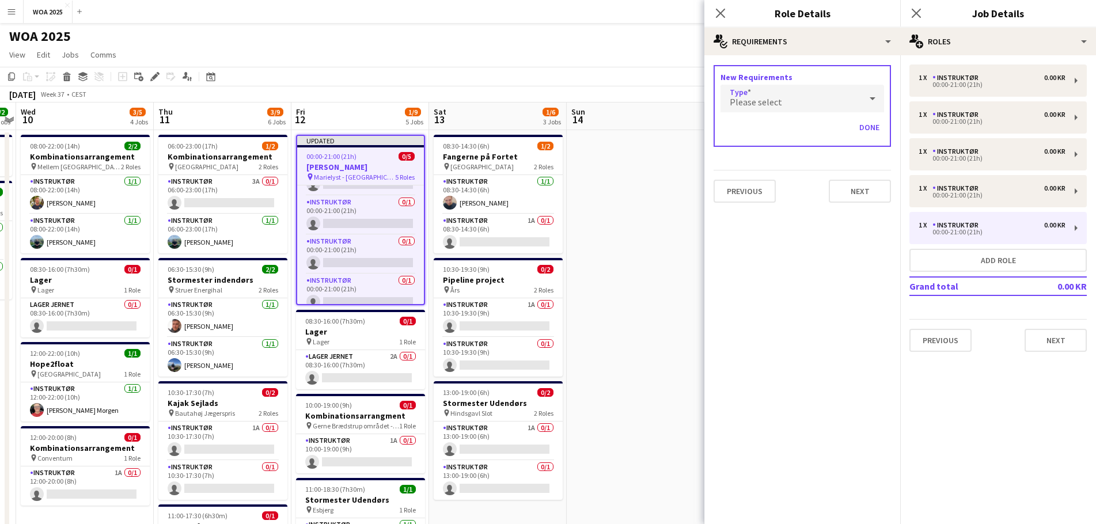
click at [728, 105] on div "Please select" at bounding box center [790, 99] width 141 height 28
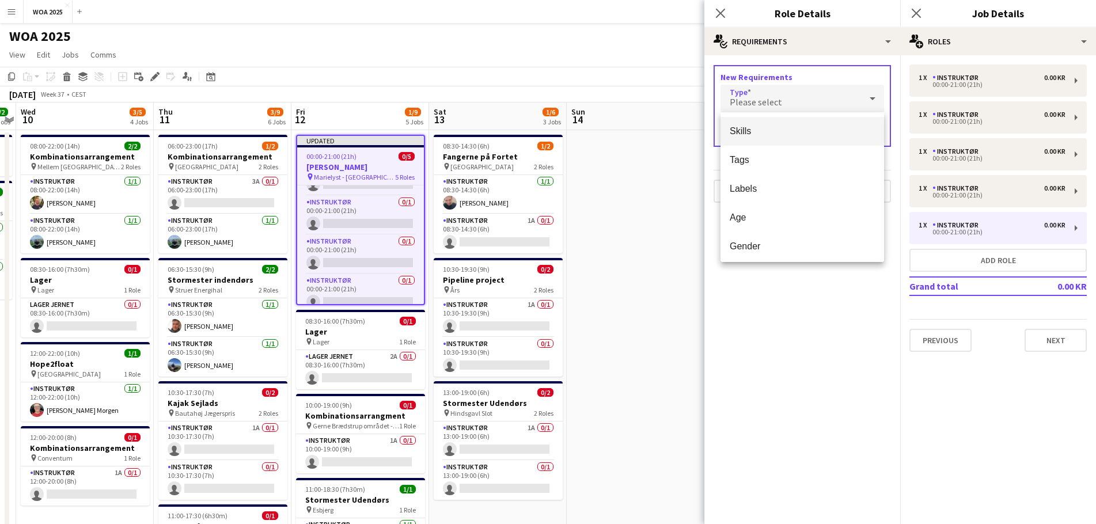
click at [728, 126] on span "Skills" at bounding box center [802, 131] width 145 height 11
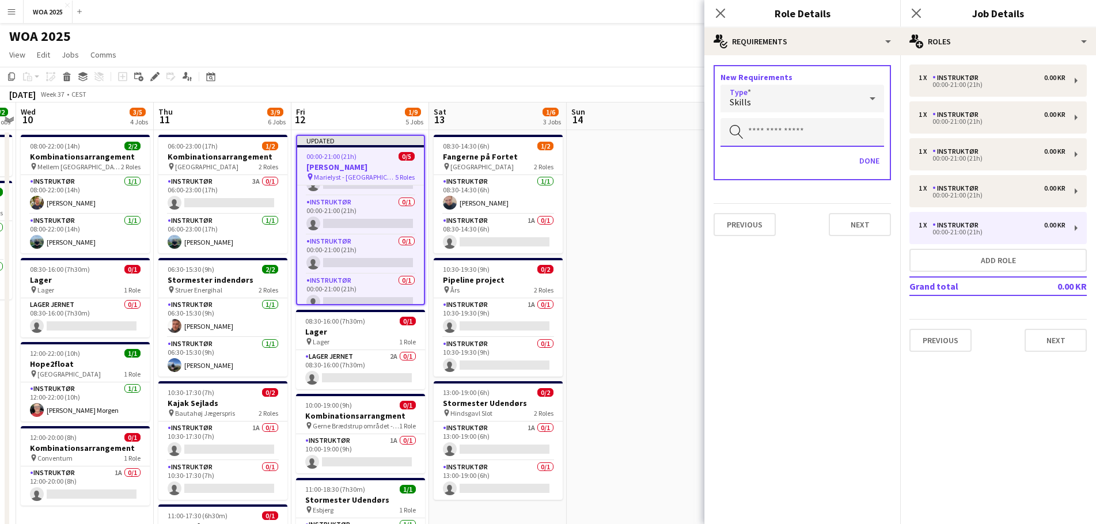
click at [728, 133] on input "text" at bounding box center [802, 132] width 164 height 29
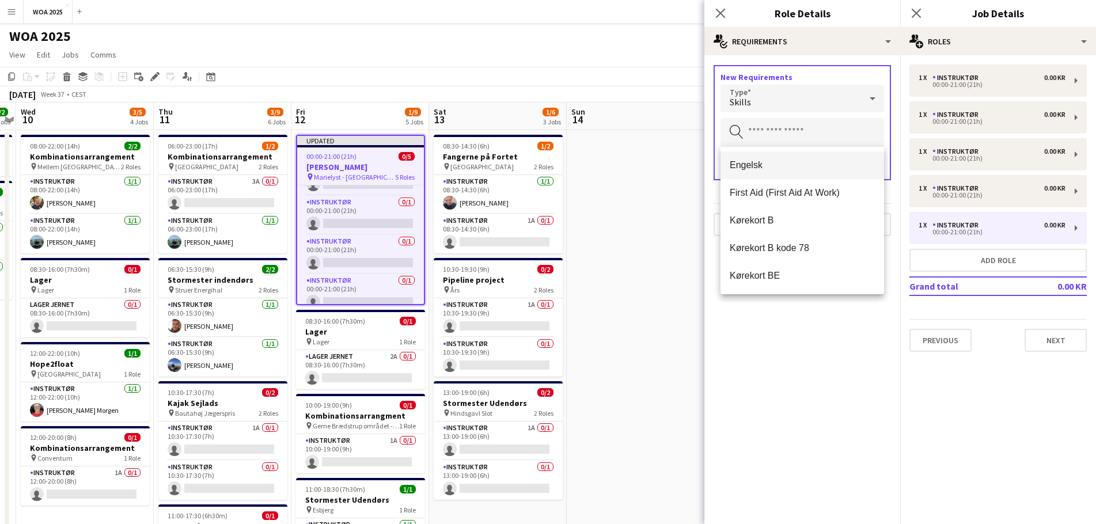
click at [728, 161] on span "Engelsk" at bounding box center [802, 165] width 145 height 11
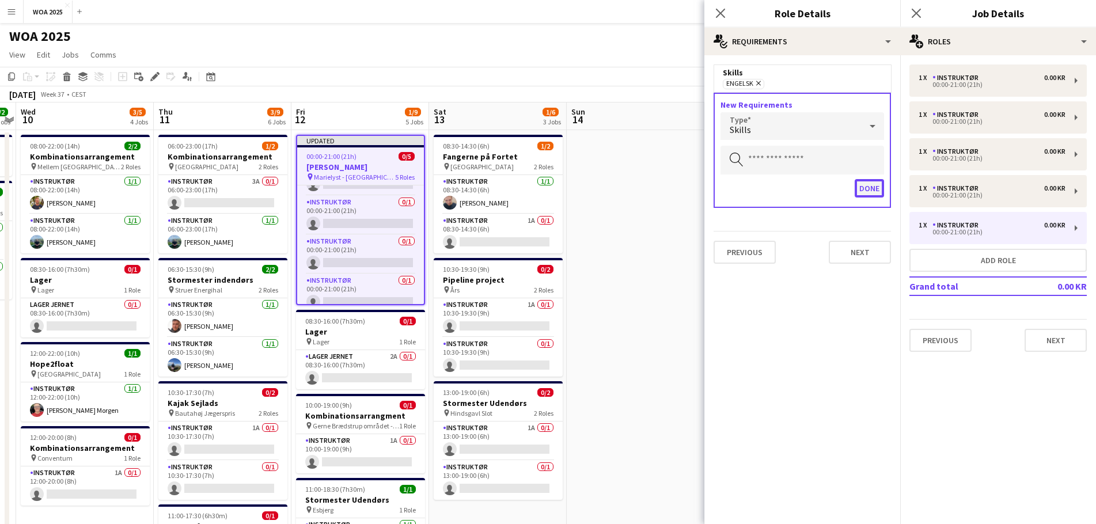
click at [728, 188] on button "Done" at bounding box center [869, 188] width 29 height 18
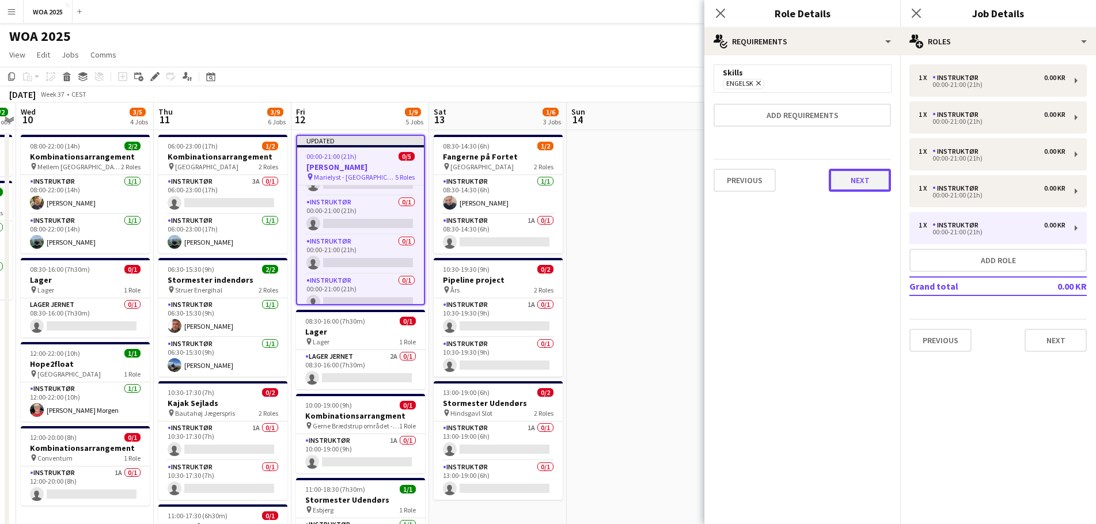
click at [728, 180] on button "Next" at bounding box center [860, 180] width 62 height 23
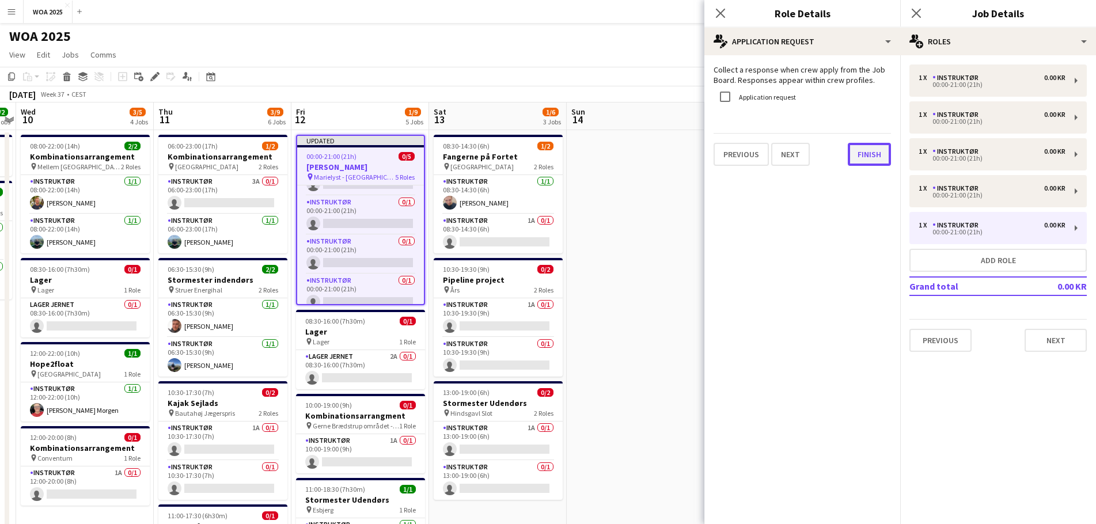
click at [728, 160] on button "Finish" at bounding box center [869, 154] width 43 height 23
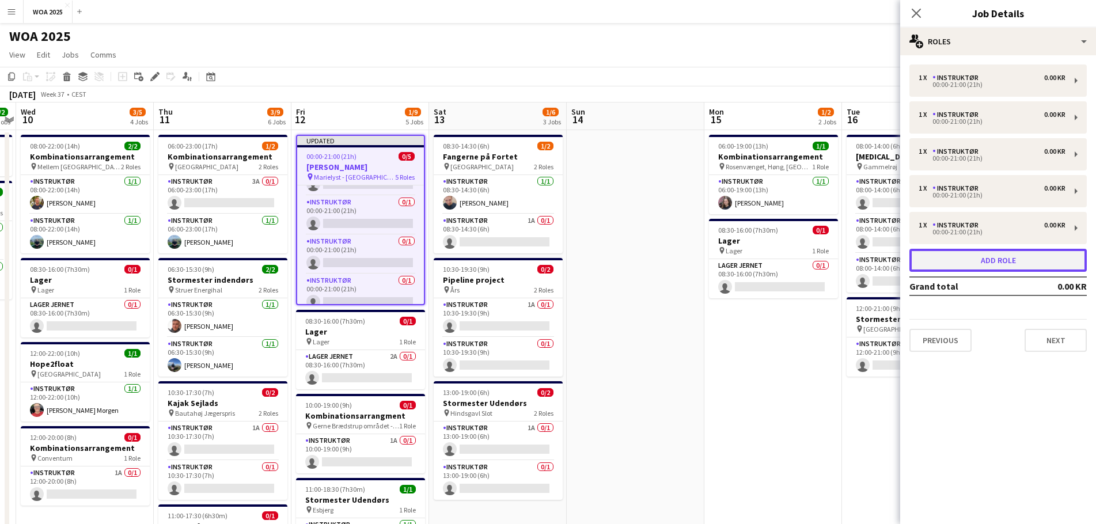
click at [728, 264] on button "Add role" at bounding box center [997, 260] width 177 height 23
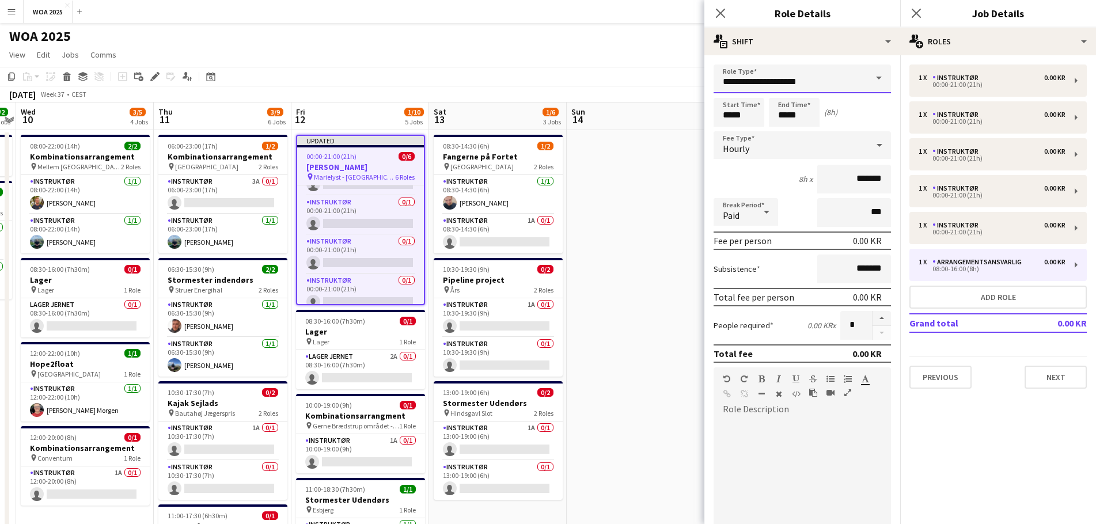
click at [728, 86] on input "**********" at bounding box center [802, 78] width 177 height 29
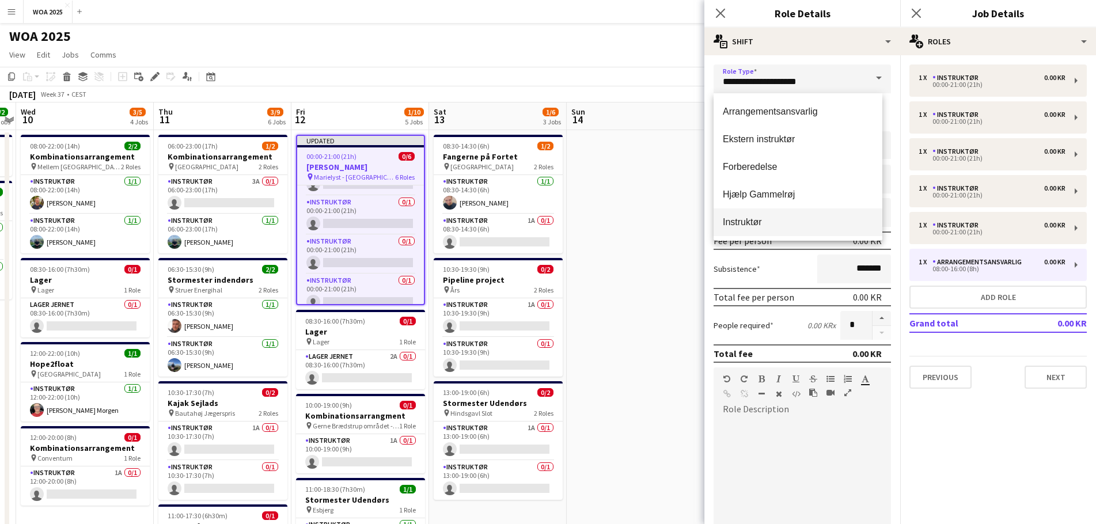
click at [728, 214] on mat-option "Instruktør" at bounding box center [798, 222] width 169 height 28
type input "**********"
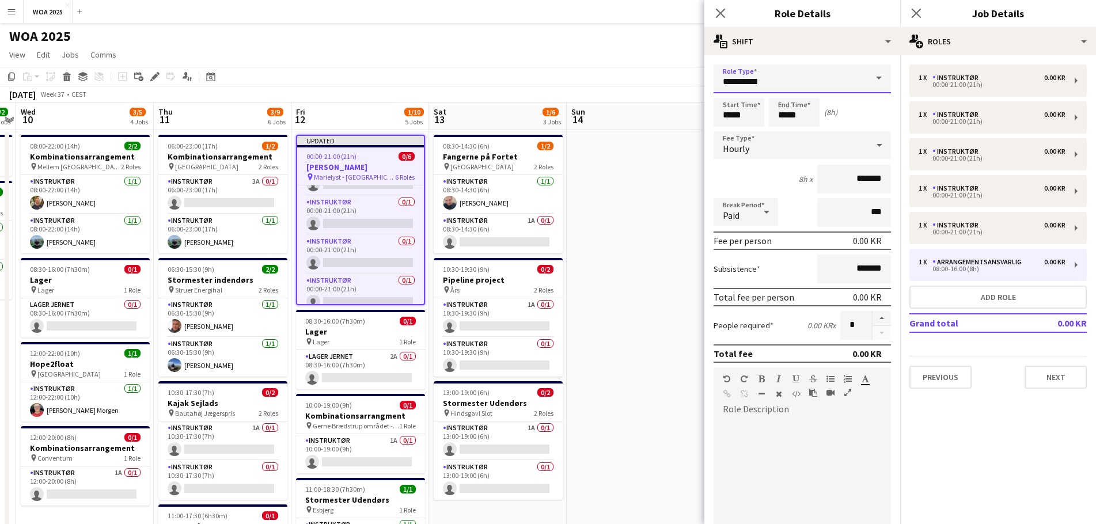
scroll to position [223, 0]
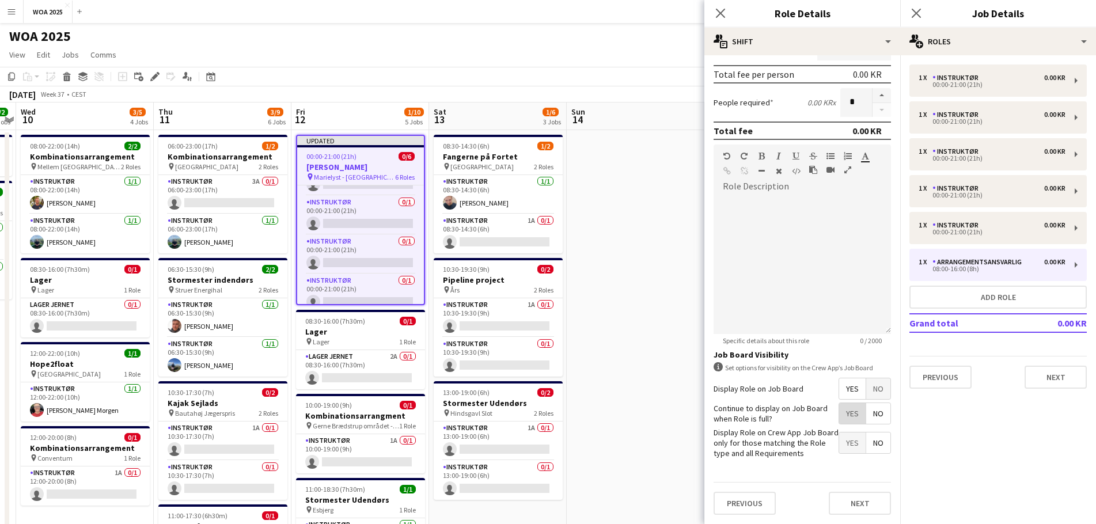
click at [728, 317] on span "Yes" at bounding box center [852, 413] width 26 height 21
click at [728, 317] on button "Next" at bounding box center [860, 503] width 62 height 23
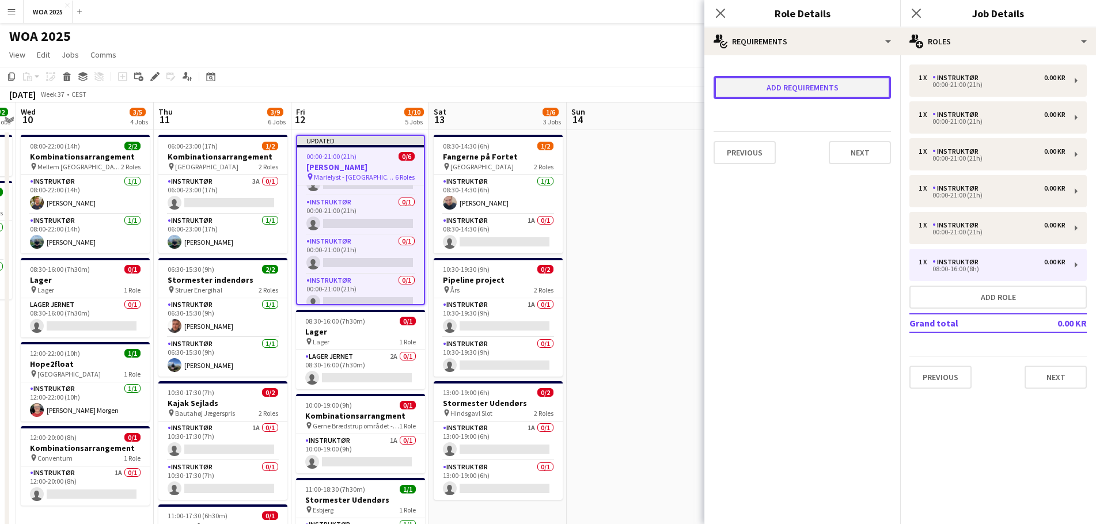
click at [728, 91] on button "Add requirements" at bounding box center [802, 87] width 177 height 23
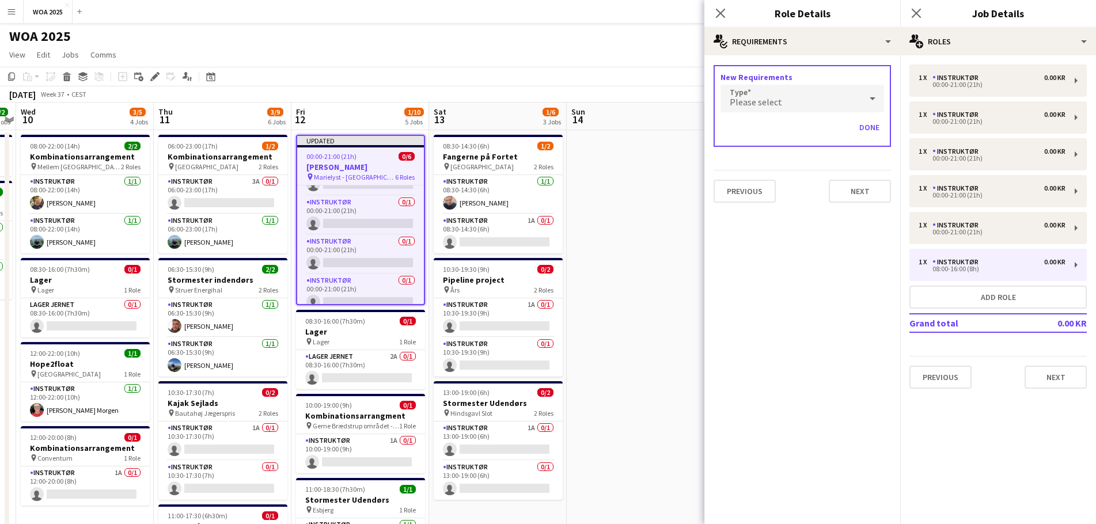
click at [728, 103] on span "Please select" at bounding box center [756, 102] width 52 height 12
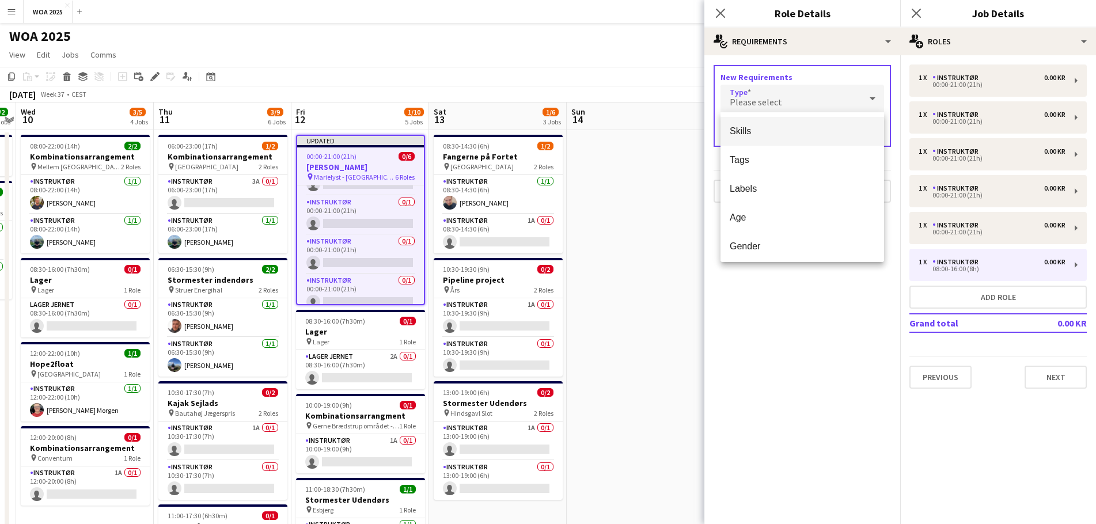
click at [728, 134] on span "Skills" at bounding box center [802, 131] width 145 height 11
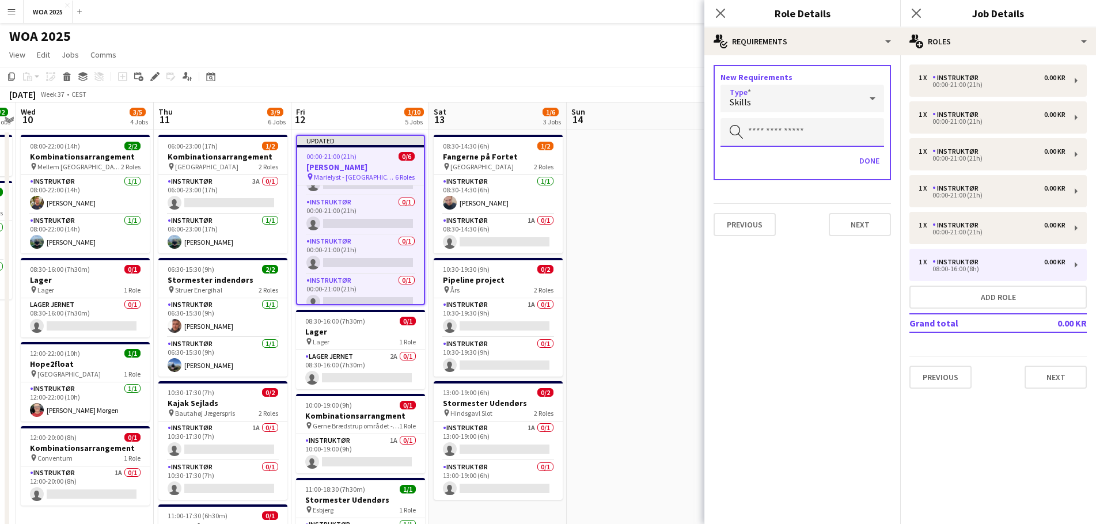
click at [728, 141] on input "text" at bounding box center [802, 132] width 164 height 29
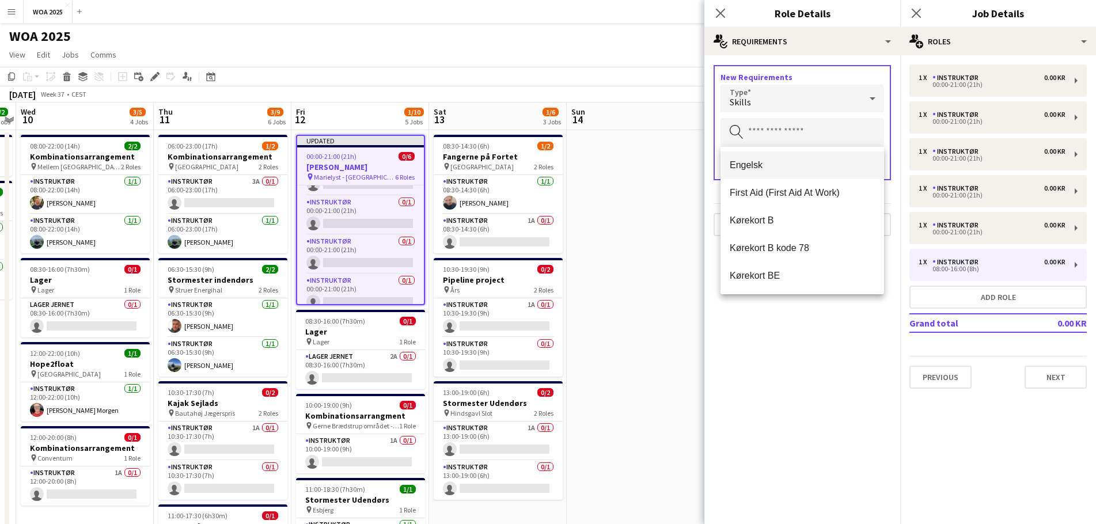
click at [728, 163] on span "Engelsk" at bounding box center [802, 165] width 145 height 11
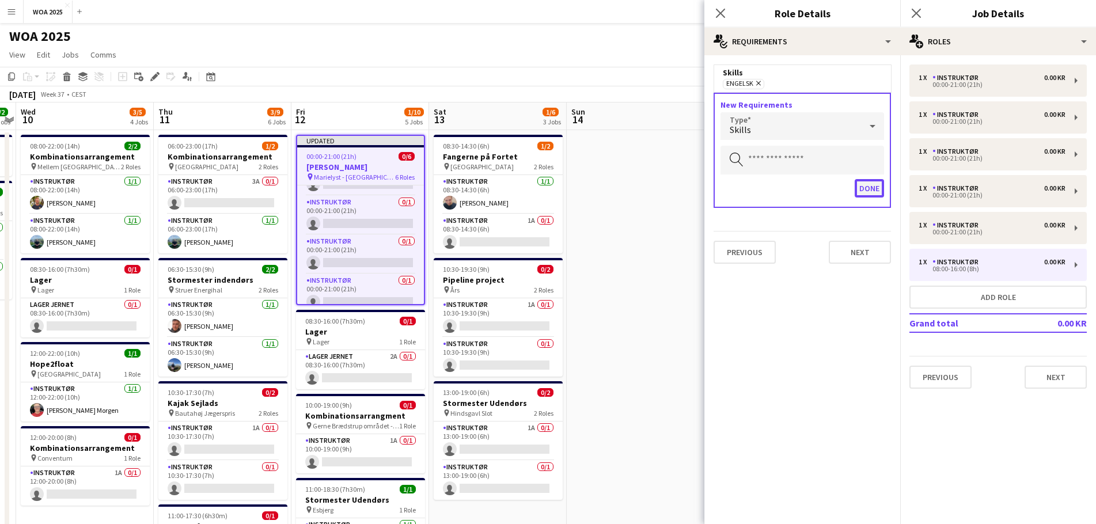
click at [728, 183] on button "Done" at bounding box center [869, 188] width 29 height 18
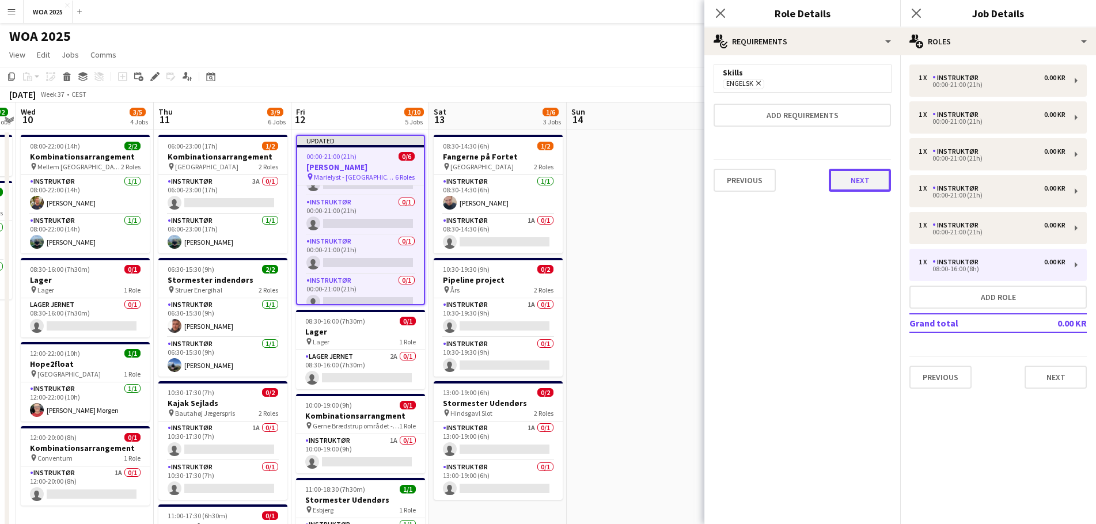
click at [728, 187] on button "Next" at bounding box center [860, 180] width 62 height 23
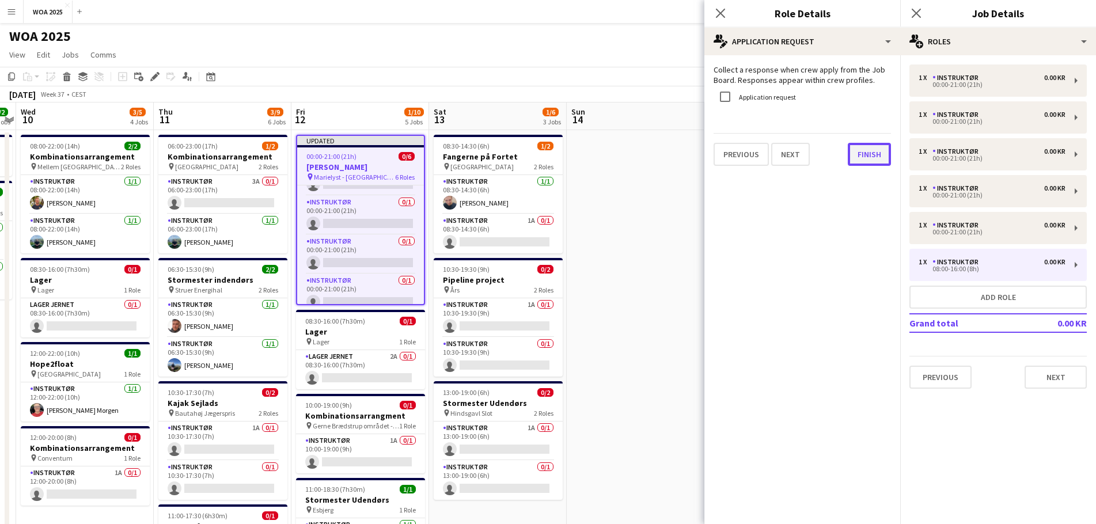
click at [728, 156] on button "Finish" at bounding box center [869, 154] width 43 height 23
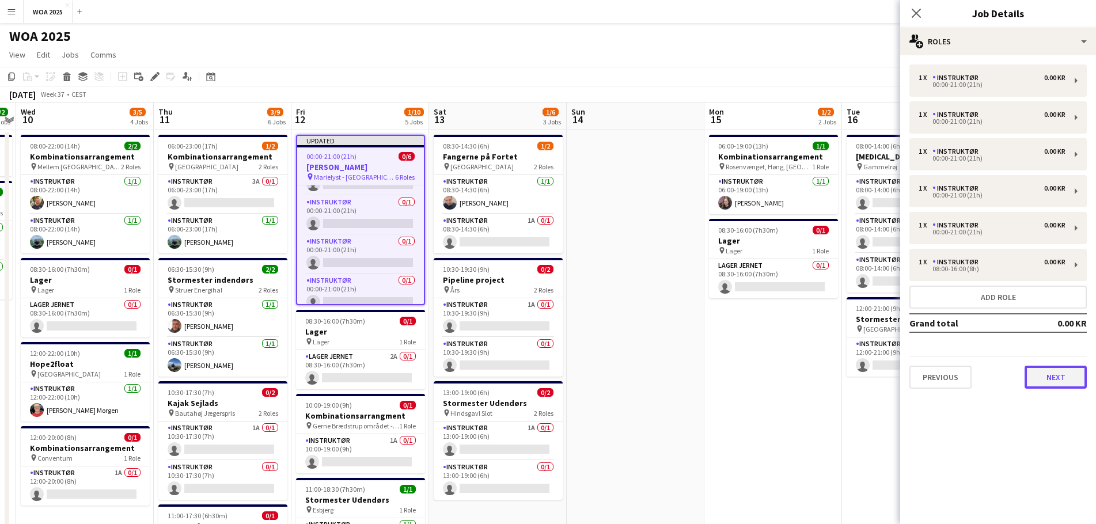
click at [728, 317] on button "Next" at bounding box center [1055, 377] width 62 height 23
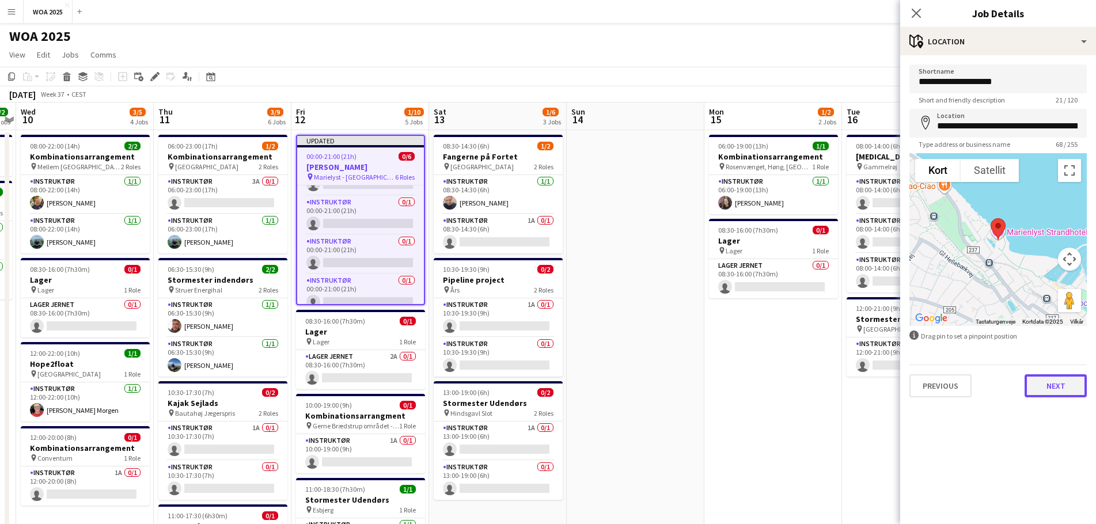
click at [728, 317] on button "Next" at bounding box center [1055, 385] width 62 height 23
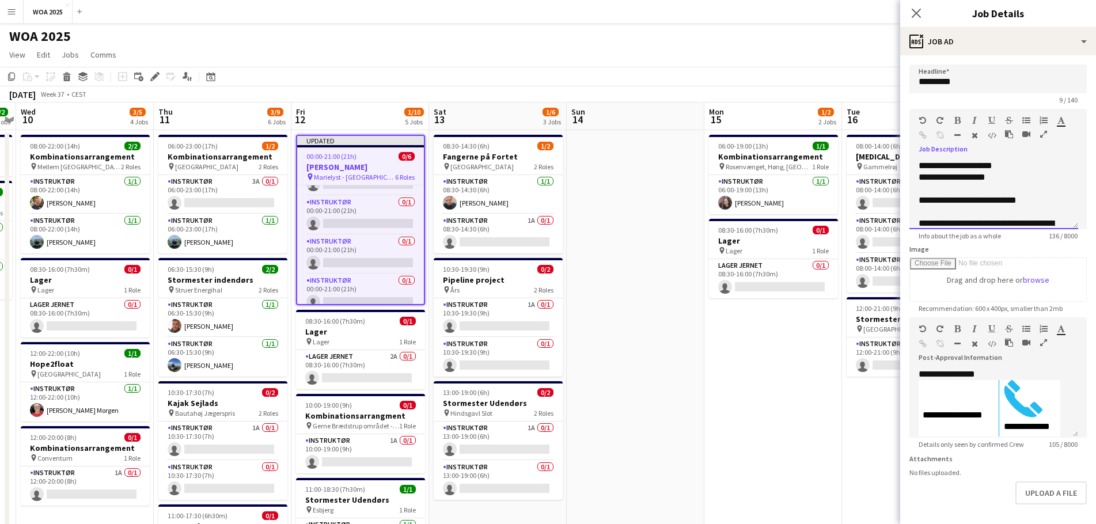
click at [728, 207] on div at bounding box center [994, 212] width 150 height 12
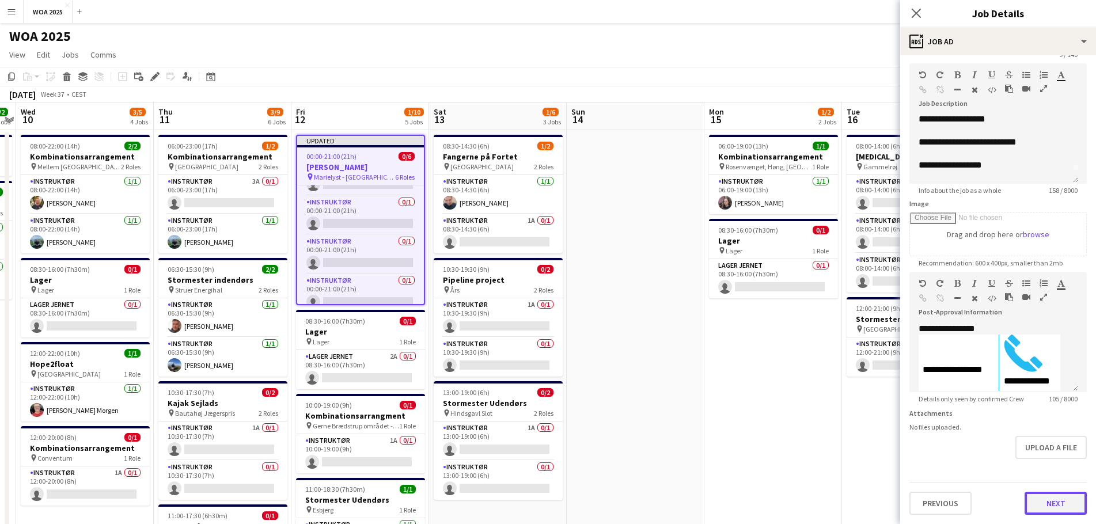
click at [728, 317] on button "Next" at bounding box center [1055, 503] width 62 height 23
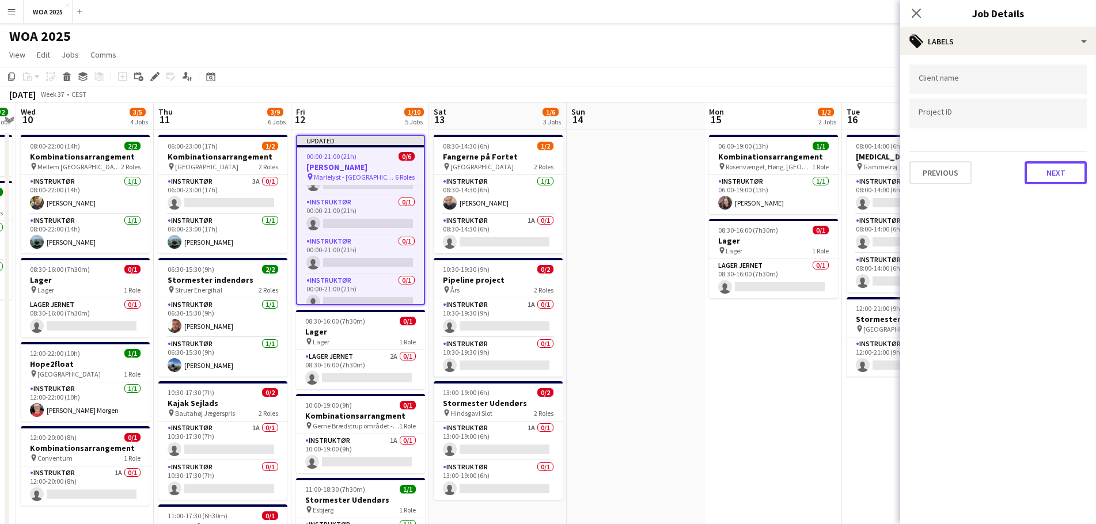
click at [728, 178] on button "Next" at bounding box center [1055, 172] width 62 height 23
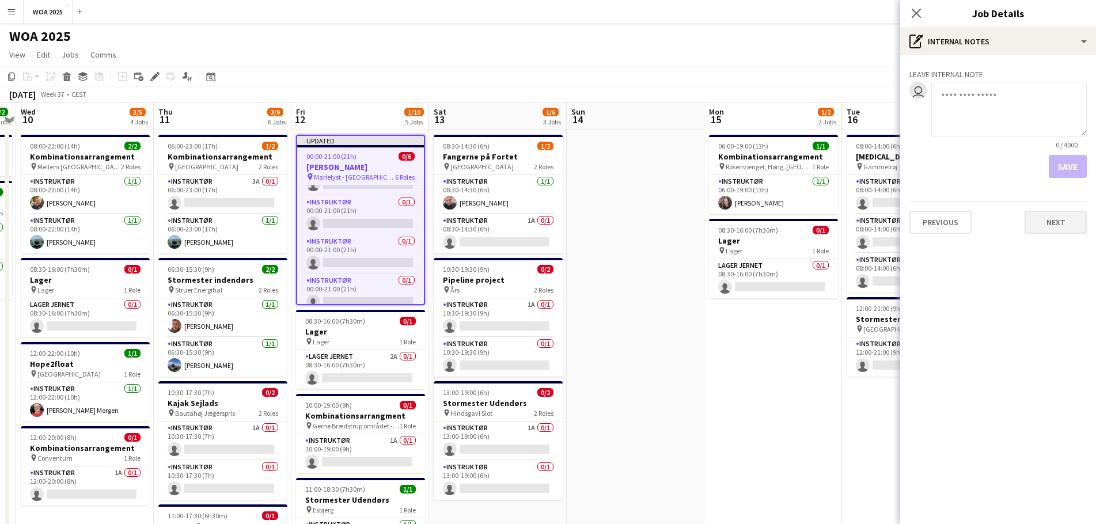
click at [728, 210] on div "Previous Next" at bounding box center [997, 217] width 177 height 33
click at [728, 224] on button "Next" at bounding box center [1055, 222] width 62 height 23
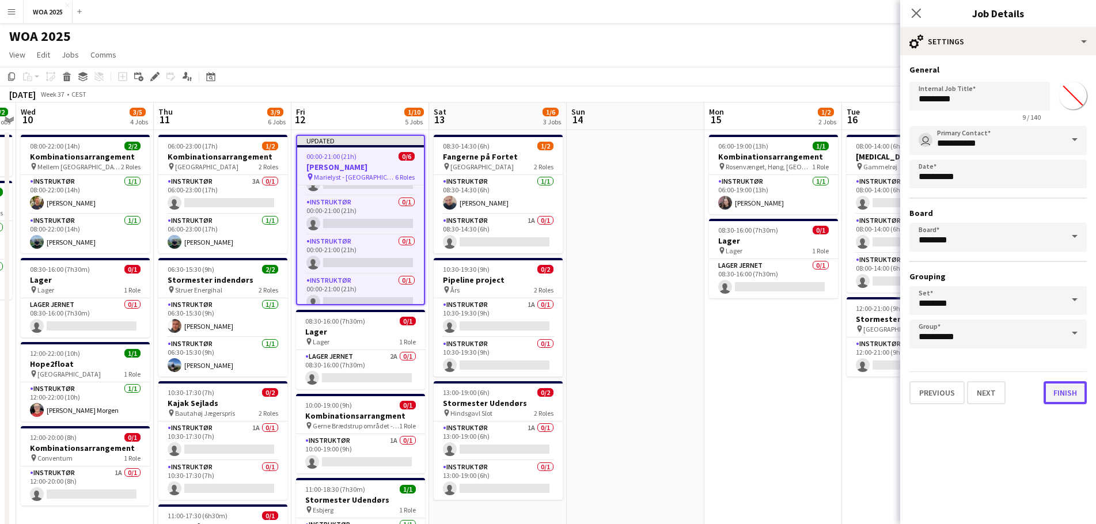
click at [728, 317] on button "Finish" at bounding box center [1064, 392] width 43 height 23
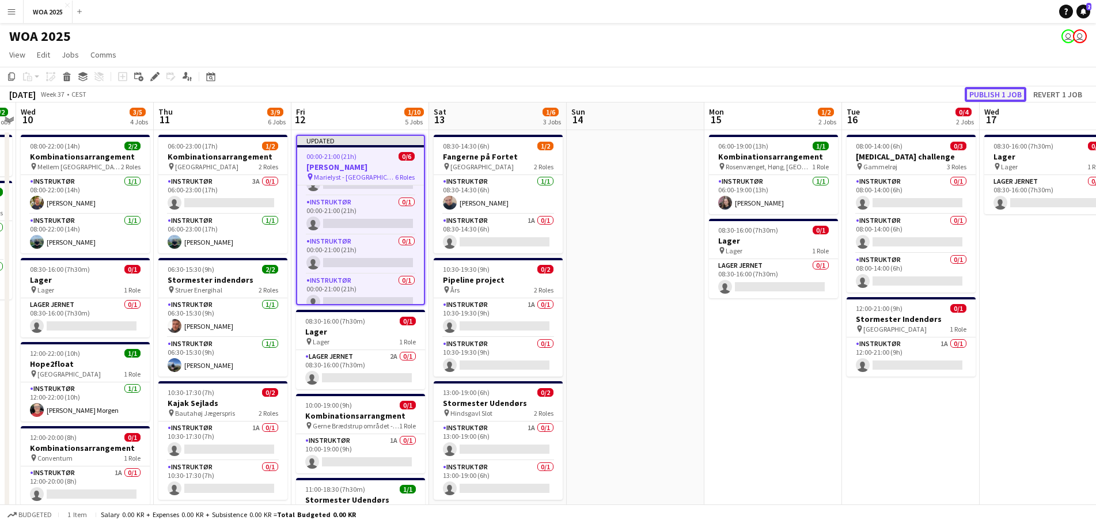
click at [728, 91] on button "Publish 1 job" at bounding box center [996, 94] width 62 height 15
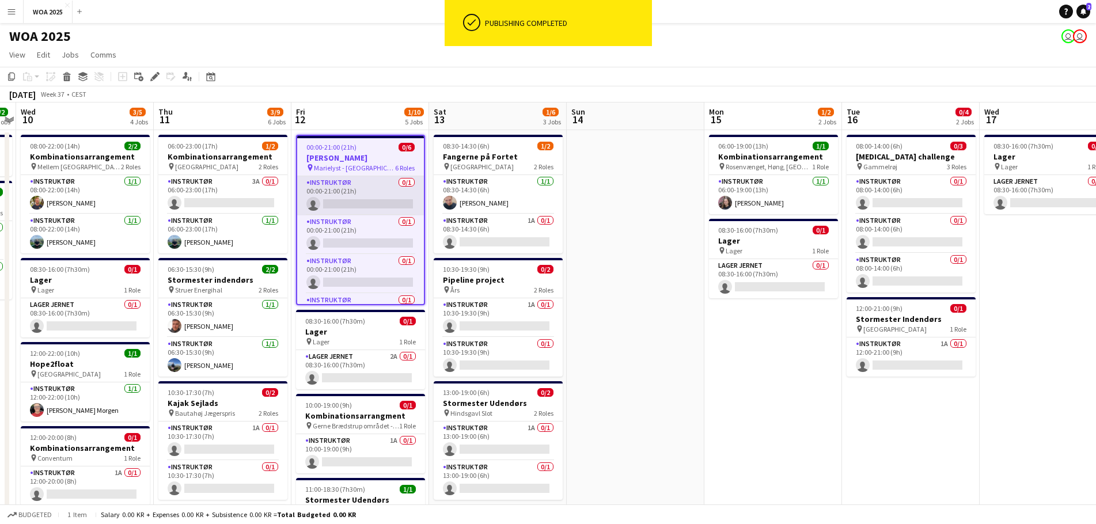
click at [345, 195] on app-card-role "Instruktør 0/1 00:00-21:00 (21h) single-neutral-actions" at bounding box center [360, 195] width 127 height 39
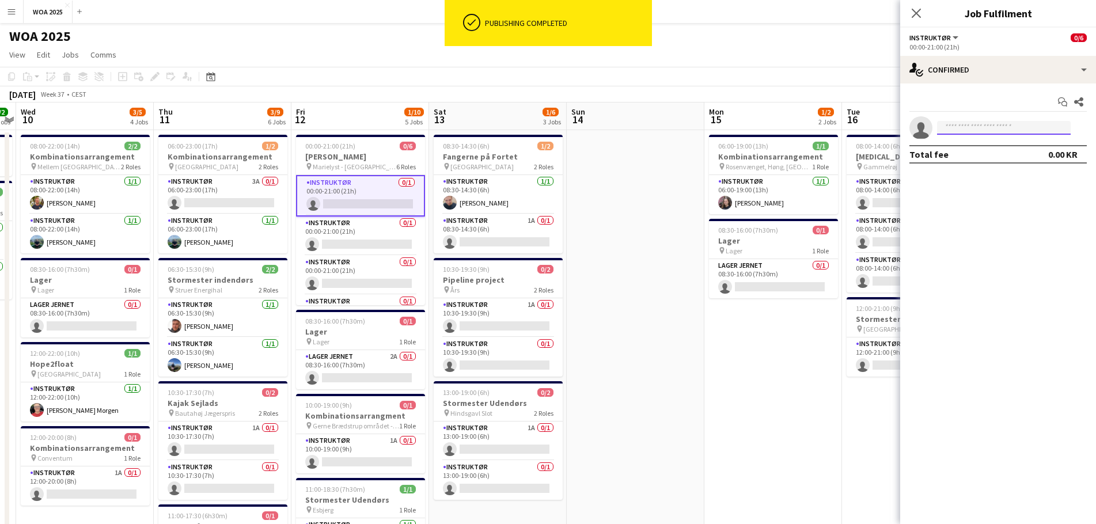
click at [728, 125] on input at bounding box center [1004, 128] width 134 height 14
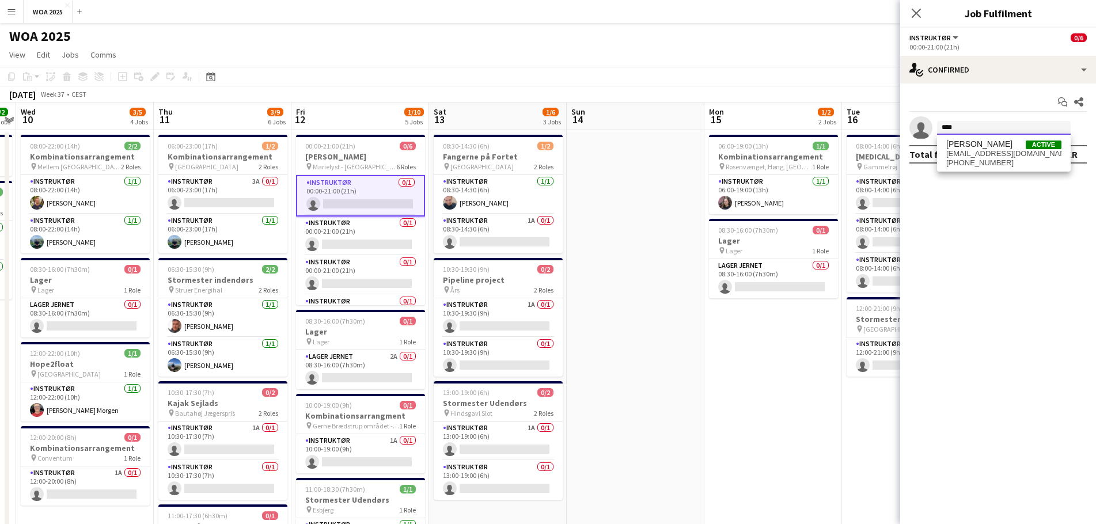
type input "****"
click at [728, 154] on span "[EMAIL_ADDRESS][DOMAIN_NAME]" at bounding box center [1003, 153] width 115 height 9
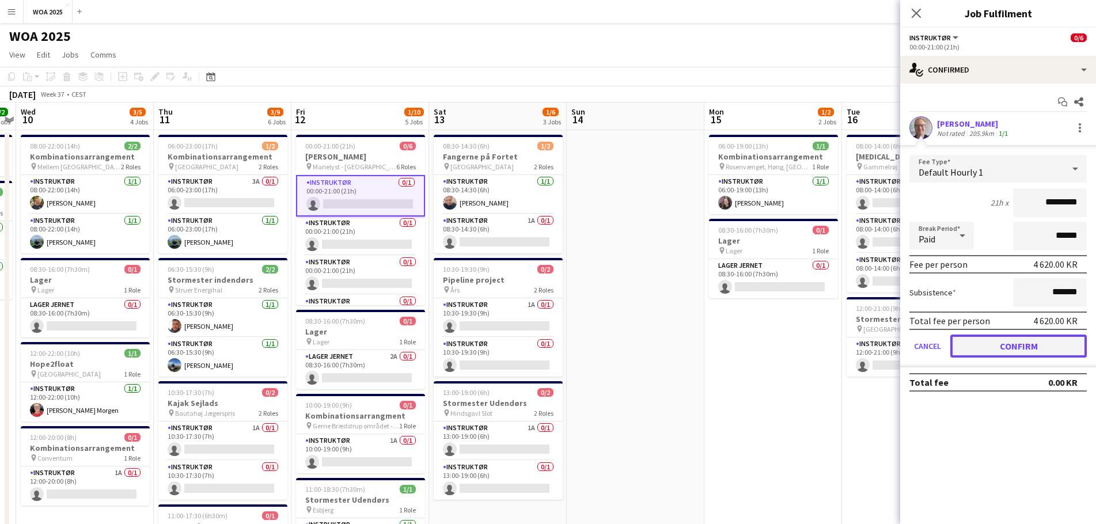
click at [728, 317] on button "Confirm" at bounding box center [1018, 346] width 136 height 23
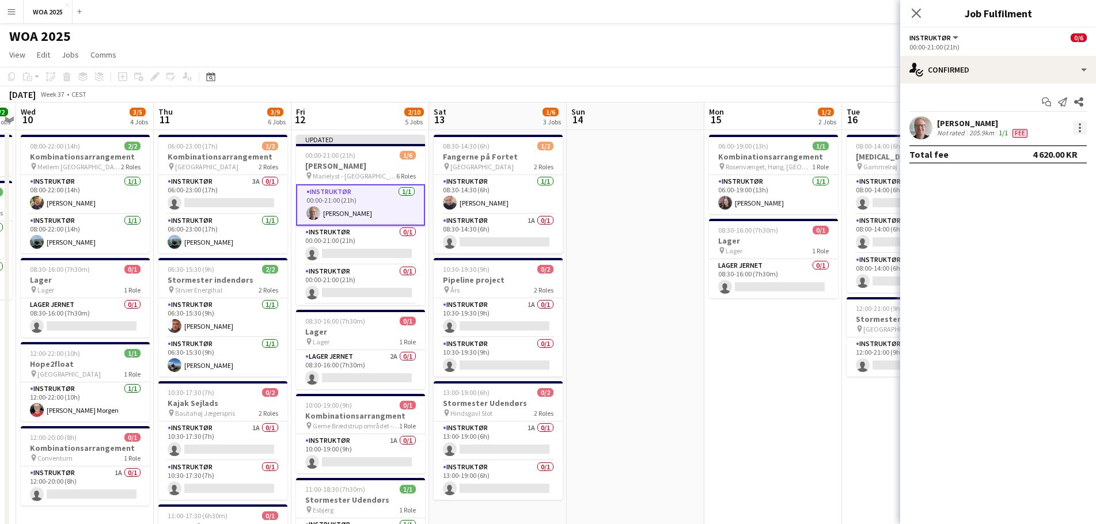
click at [728, 128] on div at bounding box center [1080, 128] width 14 height 14
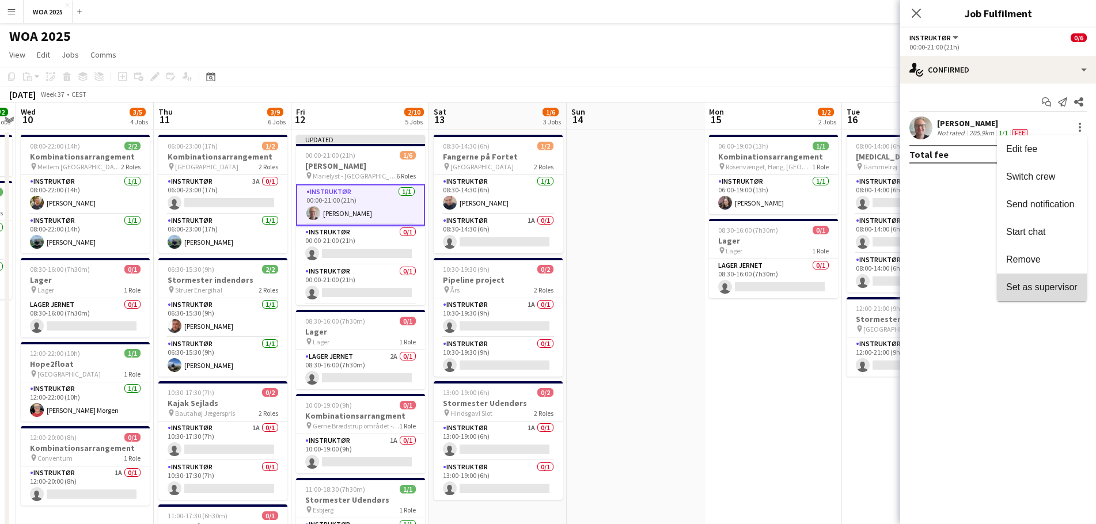
click at [728, 298] on button "Set as supervisor" at bounding box center [1042, 288] width 90 height 28
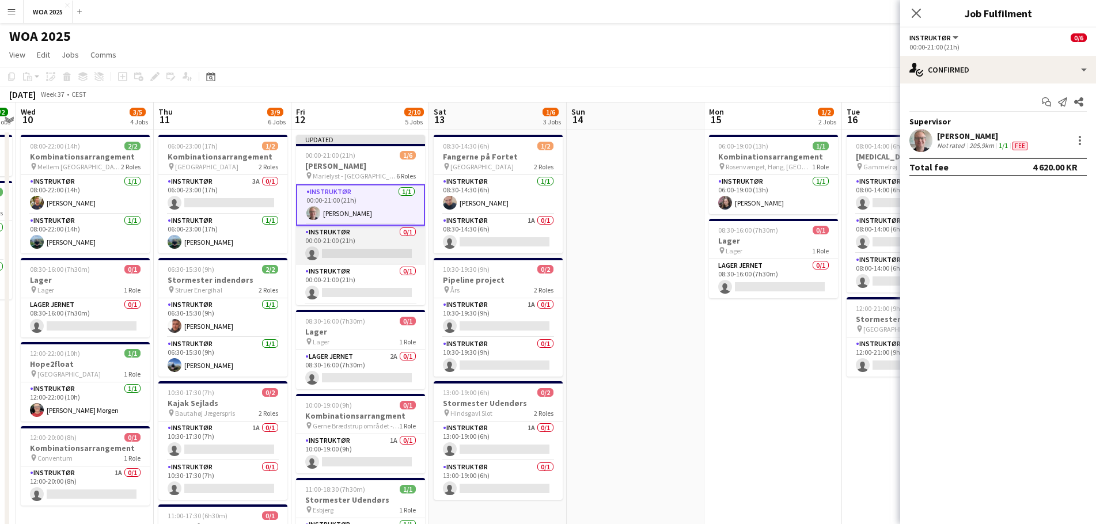
click at [351, 248] on app-card-role "Instruktør 0/1 00:00-21:00 (21h) single-neutral-actions" at bounding box center [360, 245] width 129 height 39
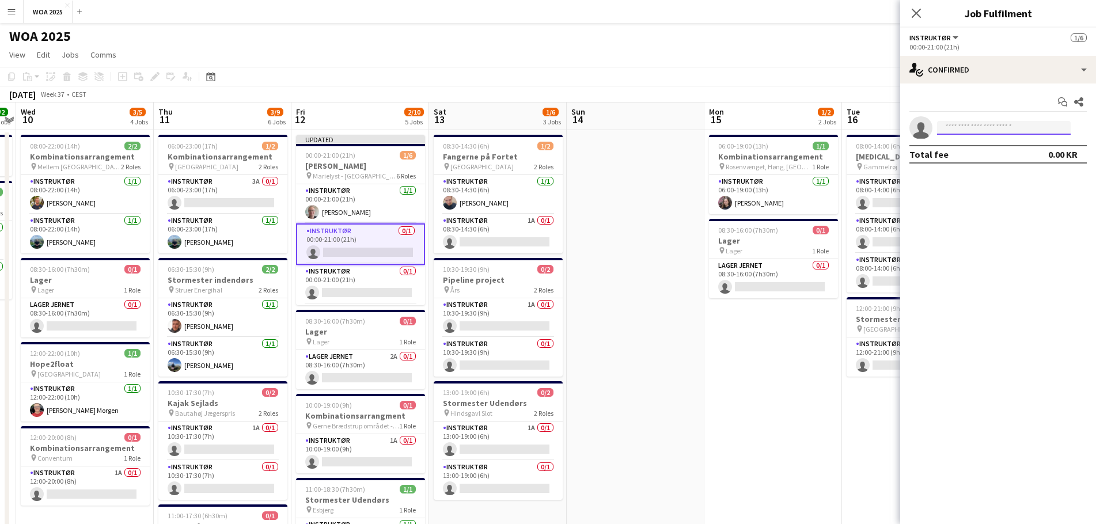
click at [728, 133] on input at bounding box center [1004, 128] width 134 height 14
type input "****"
click at [728, 144] on span "[PERSON_NAME]" at bounding box center [979, 144] width 66 height 10
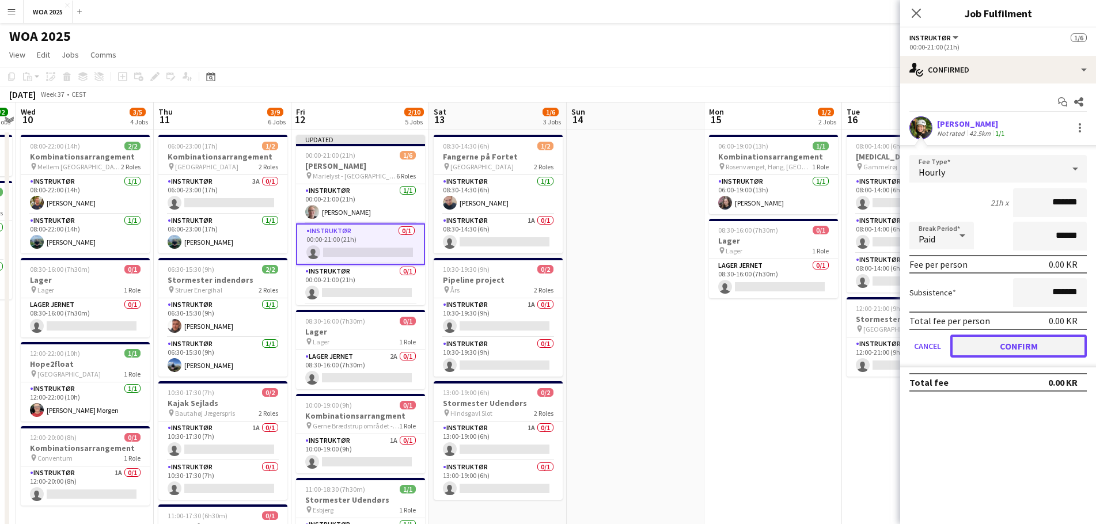
drag, startPoint x: 1008, startPoint y: 343, endPoint x: 1020, endPoint y: 349, distance: 13.4
click at [728, 317] on button "Confirm" at bounding box center [1018, 346] width 136 height 23
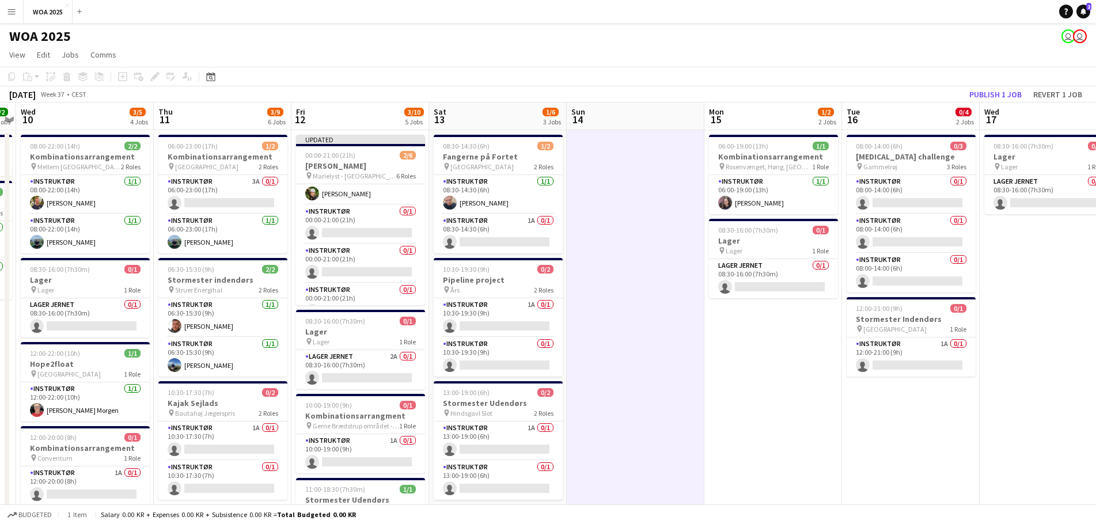
scroll to position [56, 0]
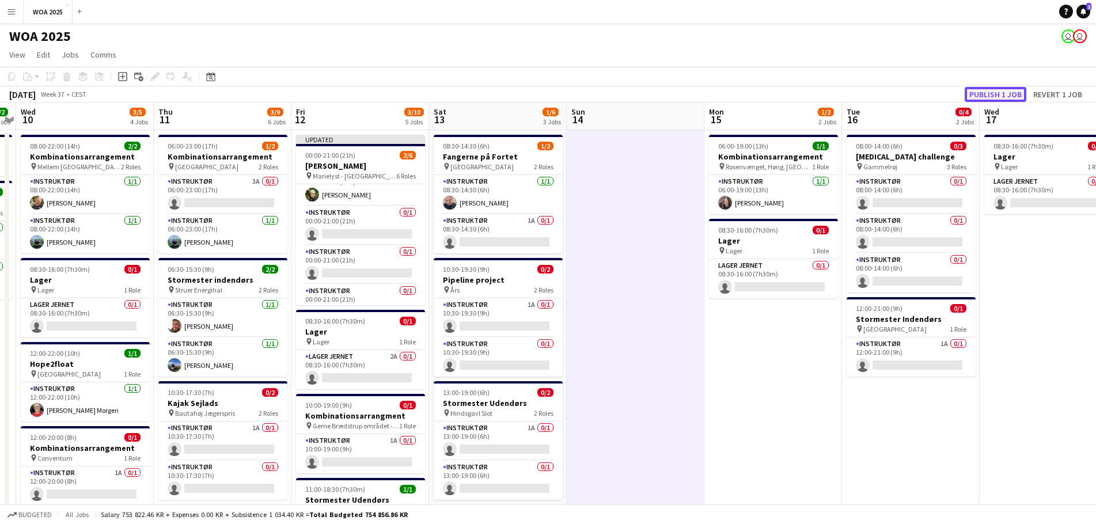
click at [728, 87] on button "Publish 1 job" at bounding box center [996, 94] width 62 height 15
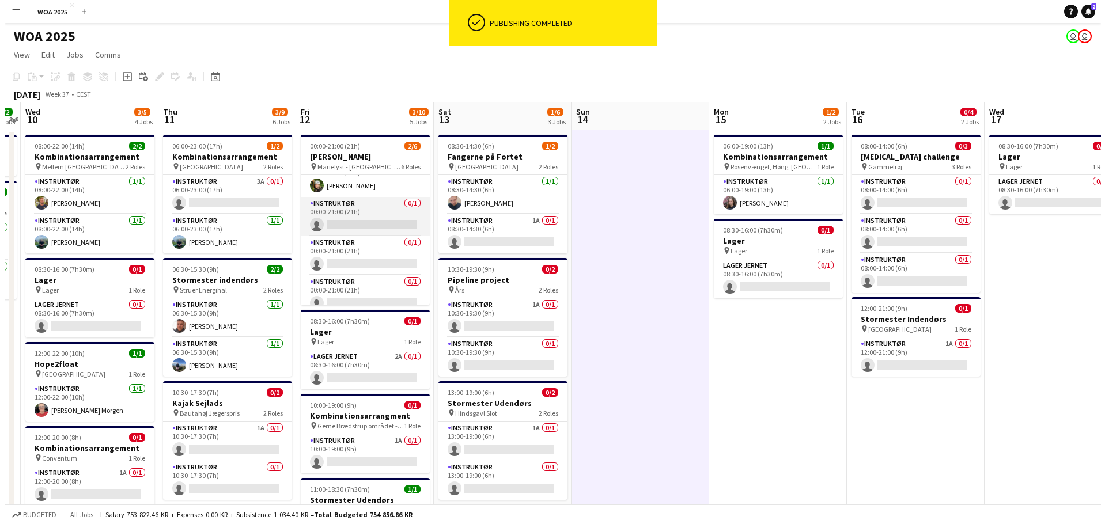
scroll to position [0, 0]
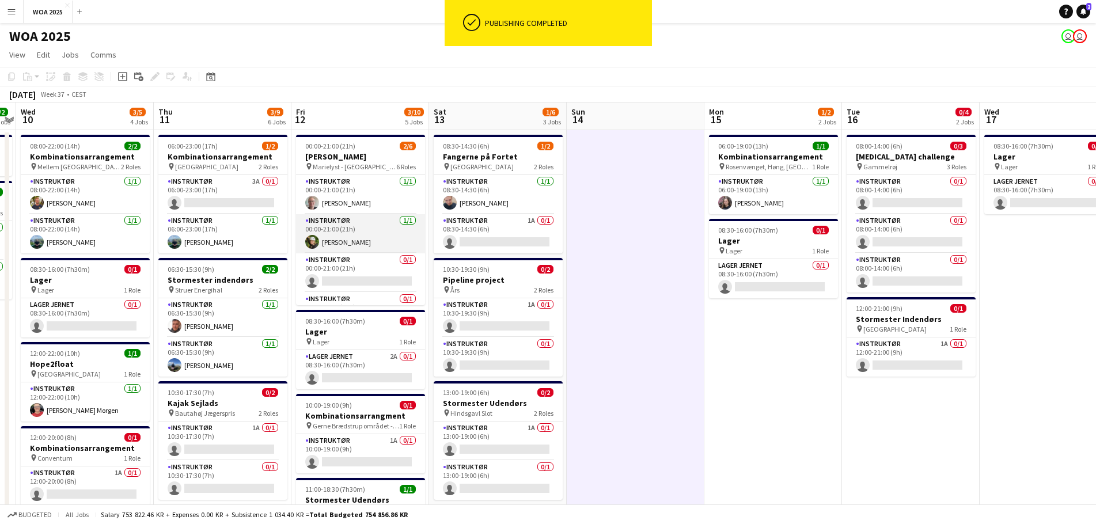
click at [351, 238] on app-card-role "Instruktør [DATE] 00:00-21:00 (21h) [PERSON_NAME]" at bounding box center [360, 233] width 129 height 39
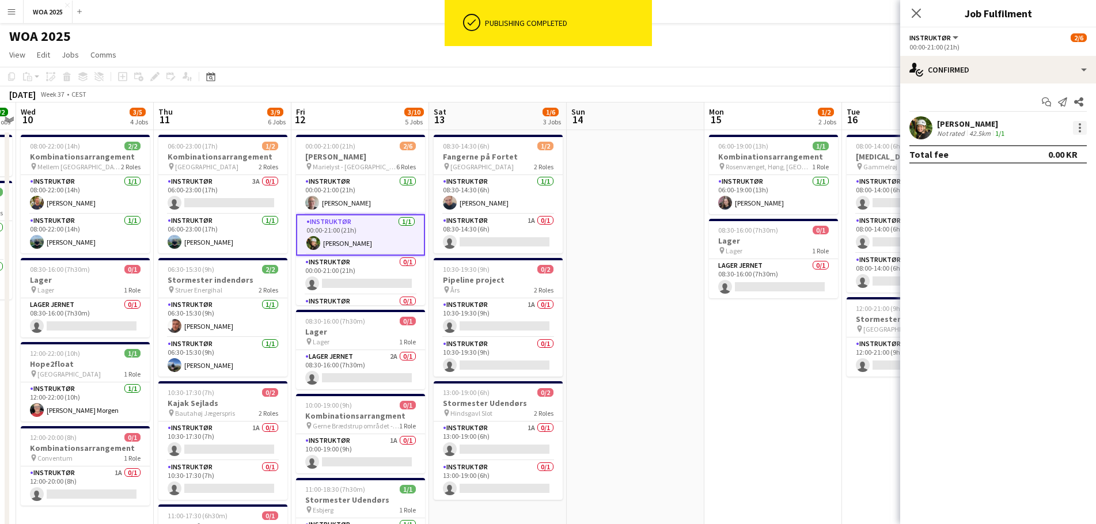
click at [728, 131] on div at bounding box center [1080, 128] width 14 height 14
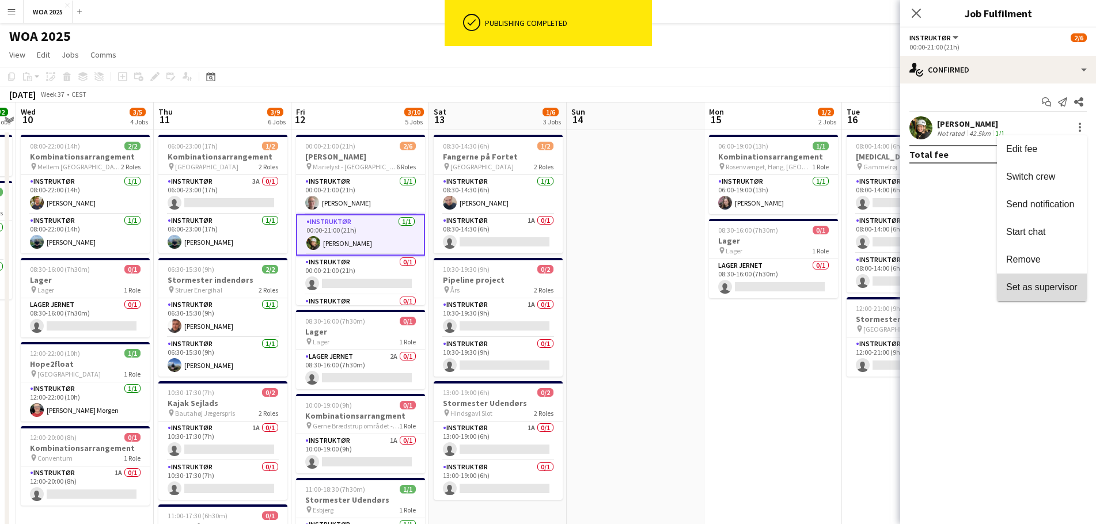
click at [728, 284] on span "Set as supervisor" at bounding box center [1041, 287] width 71 height 10
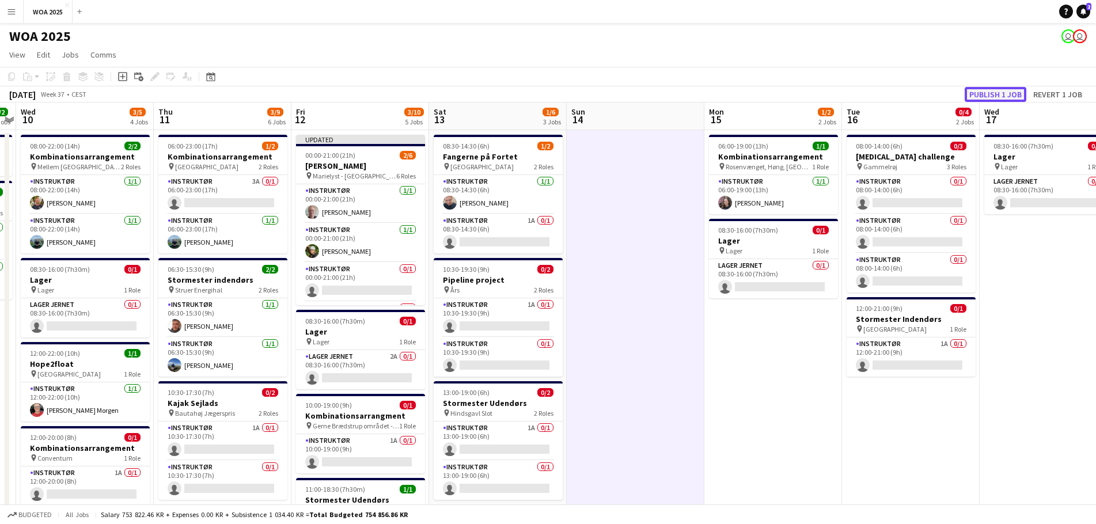
click at [728, 94] on button "Publish 1 job" at bounding box center [996, 94] width 62 height 15
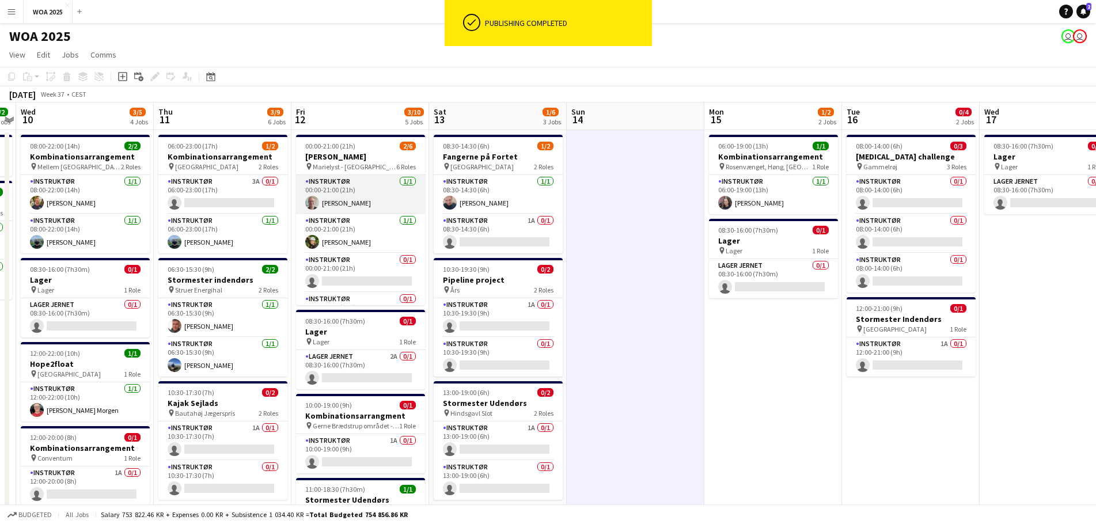
click at [358, 195] on app-card-role "Instruktør [DATE] 00:00-21:00 (21h) [PERSON_NAME]" at bounding box center [360, 194] width 129 height 39
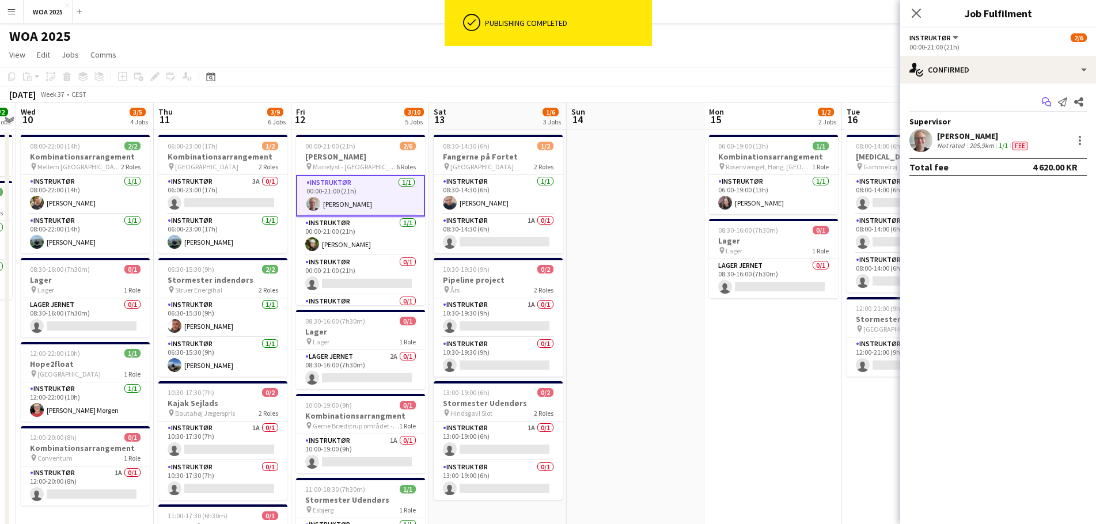
click at [728, 103] on icon at bounding box center [1048, 104] width 6 height 6
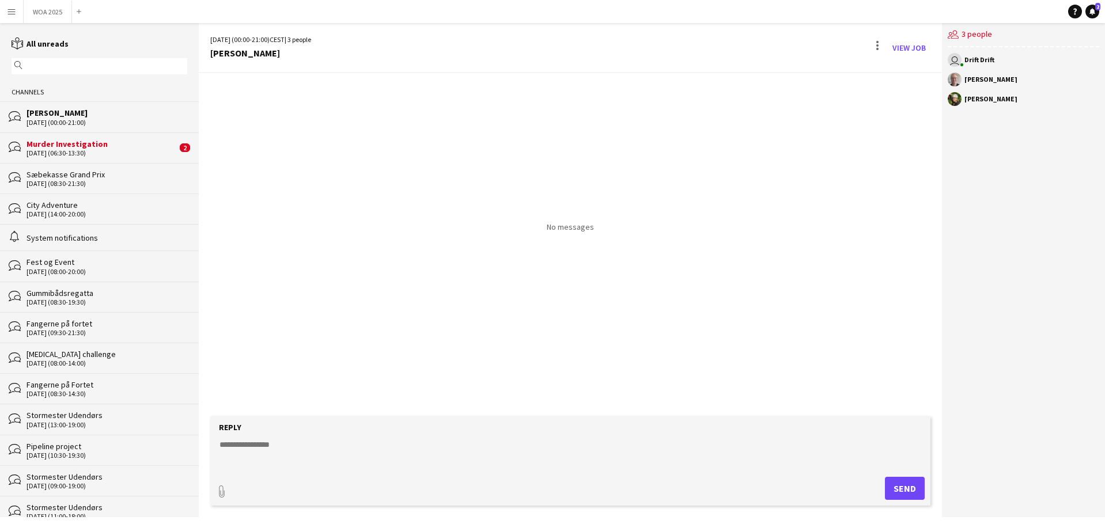
click at [367, 317] on textarea at bounding box center [572, 454] width 708 height 30
type textarea "**********"
click at [728, 317] on button "Send" at bounding box center [905, 488] width 40 height 23
click at [107, 141] on div "Murder Investigation" at bounding box center [101, 144] width 150 height 10
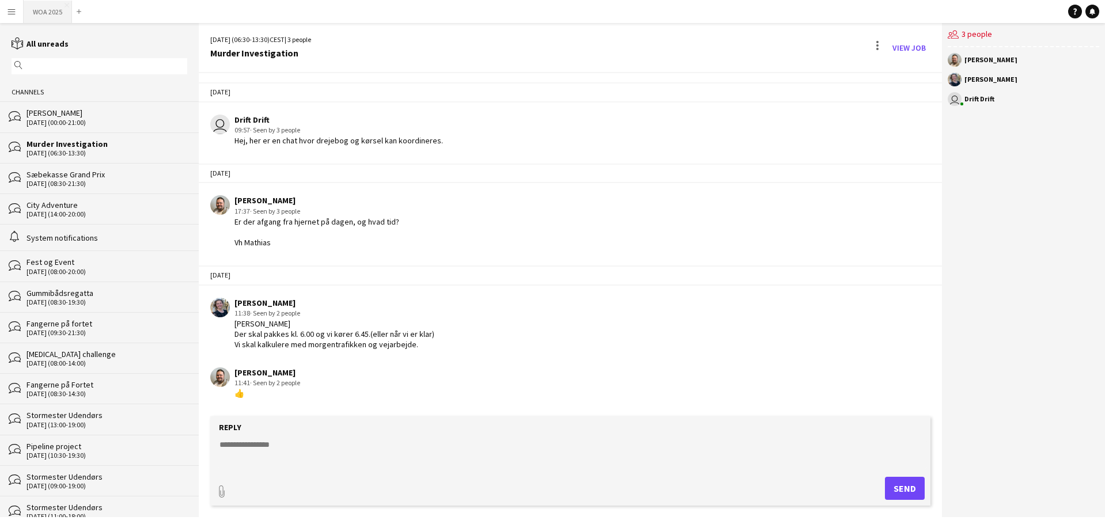
click at [39, 16] on button "WOA 2025 Close" at bounding box center [48, 12] width 48 height 22
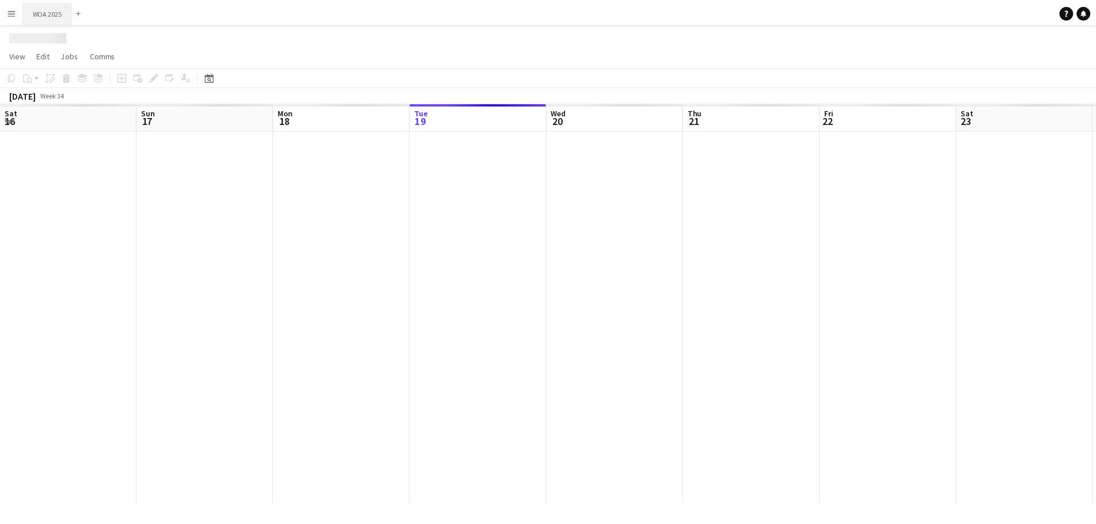
scroll to position [0, 275]
